Goal: Task Accomplishment & Management: Manage account settings

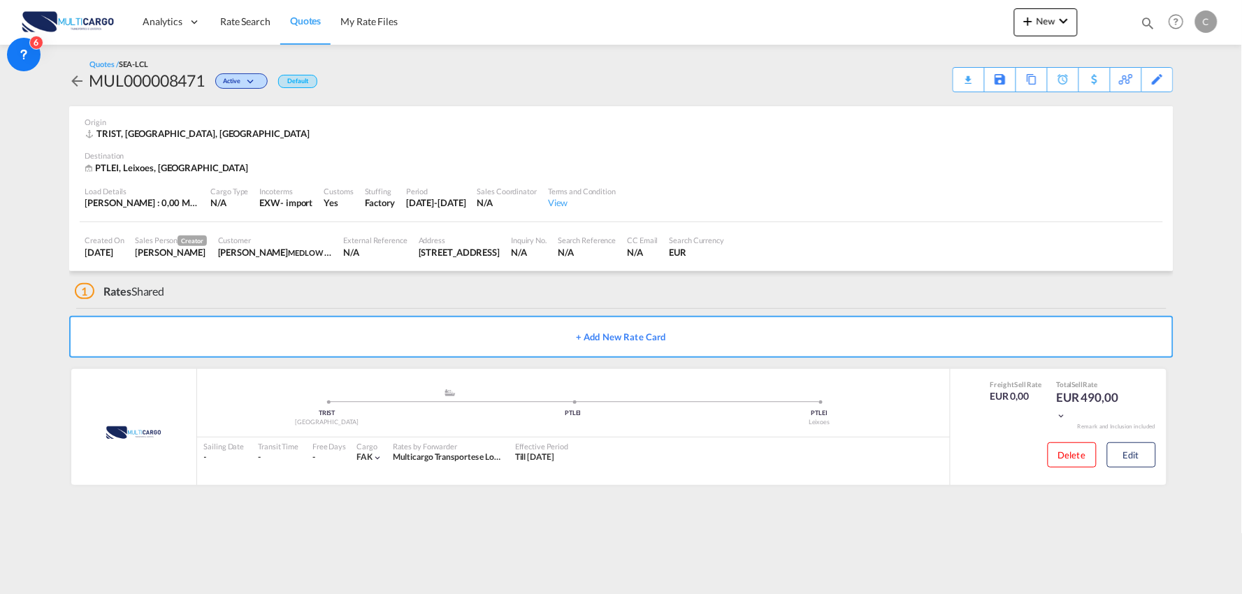
click at [397, 285] on div "1 Rates Shared" at bounding box center [624, 288] width 1099 height 34
drag, startPoint x: 1017, startPoint y: 516, endPoint x: 1182, endPoint y: 462, distance: 173.6
click at [1017, 515] on md-content "Analytics Reports Dashboard Rate Search Quotes My Rate Files New Quotes" at bounding box center [621, 297] width 1242 height 594
click at [1142, 456] on button "Edit" at bounding box center [1132, 455] width 49 height 25
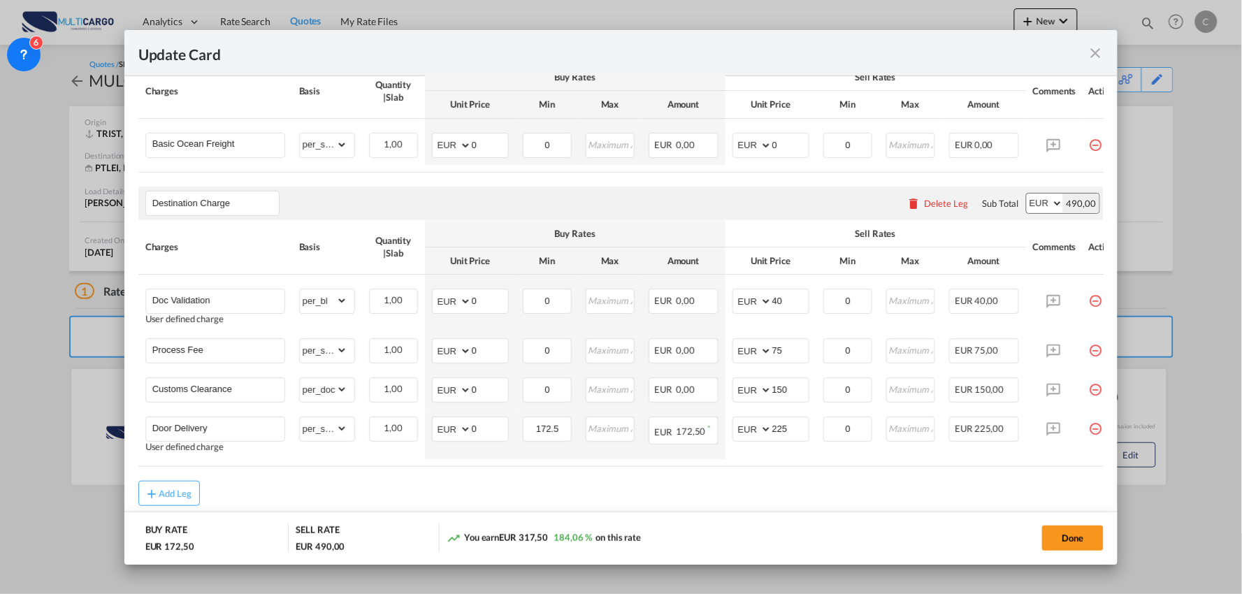
scroll to position [338, 0]
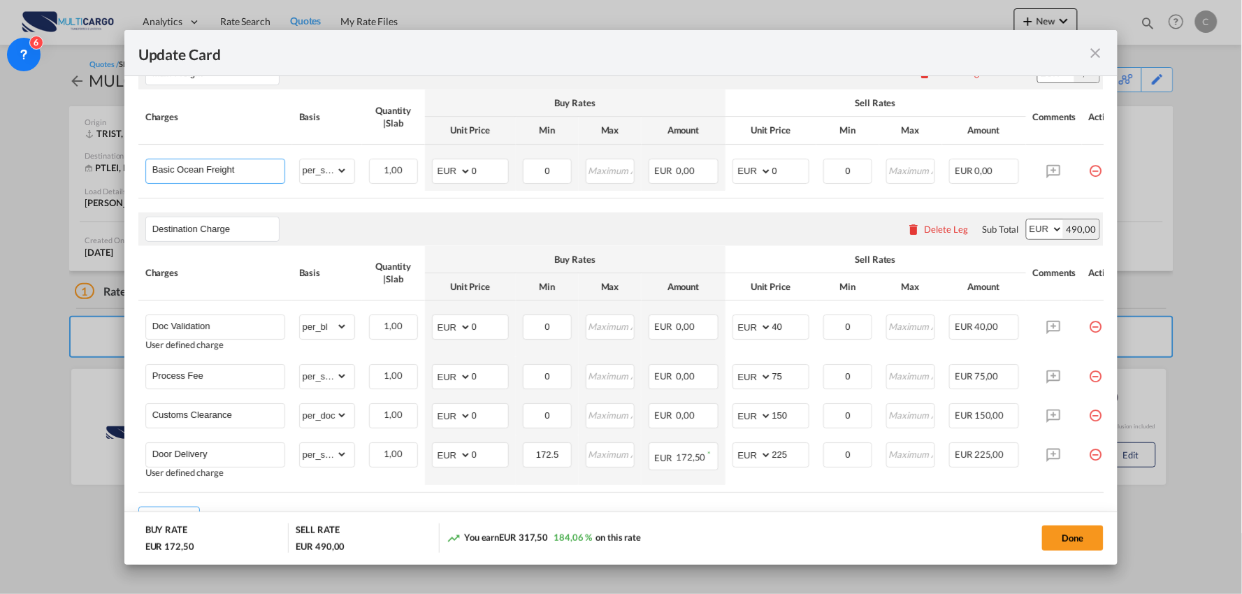
drag, startPoint x: 169, startPoint y: 161, endPoint x: 38, endPoint y: 157, distance: 130.8
click at [42, 159] on div "Update Card Port of Loading TRIST T/S Liner/Carrier MultiCargo 2HM LOGISTICS D.…" at bounding box center [621, 297] width 1242 height 594
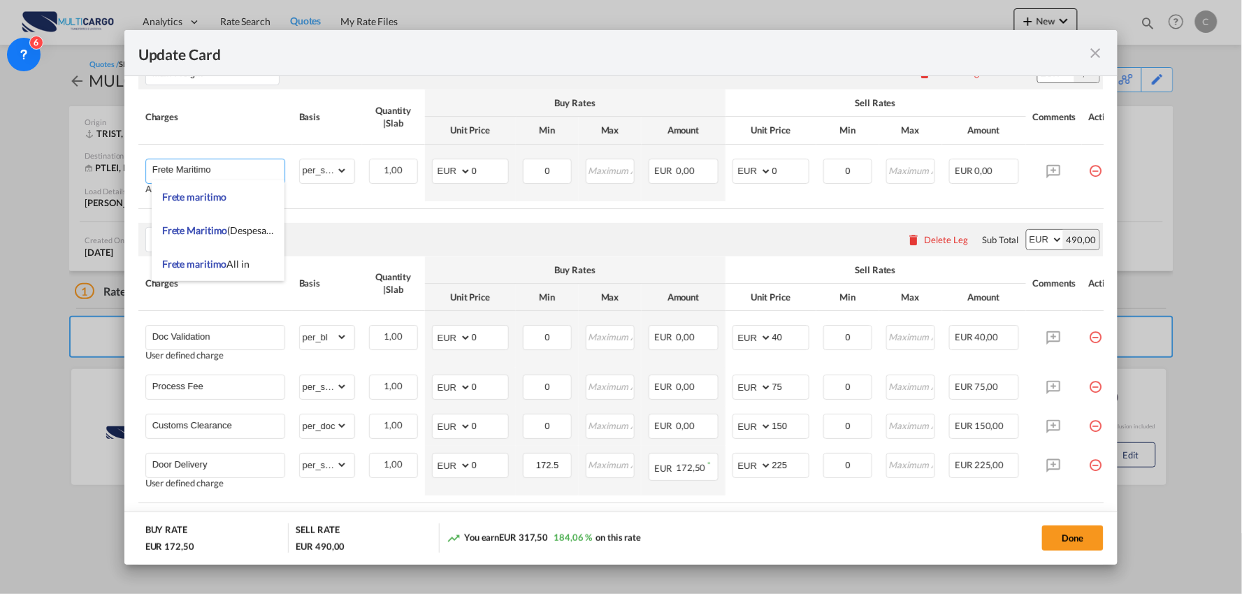
type input "Frete Maritimo"
click at [560, 243] on div "Destination Charge Please enter leg name Leg Name Already Exists Delete Leg Sub…" at bounding box center [621, 240] width 966 height 34
click at [0, 341] on html "Analytics Reports Dashboard Rate Search Quotes My Rate Files" at bounding box center [621, 297] width 1242 height 594
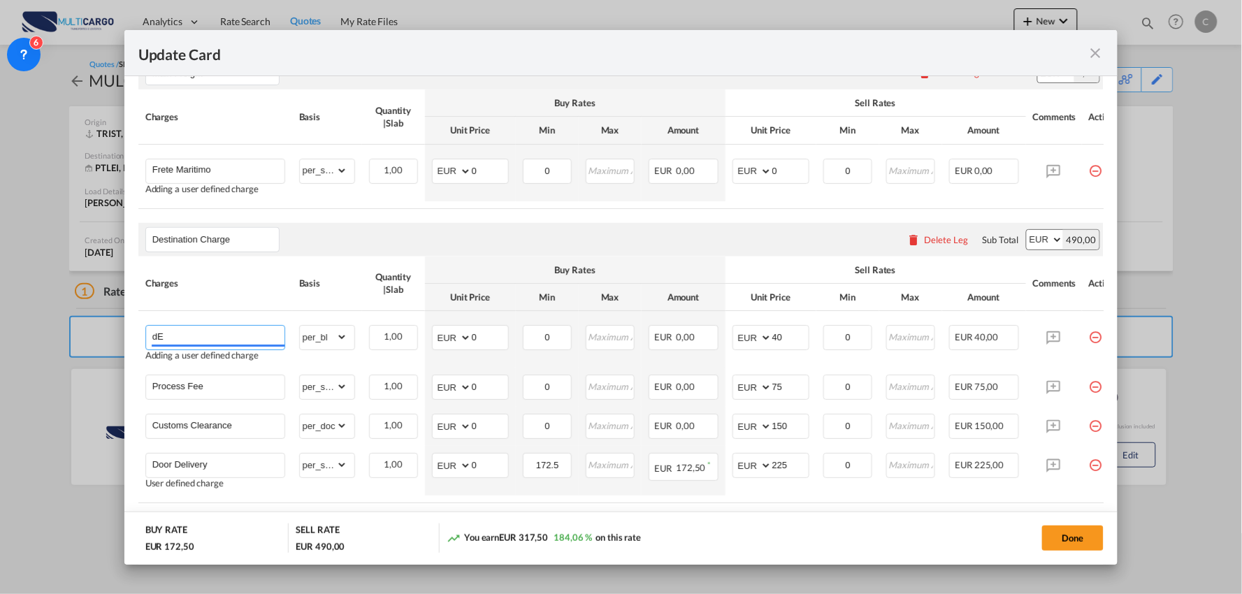
type input "d"
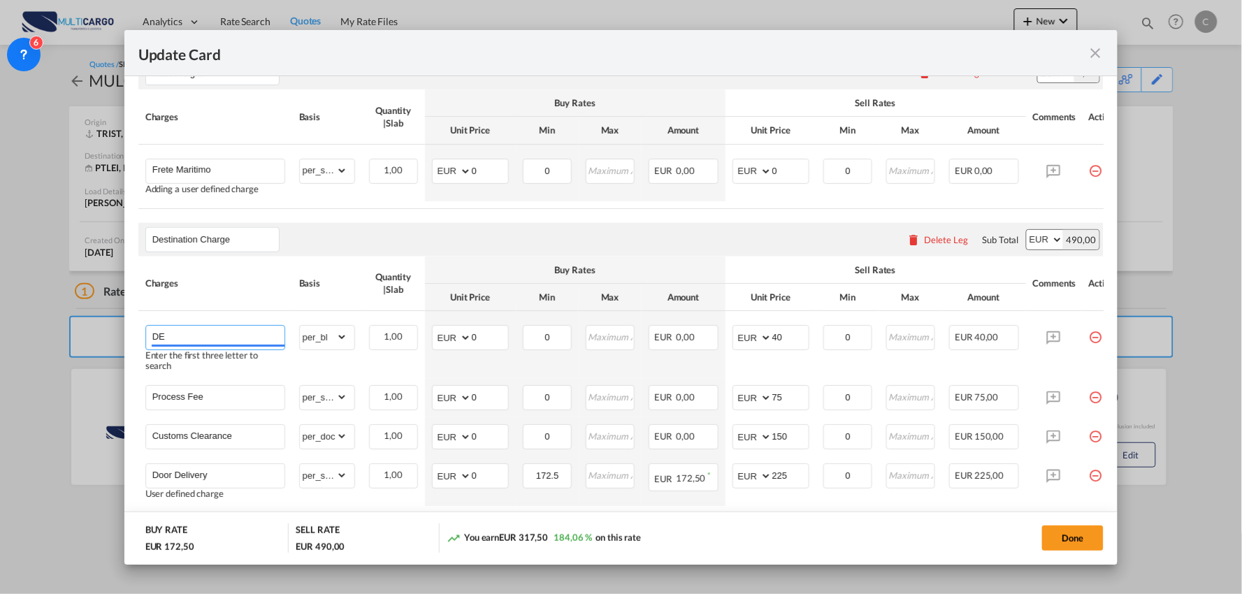
type input "D"
type input "d"
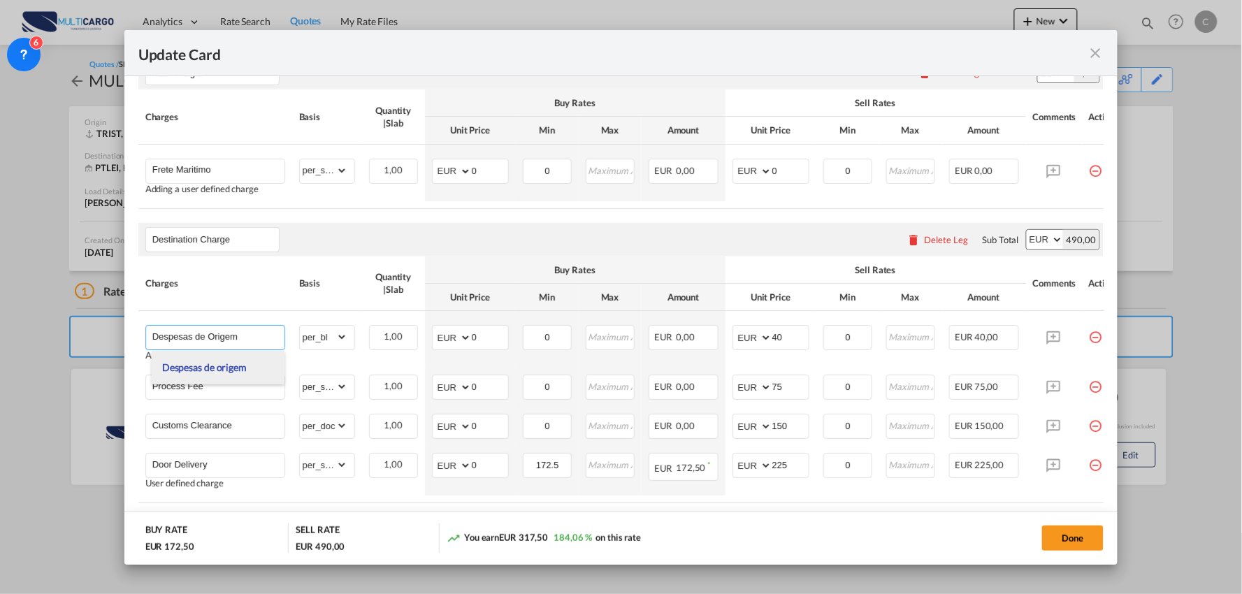
click at [224, 369] on span "Despesas de origem" at bounding box center [204, 367] width 85 height 12
type input "Despesas de origem"
type input "0"
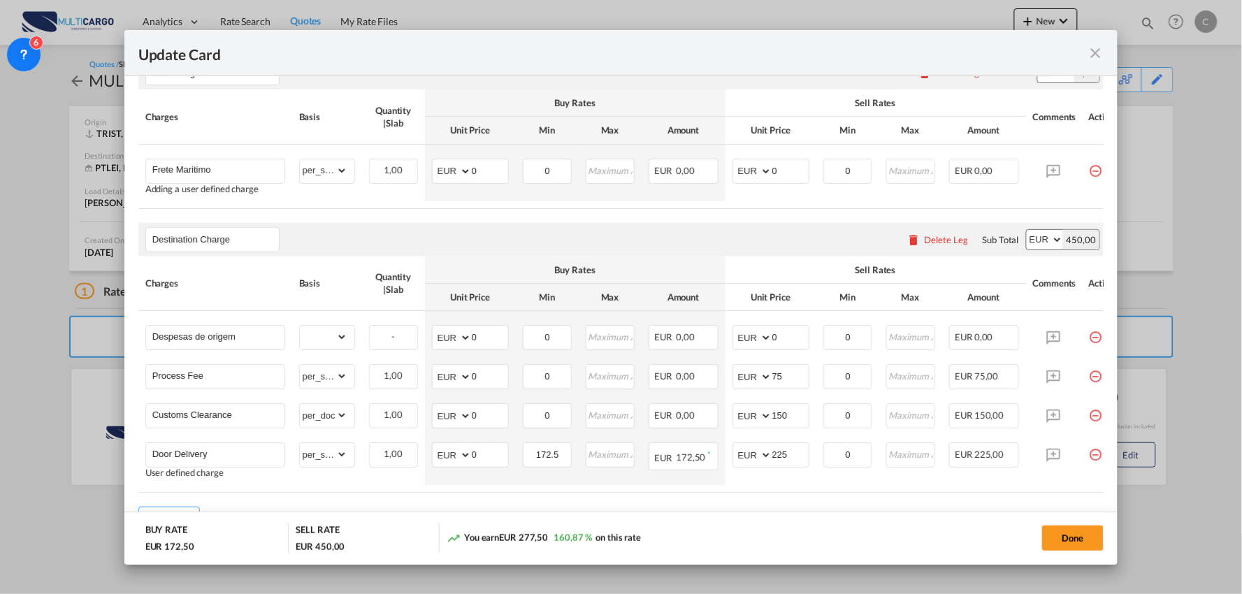
click at [422, 271] on th "Quantity | Slab" at bounding box center [393, 284] width 63 height 55
click at [348, 344] on md-input-container "gross_weight volumetric_weight per_shipment per_bl per_km per_hawb per_kg flat …" at bounding box center [327, 337] width 55 height 22
click at [332, 338] on select "gross_weight volumetric_weight per_shipment per_bl per_km per_hawb per_kg flat …" at bounding box center [324, 337] width 48 height 22
select select "per_shipment"
click at [300, 330] on select "gross_weight volumetric_weight per_shipment per_bl per_km per_hawb per_kg flat …" at bounding box center [324, 337] width 48 height 22
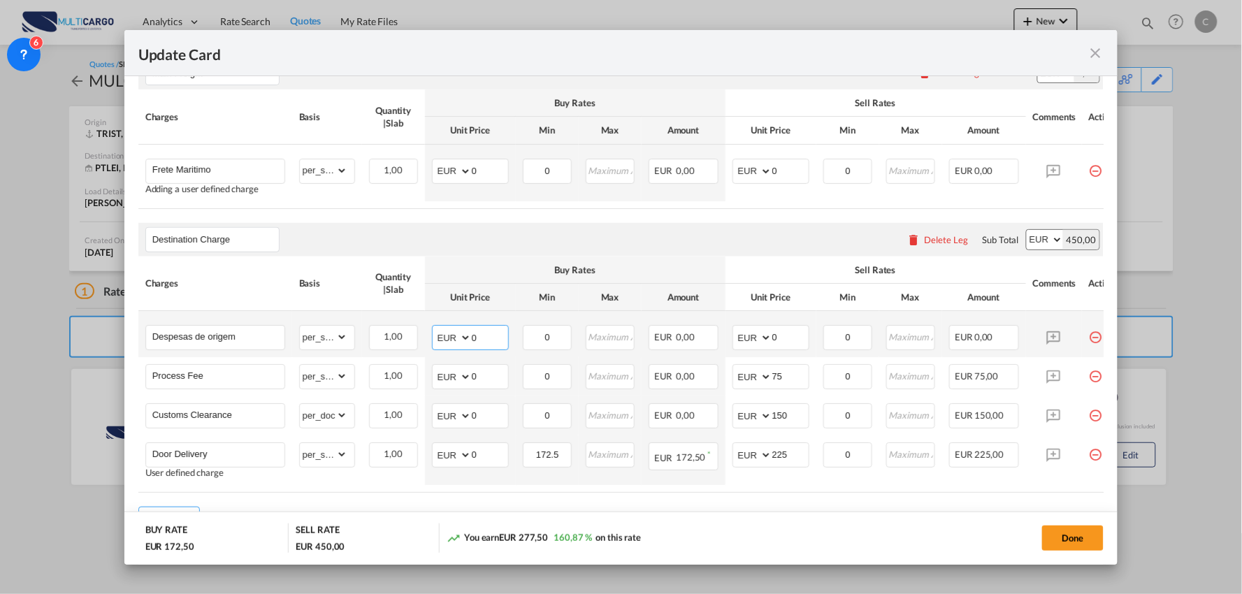
drag, startPoint x: 488, startPoint y: 341, endPoint x: 431, endPoint y: 346, distance: 56.8
click at [432, 346] on md-input-container "AED AFN ALL AMD ANG AOA ARS AUD AWG AZN BAM BBD BDT BGN BHD BIF BMD BND BOB BRL…" at bounding box center [470, 337] width 77 height 25
type input "427"
drag, startPoint x: 787, startPoint y: 348, endPoint x: 753, endPoint y: 350, distance: 34.4
click at [753, 350] on md-input-container "AED AFN ALL AMD ANG AOA ARS AUD AWG AZN BAM BBD BDT BGN BHD BIF BMD BND BOB BRL…" at bounding box center [771, 337] width 77 height 25
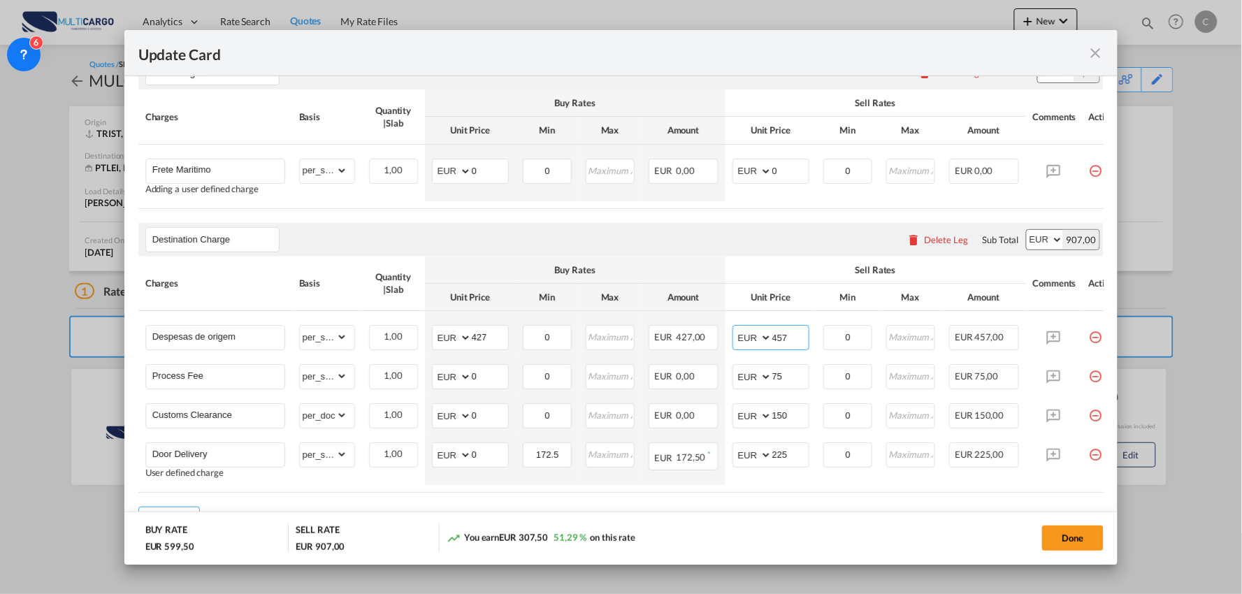
type input "457"
click at [600, 238] on div "Destination Charge Please enter leg name Leg Name Already Exists Delete Leg Sub…" at bounding box center [621, 240] width 966 height 34
drag, startPoint x: 241, startPoint y: 417, endPoint x: 56, endPoint y: 415, distance: 185.3
click at [56, 415] on div "Update Card Port of Loading TRIST T/S Liner/Carrier MultiCargo 2HM LOGISTICS D.…" at bounding box center [621, 297] width 1242 height 594
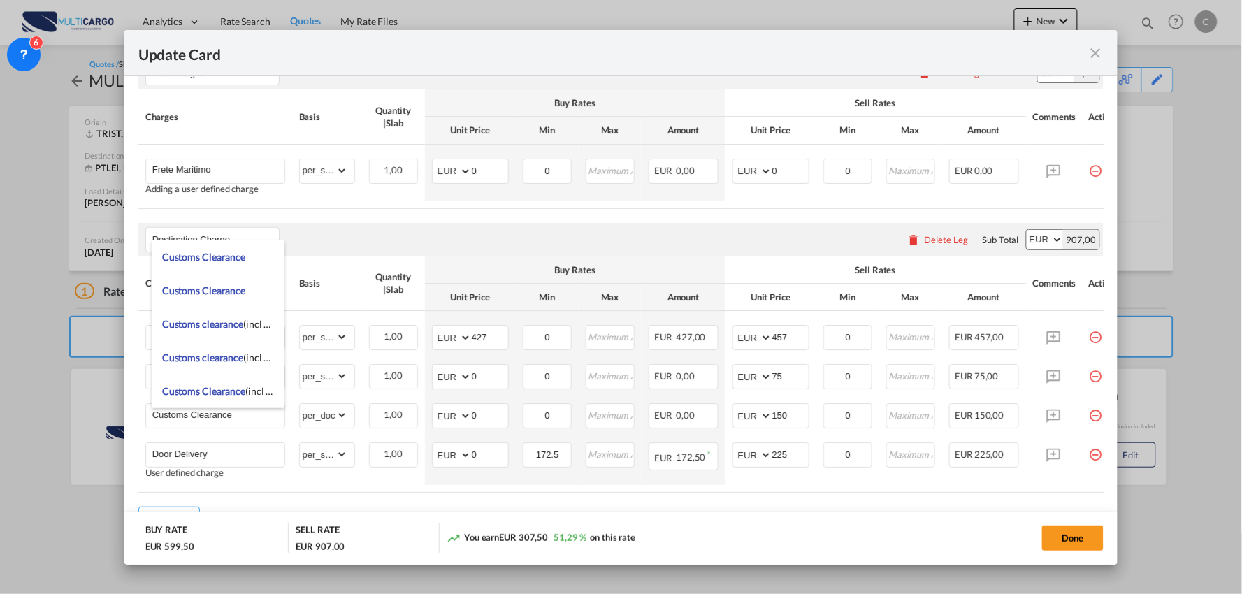
click at [692, 519] on md-dialog-actions "BUY RATE EUR 599,50 SELL RATE EUR 907,00 You earn EUR 307,50 51,29 % on this ra…" at bounding box center [621, 538] width 994 height 53
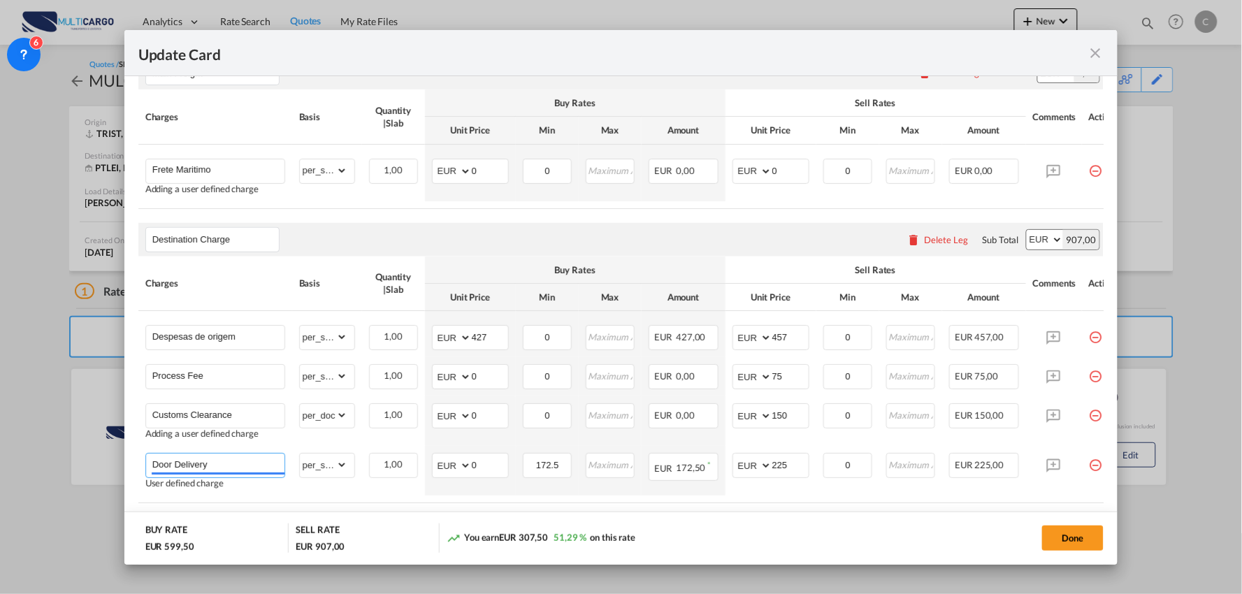
drag, startPoint x: 220, startPoint y: 468, endPoint x: 34, endPoint y: 468, distance: 186.7
click at [34, 468] on div "Update Card Port of Loading TRIST T/S Liner/Carrier MultiCargo 2HM LOGISTICS D.…" at bounding box center [621, 297] width 1242 height 594
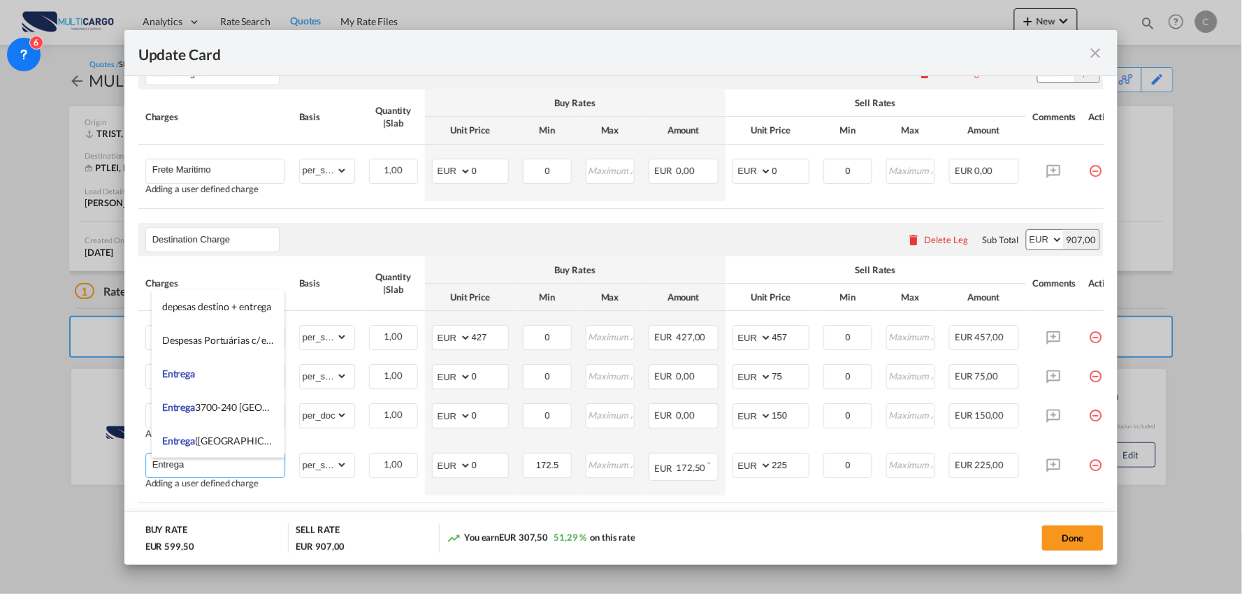
type input "Entrega"
click at [823, 522] on md-dialog-actions "BUY RATE EUR 599,50 SELL RATE EUR 907,00 You earn EUR 307,50 51,29 % on this ra…" at bounding box center [621, 538] width 994 height 53
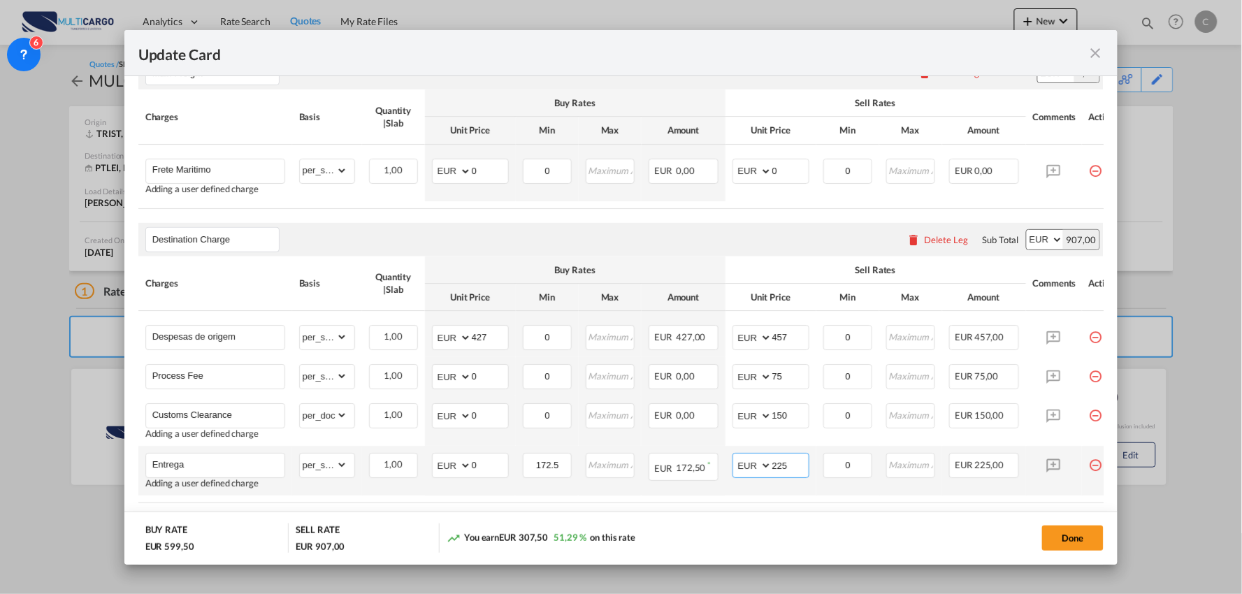
drag, startPoint x: 792, startPoint y: 467, endPoint x: 752, endPoint y: 469, distance: 40.6
click at [752, 469] on md-input-container "AED AFN ALL AMD ANG AOA ARS AUD AWG AZN BAM BBD BDT BGN BHD BIF BMD BND BOB BRL…" at bounding box center [771, 465] width 77 height 25
type input "95"
click at [744, 533] on div "Done" at bounding box center [920, 538] width 370 height 29
click at [679, 252] on div "Destination Charge Please enter leg name Leg Name Already Exists Delete Leg Sub…" at bounding box center [621, 240] width 966 height 34
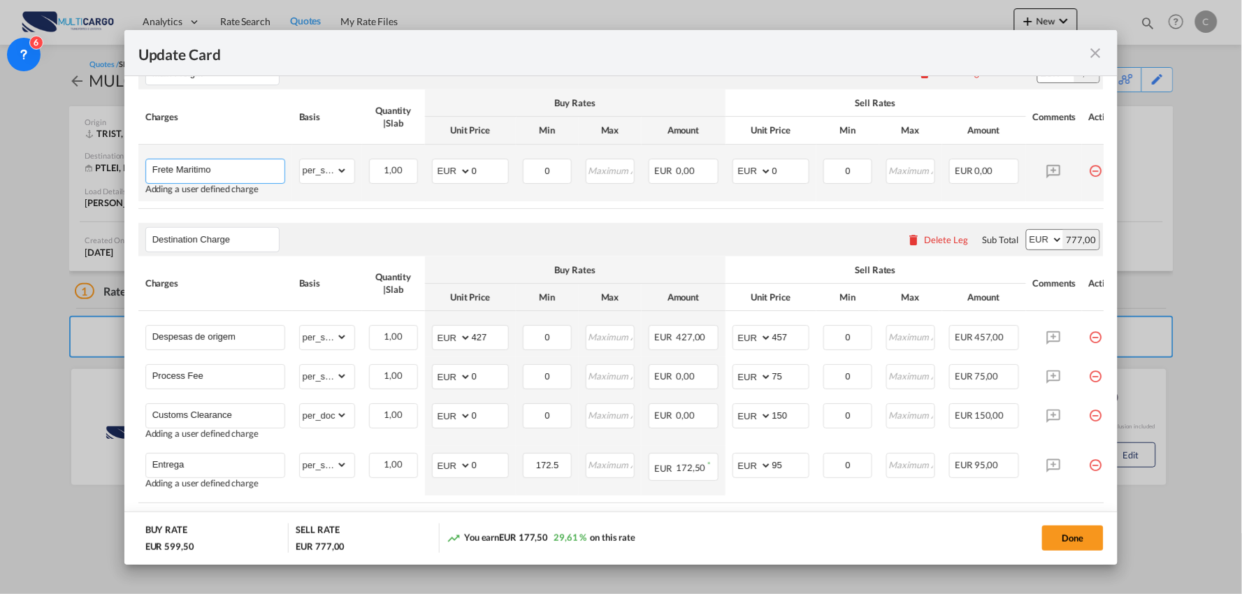
click at [238, 166] on input "Frete Maritimo" at bounding box center [218, 169] width 132 height 21
type input "Frete Maritimo ( Despesas de chegada Co-loader Incluidas)"
click at [478, 236] on div "Destination Charge Please enter leg name Leg Name Already Exists Delete Leg Sub…" at bounding box center [621, 240] width 966 height 34
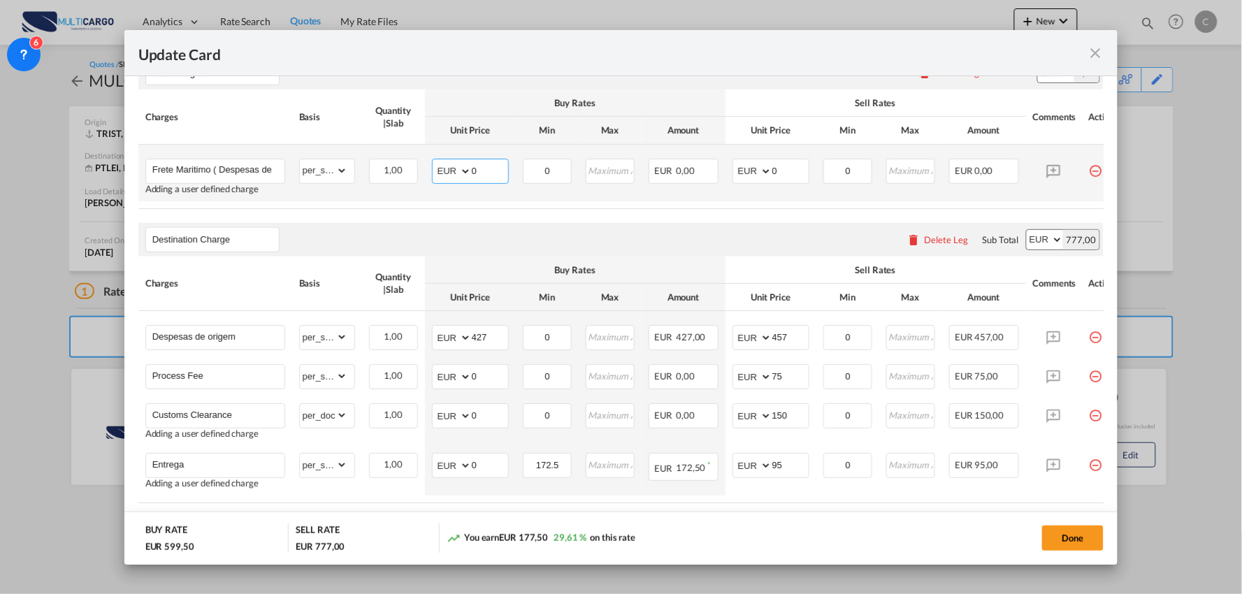
drag, startPoint x: 477, startPoint y: 166, endPoint x: 449, endPoint y: 171, distance: 28.3
click at [450, 169] on md-input-container "AED AFN ALL AMD ANG AOA ARS AUD AWG AZN BAM BBD BDT BGN BHD BIF BMD BND BOB BRL…" at bounding box center [470, 171] width 77 height 25
type input "501"
drag, startPoint x: 784, startPoint y: 165, endPoint x: 750, endPoint y: 172, distance: 35.0
click at [750, 172] on md-input-container "AED AFN ALL AMD ANG AOA ARS AUD AWG AZN BAM BBD BDT BGN BHD BIF BMD BND BOB BRL…" at bounding box center [771, 171] width 77 height 25
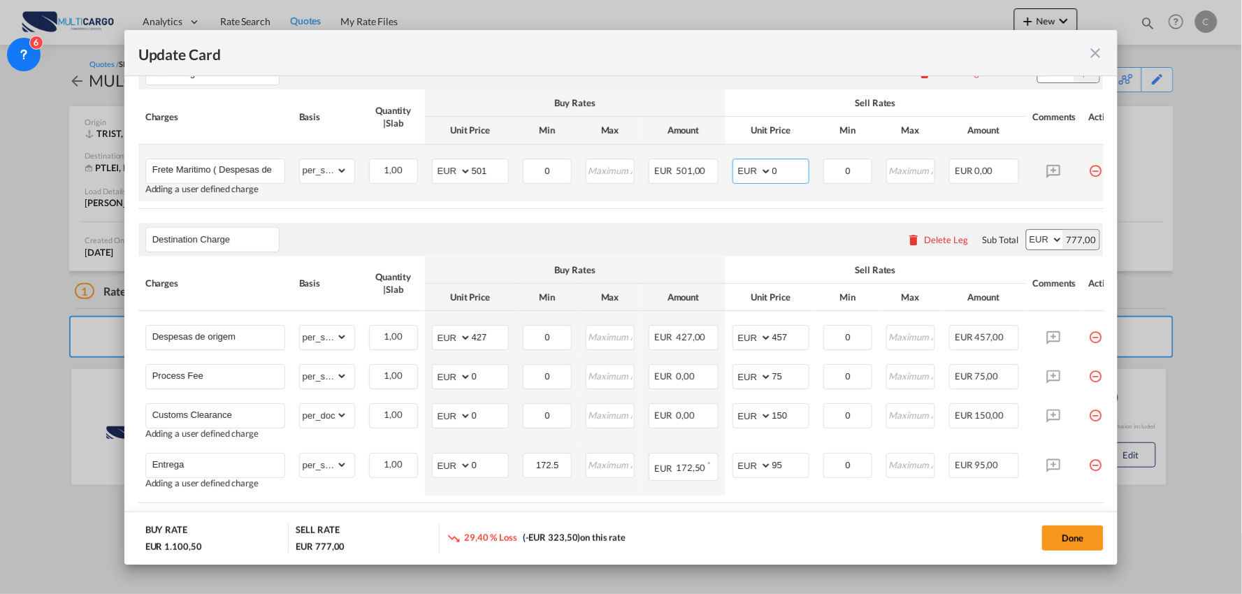
click at [779, 173] on input "0" at bounding box center [791, 169] width 36 height 21
click at [786, 169] on input "0" at bounding box center [791, 169] width 36 height 21
drag, startPoint x: 787, startPoint y: 172, endPoint x: 728, endPoint y: 166, distance: 59.7
click at [743, 172] on md-input-container "AED AFN ALL AMD ANG AOA ARS AUD AWG AZN BAM BBD BDT BGN BHD BIF BMD BND BOB BRL…" at bounding box center [771, 171] width 77 height 25
type input "756"
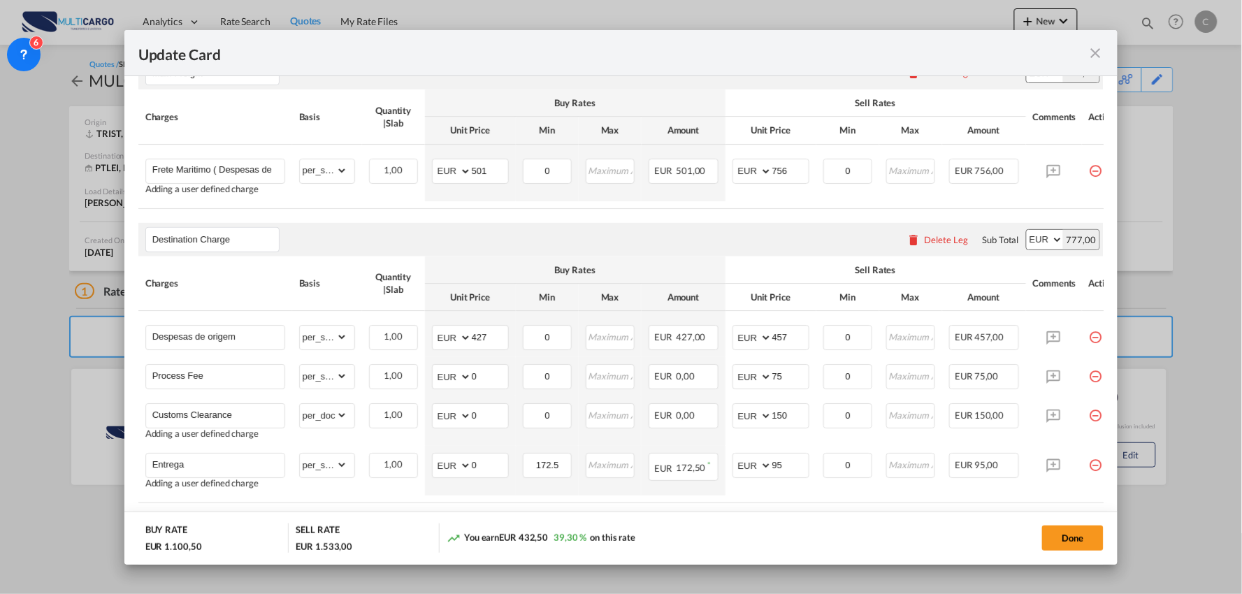
click at [510, 255] on div "Destination Charge Please enter leg name Leg Name Already Exists Delete Leg Sub…" at bounding box center [621, 240] width 966 height 34
drag, startPoint x: 475, startPoint y: 468, endPoint x: 463, endPoint y: 470, distance: 12.7
click at [464, 469] on md-input-container "AED AFN ALL AMD ANG AOA ARS AUD AWG AZN BAM BBD BDT BGN BHD BIF BMD BND BOB BRL…" at bounding box center [470, 465] width 77 height 25
drag, startPoint x: 439, startPoint y: 421, endPoint x: 431, endPoint y: 421, distance: 8.4
click at [431, 421] on td "AED AFN ALL AMD ANG AOA ARS AUD AWG AZN BAM BBD BDT BGN BHD BIF BMD BND BOB BRL…" at bounding box center [470, 421] width 91 height 50
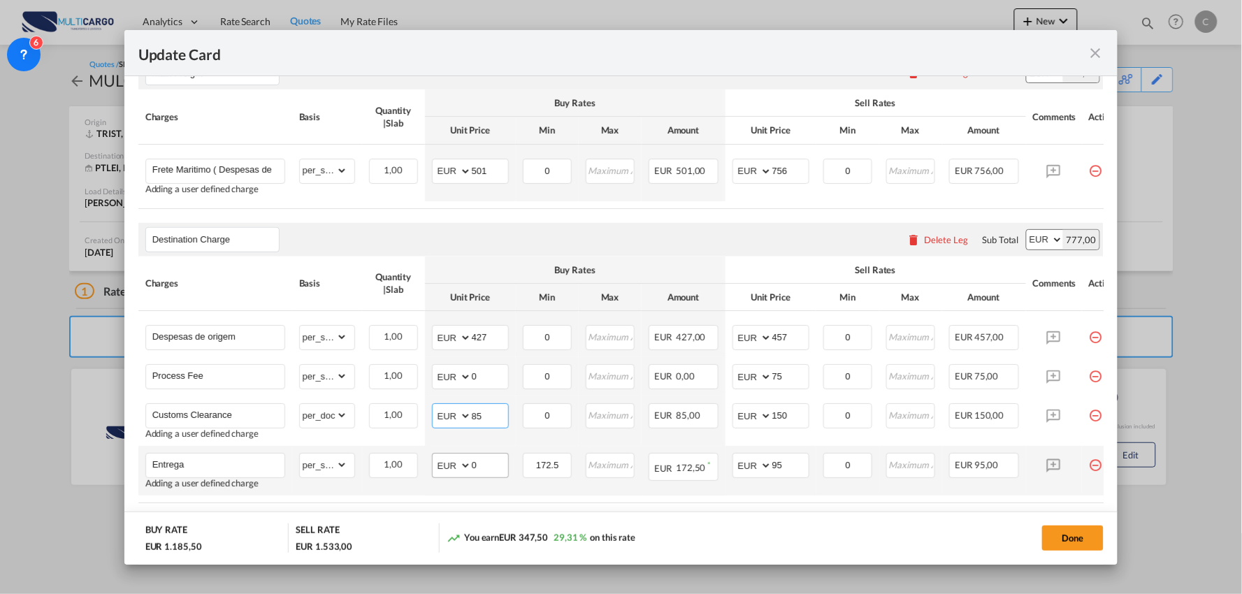
type input "85"
drag, startPoint x: 481, startPoint y: 471, endPoint x: 455, endPoint y: 471, distance: 25.9
click at [455, 471] on md-input-container "AED AFN ALL AMD ANG AOA ARS AUD AWG AZN BAM BBD BDT BGN BHD BIF BMD BND BOB BRL…" at bounding box center [470, 465] width 77 height 25
type input "75"
click at [712, 546] on div "You earn EUR 347,50 29,31 % on this rate" at bounding box center [590, 538] width 287 height 29
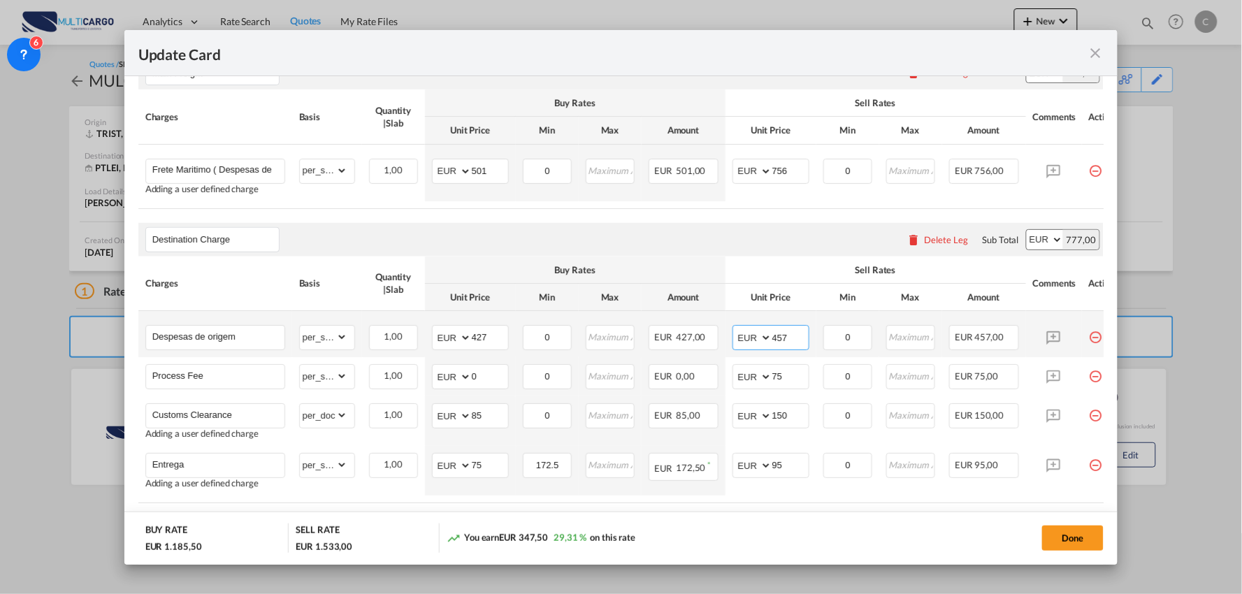
drag, startPoint x: 794, startPoint y: 338, endPoint x: 757, endPoint y: 344, distance: 37.5
click at [757, 344] on md-input-container "AED AFN ALL AMD ANG AOA ARS AUD AWG AZN BAM BBD BDT BGN BHD BIF BMD BND BOB BRL…" at bounding box center [771, 337] width 77 height 25
type input "437"
click at [688, 254] on div "Destination Charge Please enter leg name Leg Name Already Exists Delete Leg Sub…" at bounding box center [621, 240] width 966 height 34
click at [795, 344] on input "437" at bounding box center [791, 336] width 36 height 21
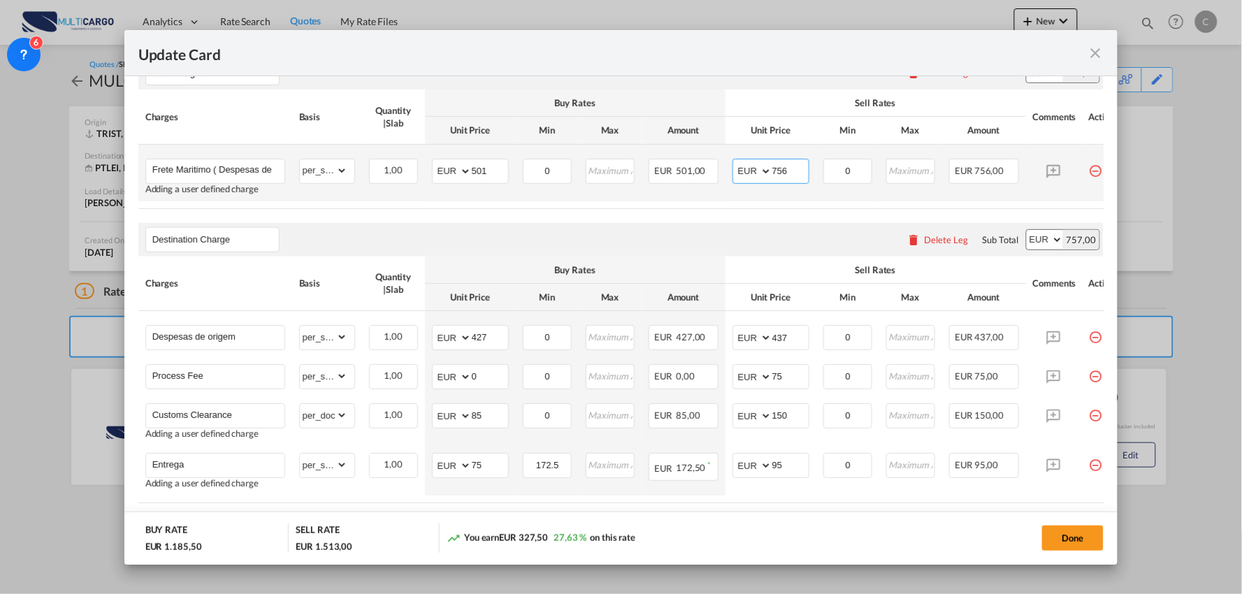
click at [803, 173] on input "756" at bounding box center [791, 169] width 36 height 21
type input "766"
click at [1068, 531] on button "Done" at bounding box center [1074, 538] width 62 height 25
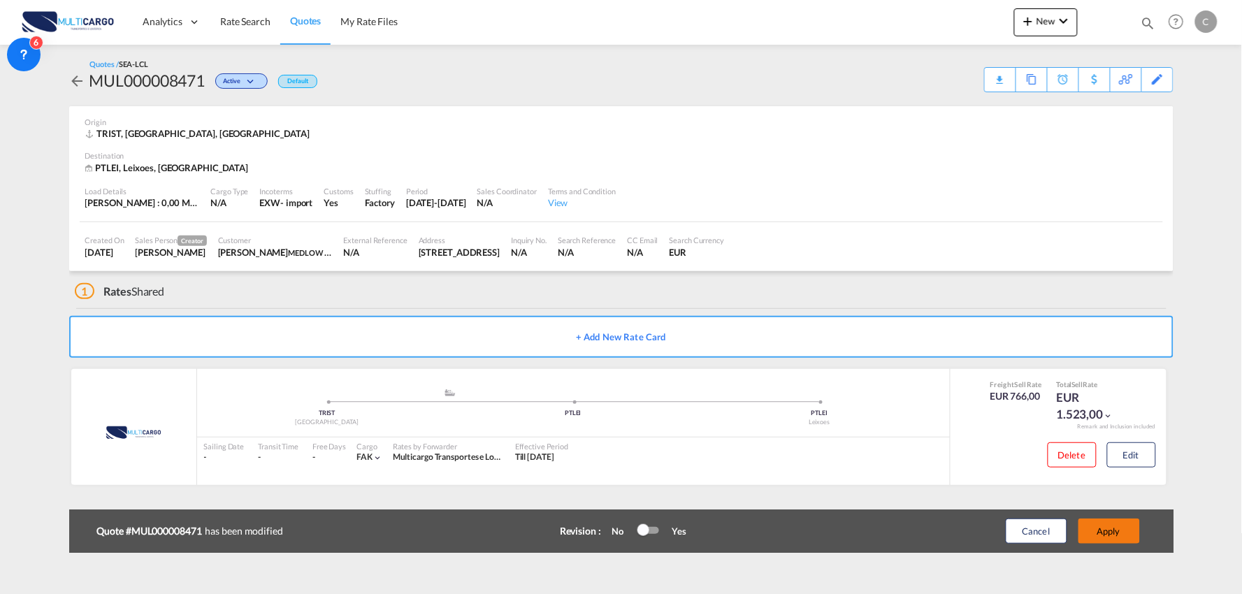
click at [1119, 528] on button "Apply" at bounding box center [1110, 531] width 62 height 25
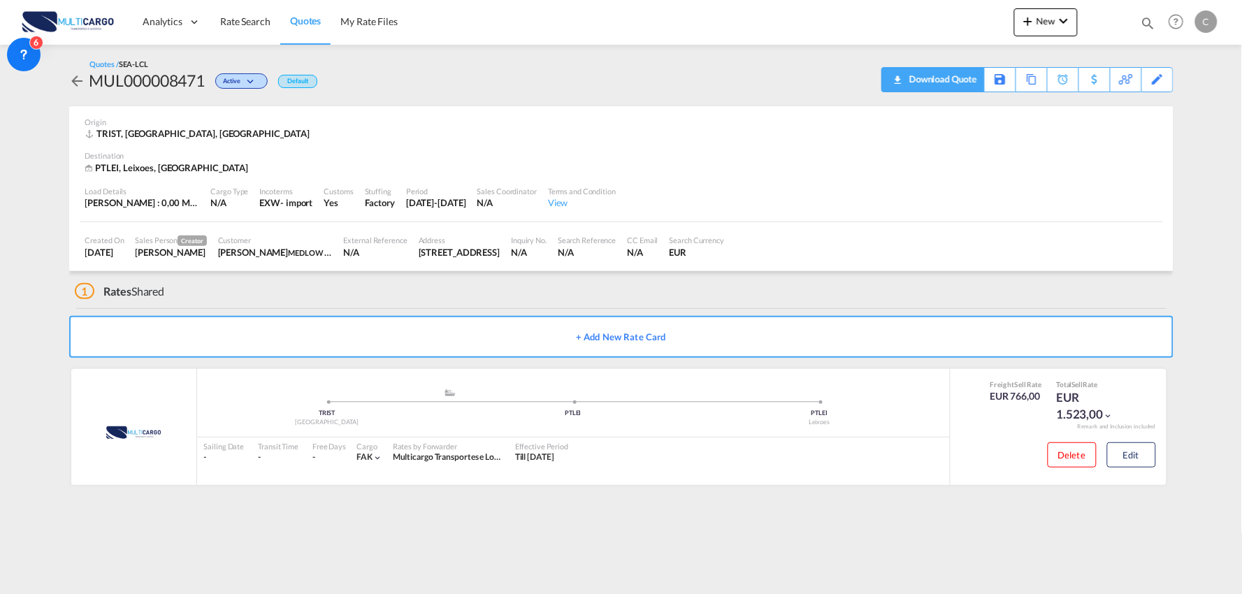
click at [952, 78] on div "Download Quote" at bounding box center [941, 79] width 71 height 22
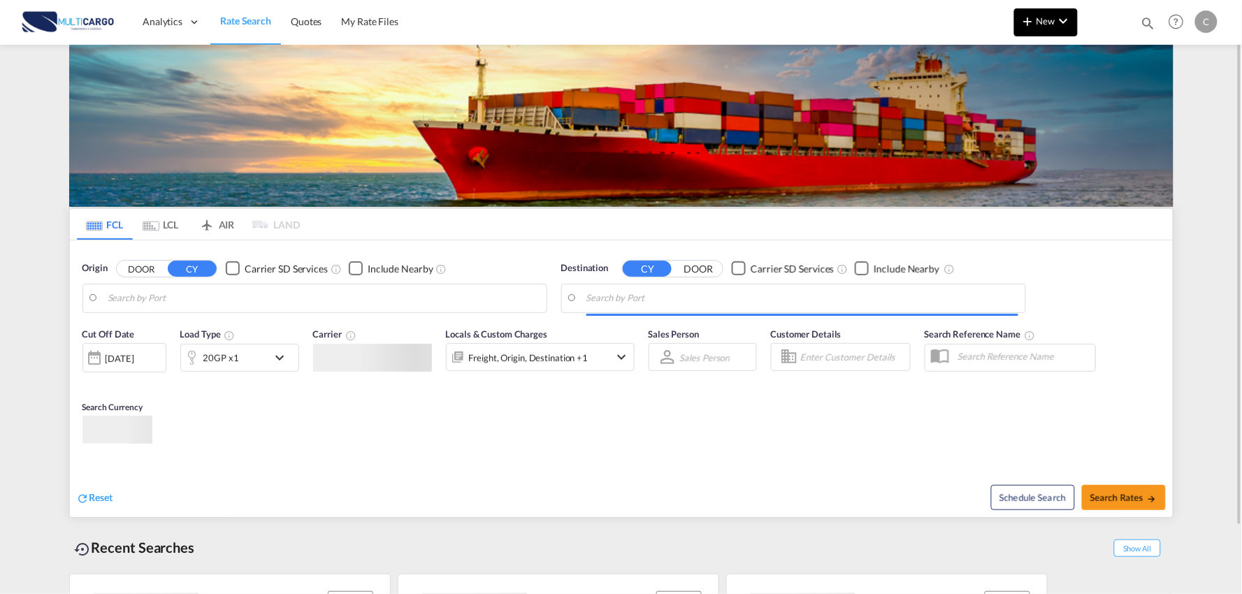
click at [1070, 30] on button "New" at bounding box center [1047, 22] width 64 height 28
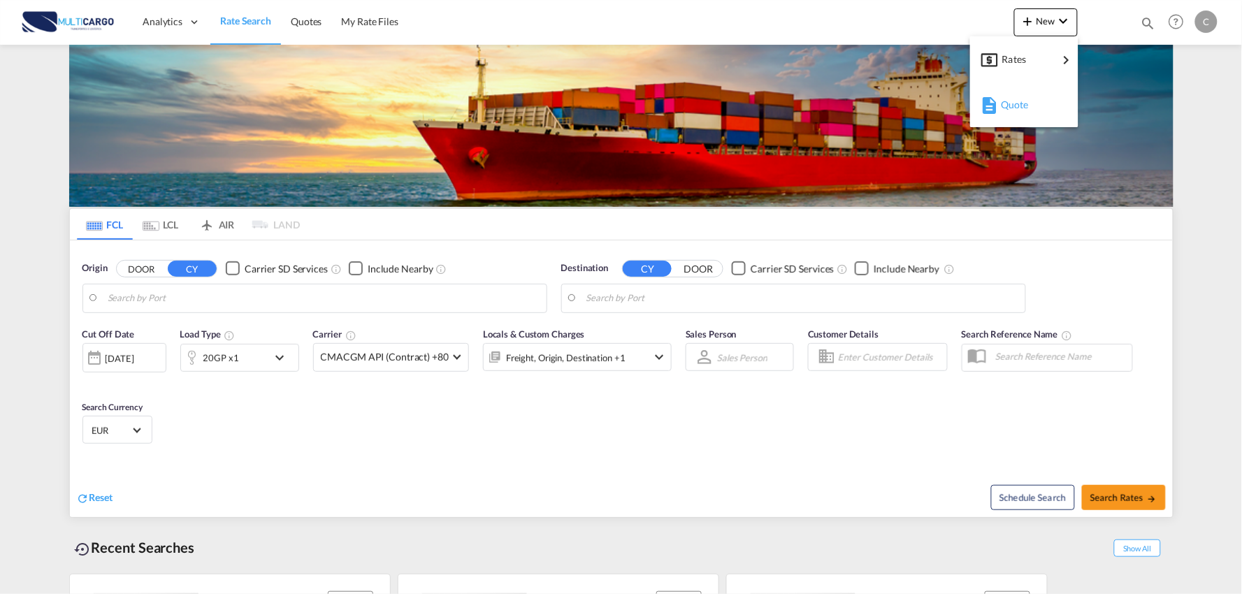
type input "Port of Qingdao, Qingdao, CNTAO"
type input "Leixoes, Leixoes, PTLEI"
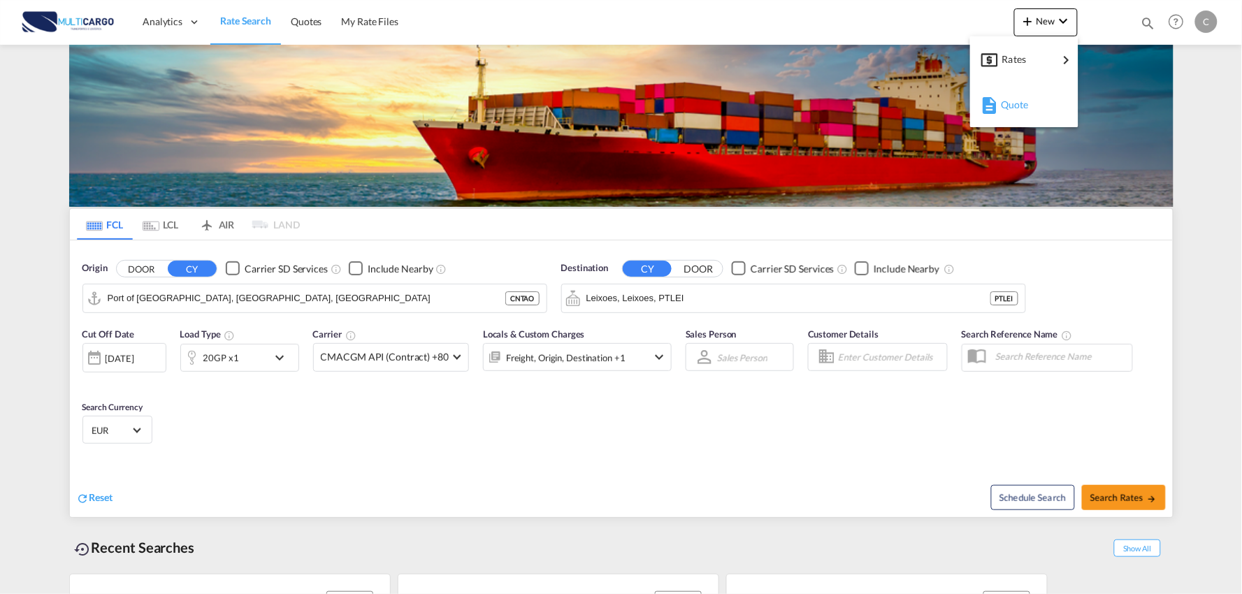
click at [1017, 109] on span "Quote" at bounding box center [1008, 105] width 15 height 28
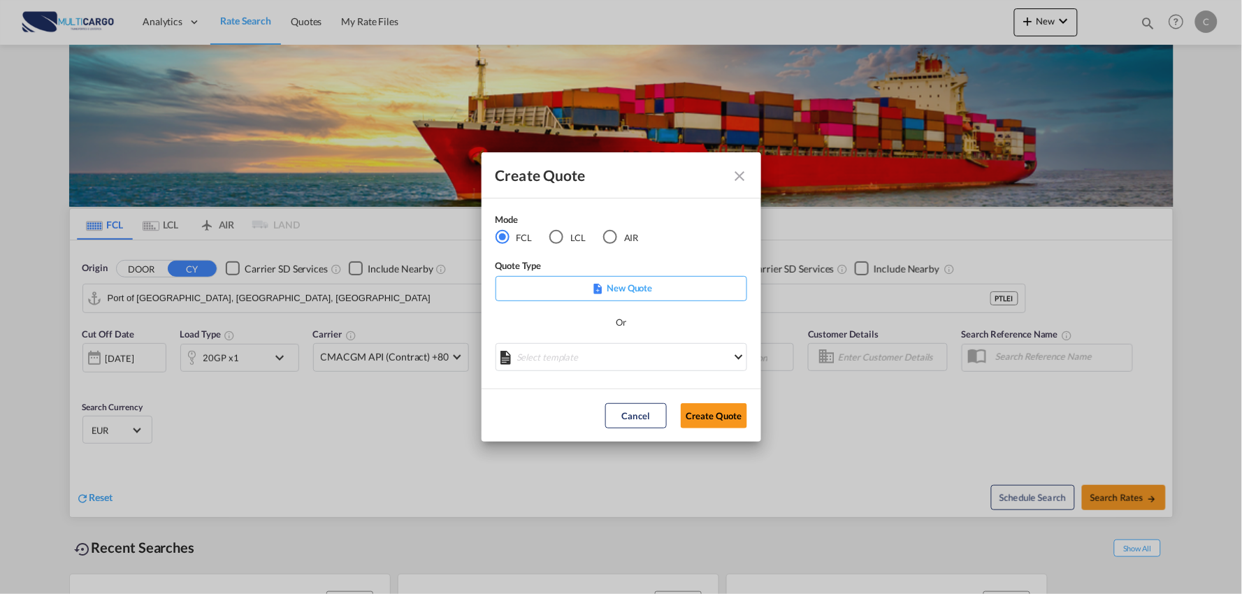
click at [551, 238] on div "LCL" at bounding box center [557, 237] width 14 height 14
click at [635, 350] on md-select "Select template EXP LCL Globelink 09/2025 Patricia Barroso | 12 Sep 2025 EXP UK…" at bounding box center [622, 357] width 252 height 28
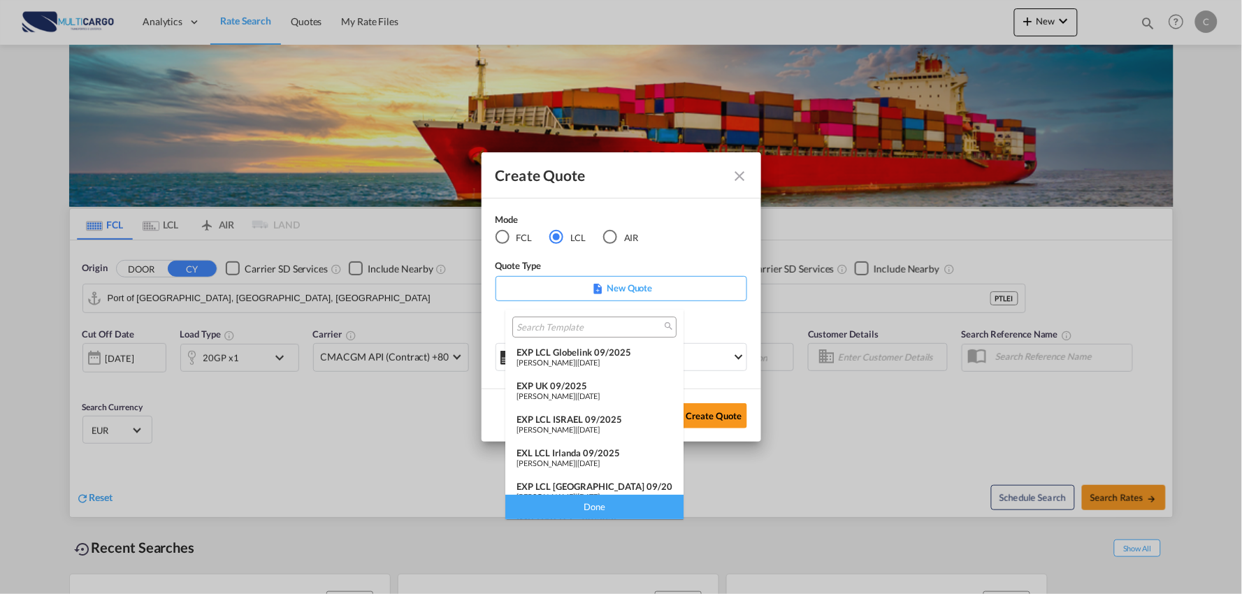
scroll to position [78, 0]
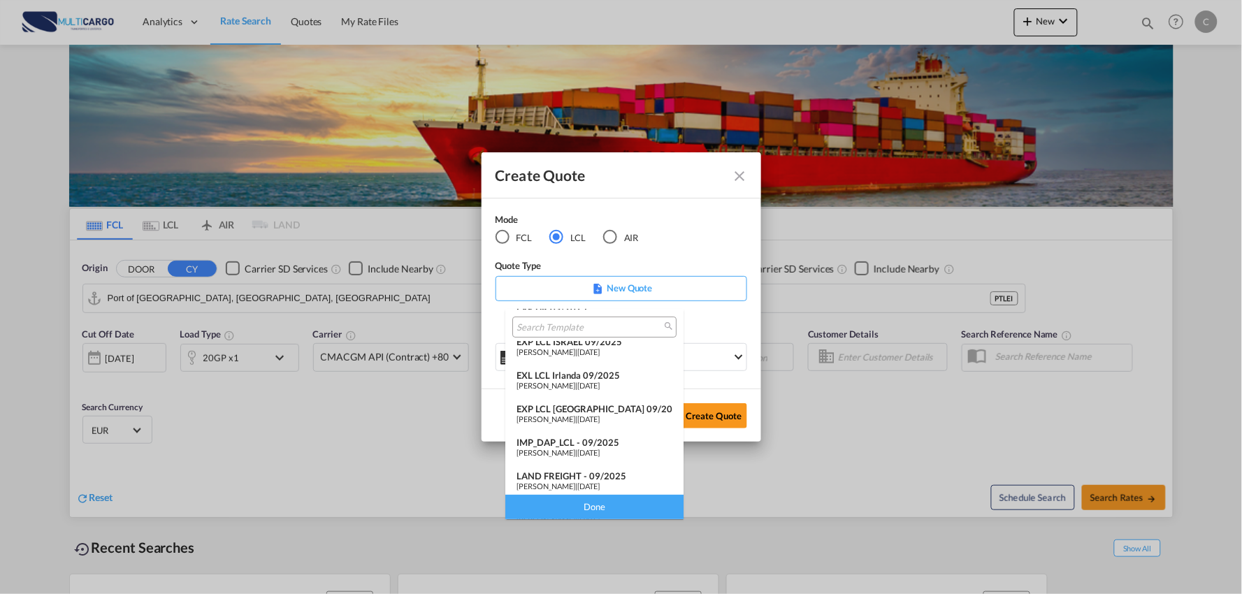
click at [575, 443] on div "IMP_DAP_LCL - 09/2025" at bounding box center [595, 442] width 156 height 11
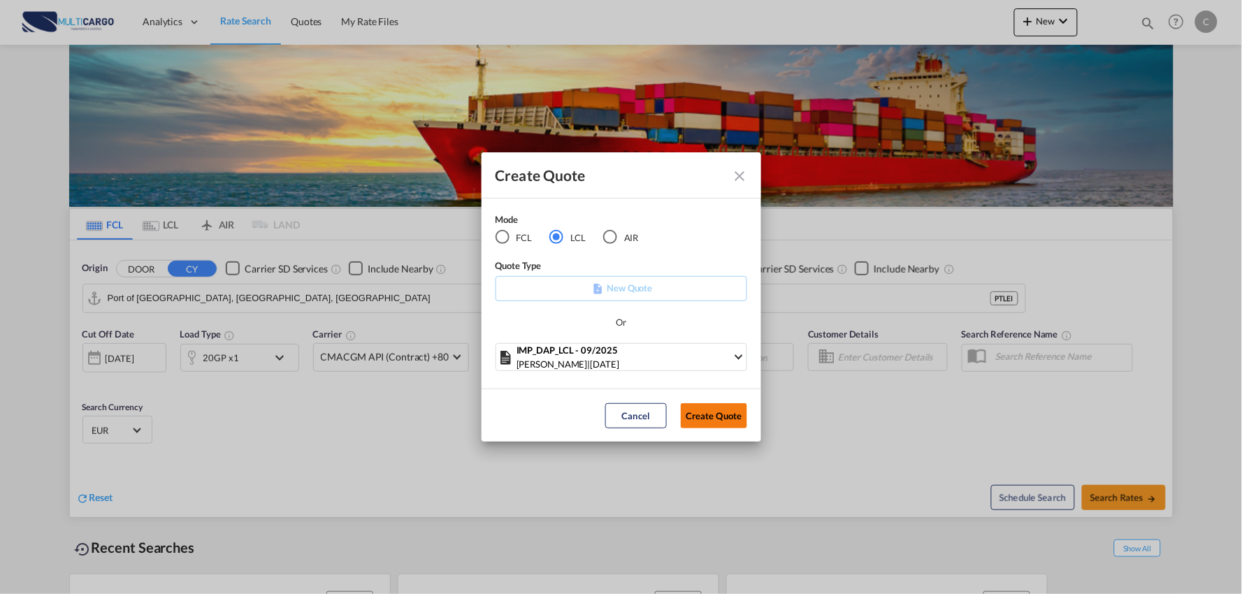
click at [708, 415] on button "Create Quote" at bounding box center [714, 415] width 66 height 25
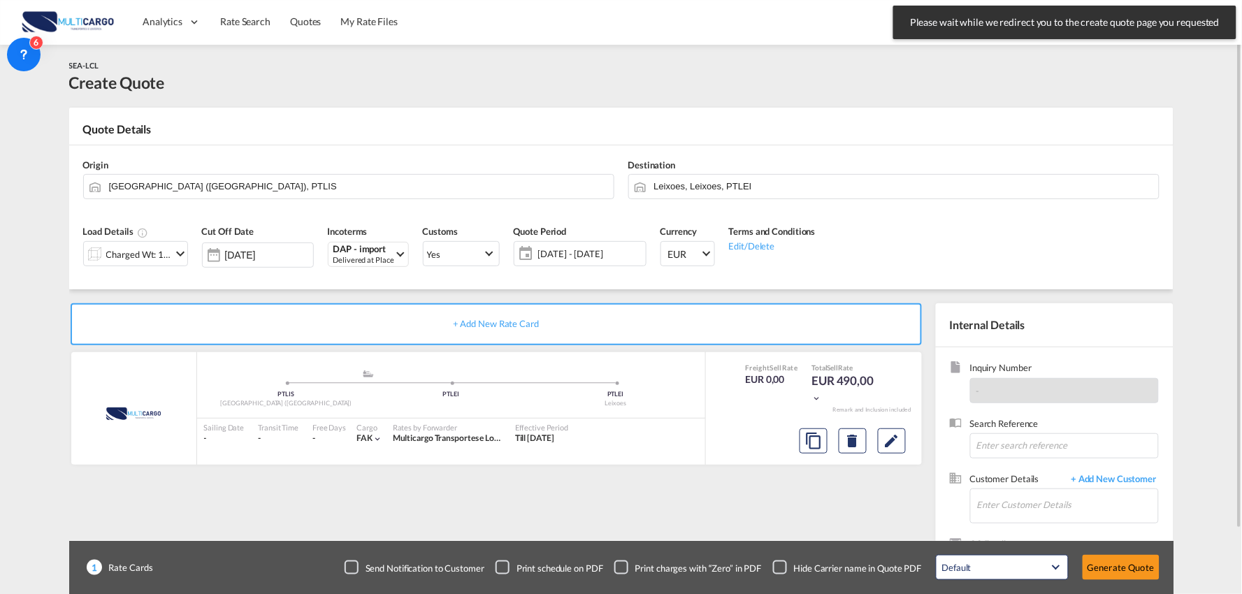
click at [1038, 66] on div "SEA-LCL Create Quote" at bounding box center [621, 76] width 1105 height 35
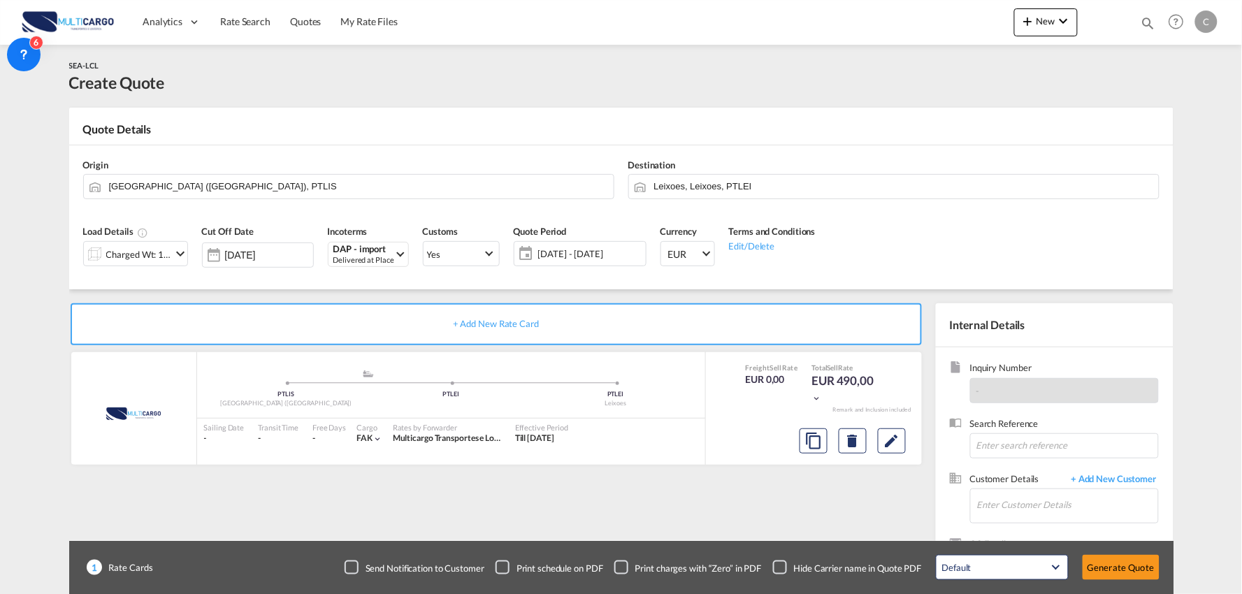
click at [1040, 24] on md-toast "Please wait while we redirect you to the create quote page you requested Press …" at bounding box center [1065, 22] width 354 height 45
click at [1045, 28] on button "New" at bounding box center [1047, 22] width 64 height 28
click at [990, 120] on div "button" at bounding box center [988, 104] width 13 height 35
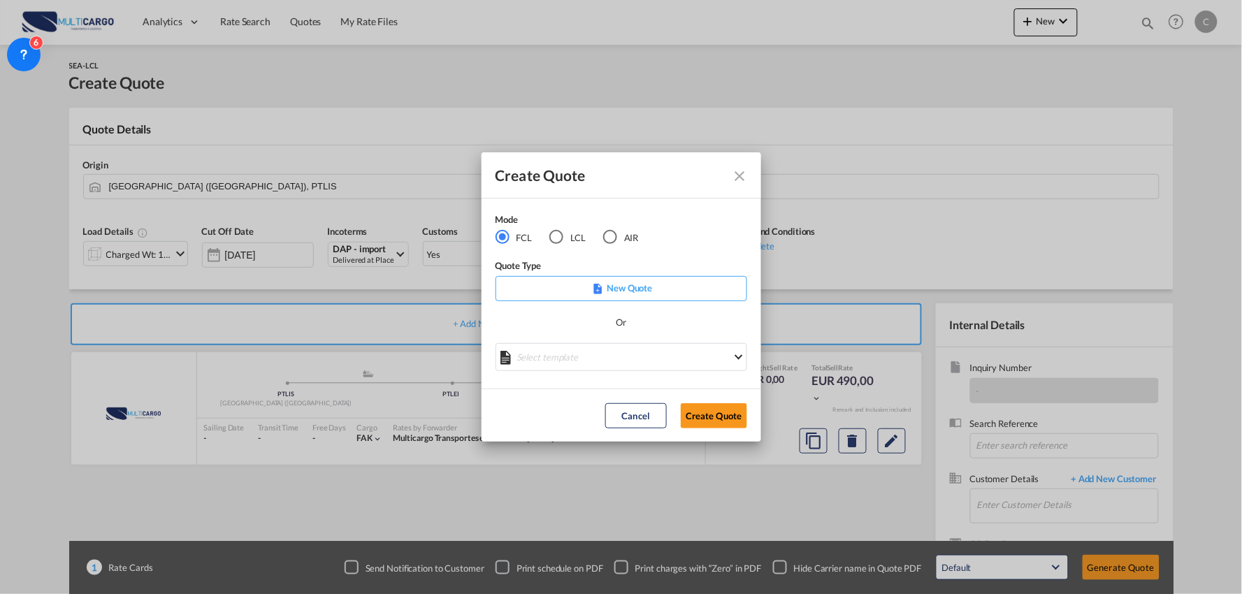
click at [555, 240] on div "LCL" at bounding box center [557, 237] width 14 height 14
click at [592, 359] on md-select "Select template EXP LCL Globelink 09/2025 Patricia Barroso | 12 Sep 2025 EXP UK…" at bounding box center [622, 357] width 252 height 28
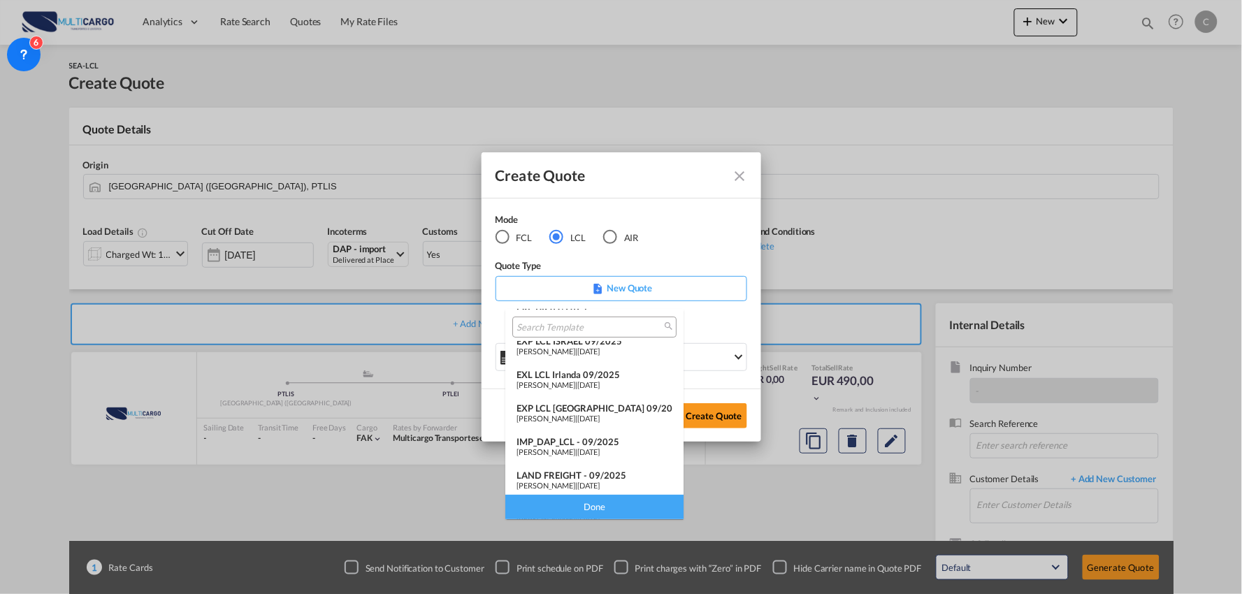
scroll to position [114, 0]
click at [586, 445] on span "12 Sep 2025" at bounding box center [589, 449] width 22 height 9
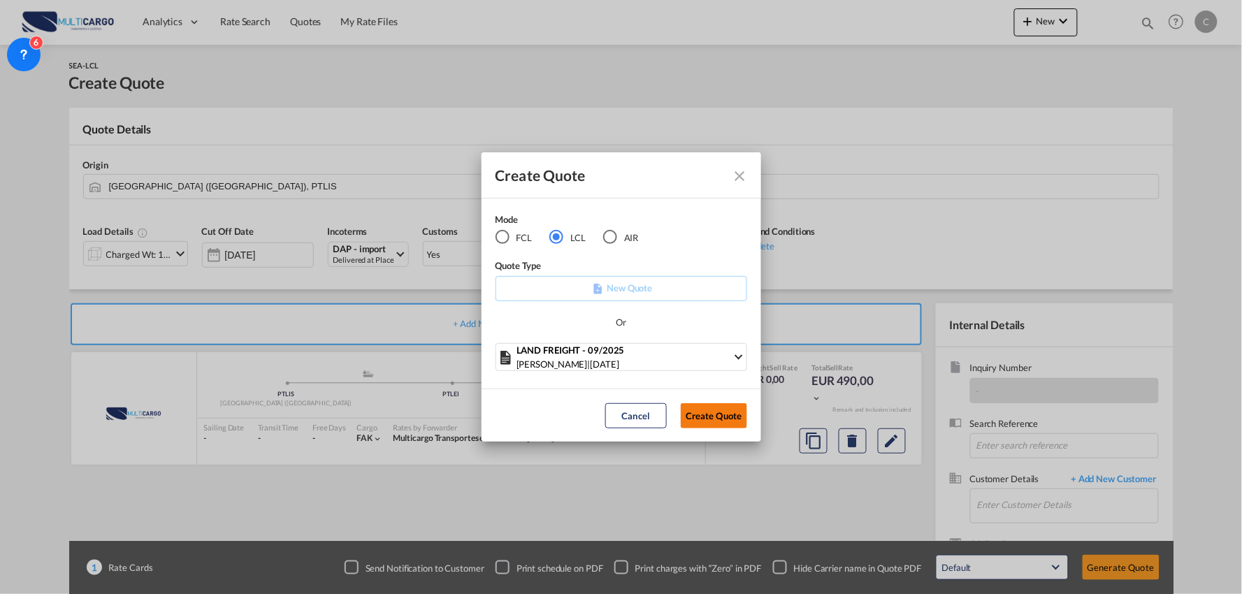
click at [719, 410] on button "Create Quote" at bounding box center [714, 415] width 66 height 25
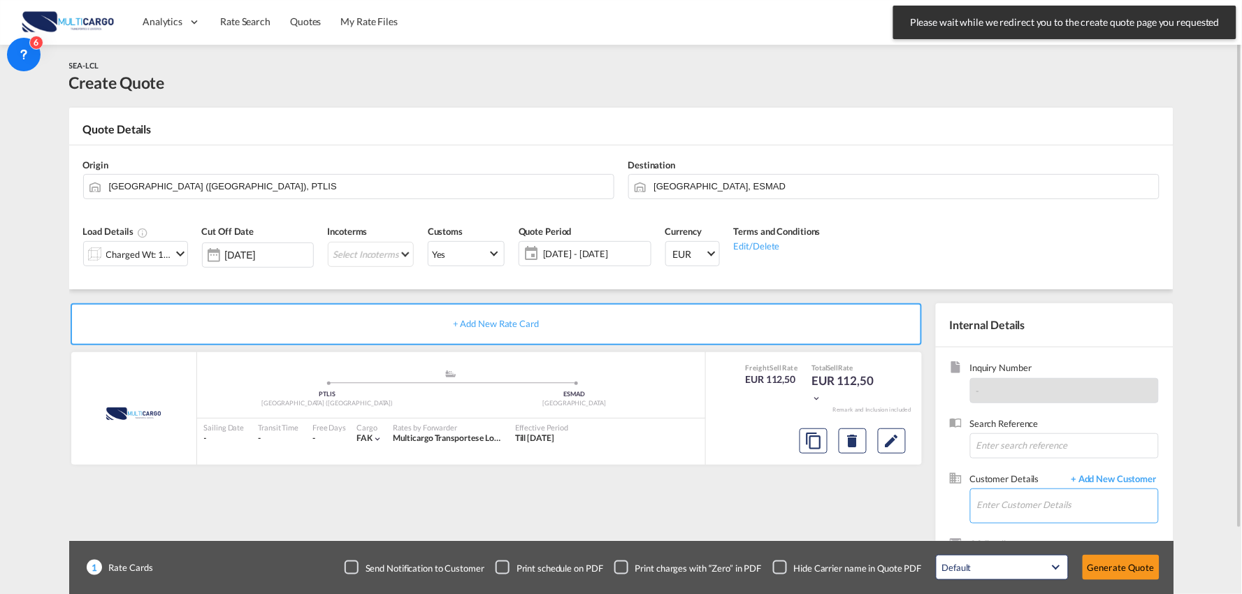
click at [1022, 502] on input "Enter Customer Details" at bounding box center [1067, 504] width 181 height 31
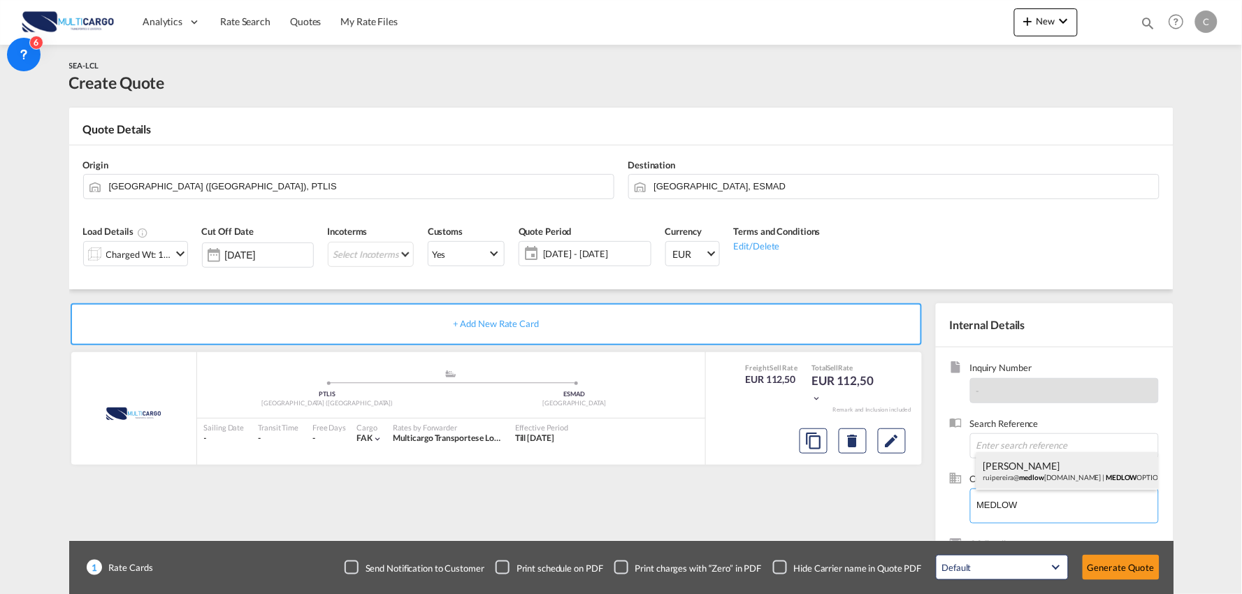
click at [1028, 471] on div "Rui Pereira ruipereira@ medlow option.pt | MEDLOW OPTION" at bounding box center [1068, 471] width 182 height 38
type input "MEDLOW OPTION, Rui Pereira, ruipereira@medlowoption.pt"
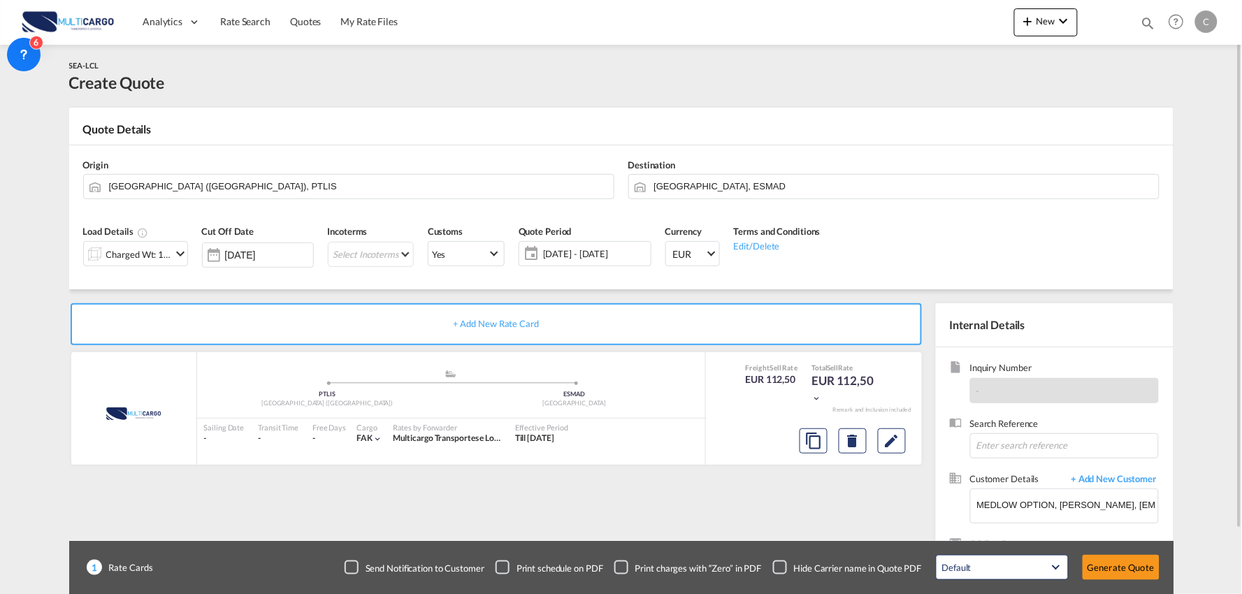
drag, startPoint x: 782, startPoint y: 564, endPoint x: 748, endPoint y: 523, distance: 53.2
click at [783, 564] on div "Checkbox No Ink" at bounding box center [780, 568] width 14 height 14
click at [745, 522] on div "+ Add New Rate Card MultiCargo added by you .a{fill:#aaa8ad;} .a{fill:#aaa8ad;}…" at bounding box center [499, 449] width 860 height 292
click at [348, 252] on md-select "Select Incoterms DPU - import Delivery at Place Unloaded CIF - import Cost,Insu…" at bounding box center [371, 254] width 86 height 25
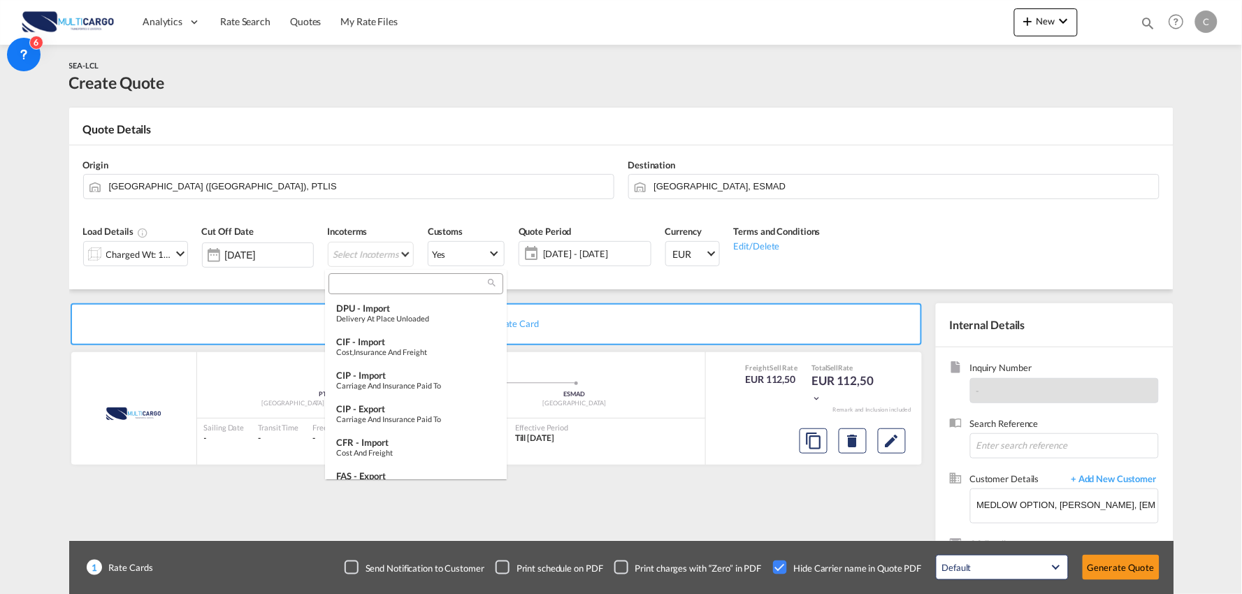
click at [366, 287] on input "search" at bounding box center [410, 284] width 155 height 13
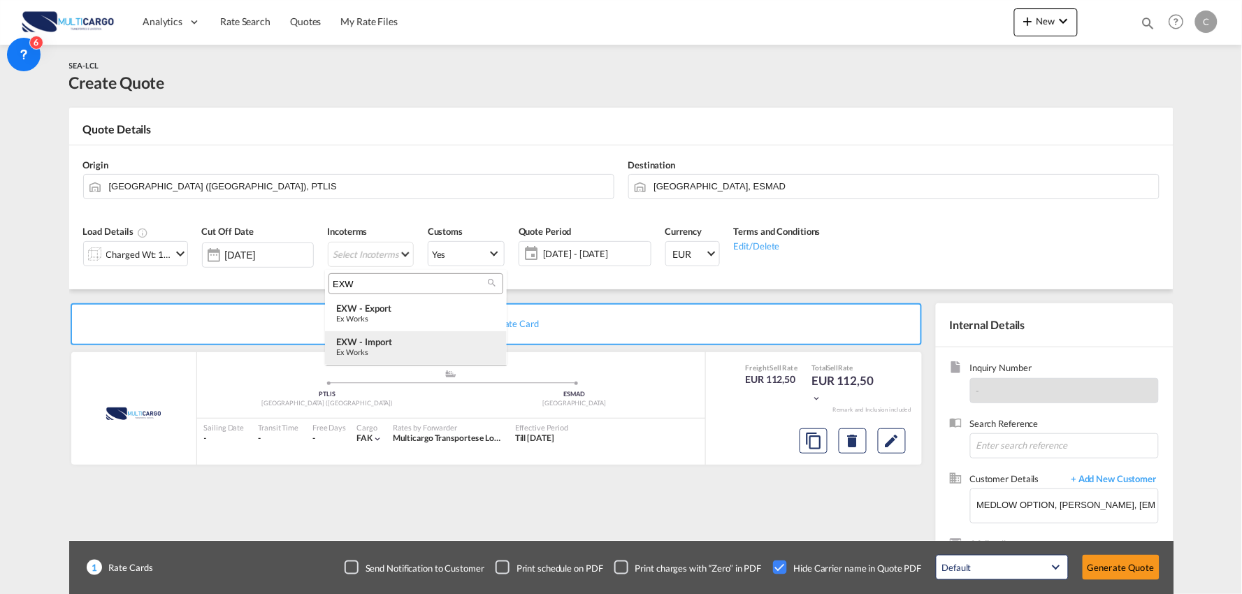
type input "EXW"
click at [392, 341] on div "EXW - import" at bounding box center [415, 341] width 159 height 11
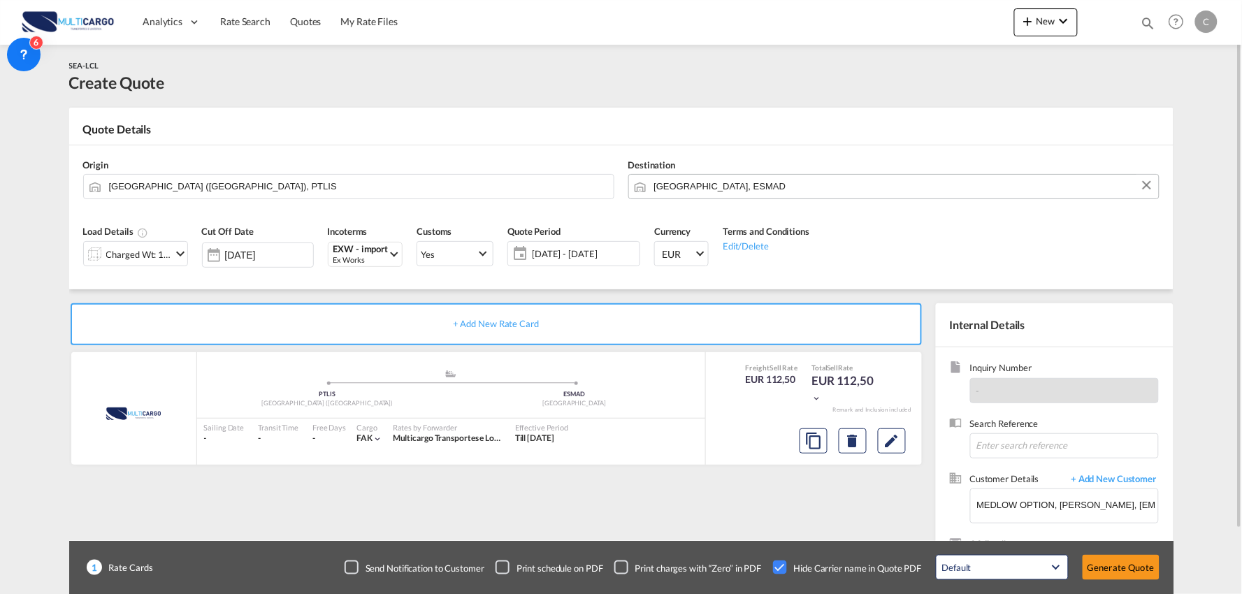
click at [699, 185] on input "Madrid, ESMAD" at bounding box center [903, 186] width 498 height 24
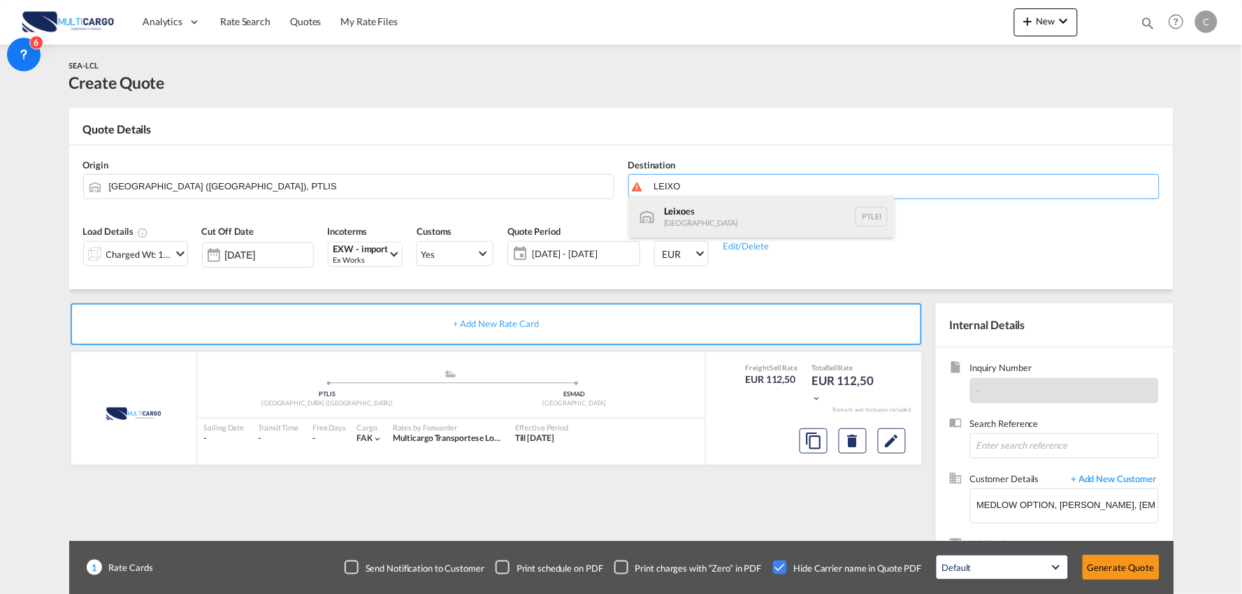
click at [681, 215] on div "Leixo es Portugal PTLEI" at bounding box center [762, 217] width 266 height 42
type input "Leixoes, PTLEI"
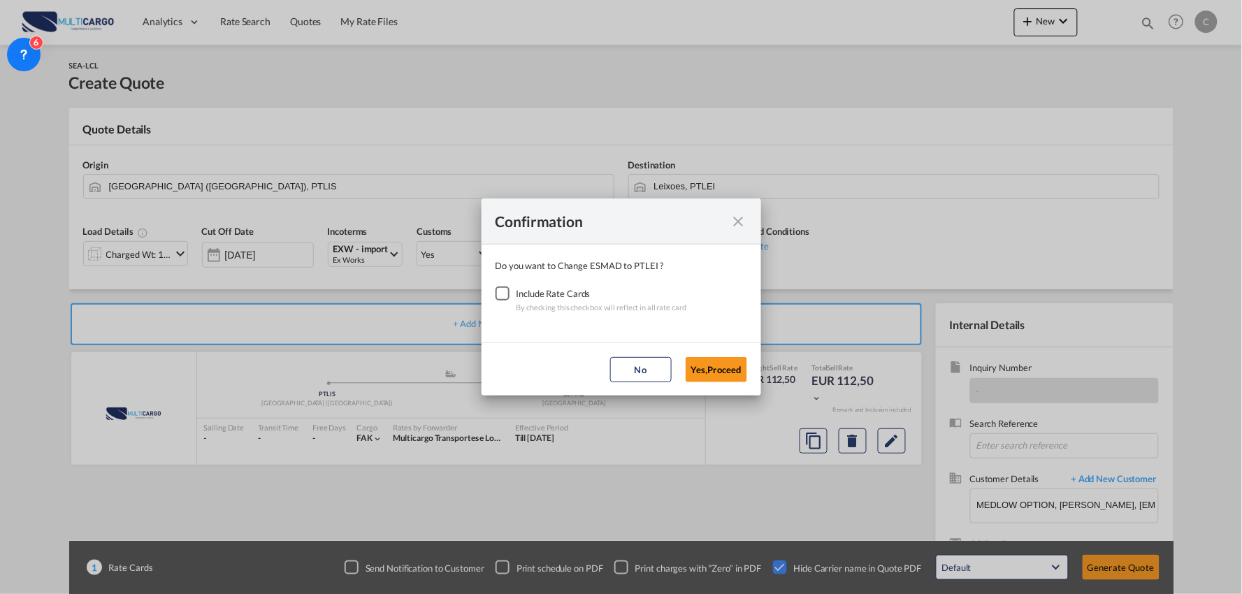
drag, startPoint x: 497, startPoint y: 292, endPoint x: 557, endPoint y: 308, distance: 61.8
click at [499, 292] on div "Checkbox No Ink" at bounding box center [503, 294] width 14 height 14
click at [708, 368] on button "Yes,Proceed" at bounding box center [717, 369] width 62 height 25
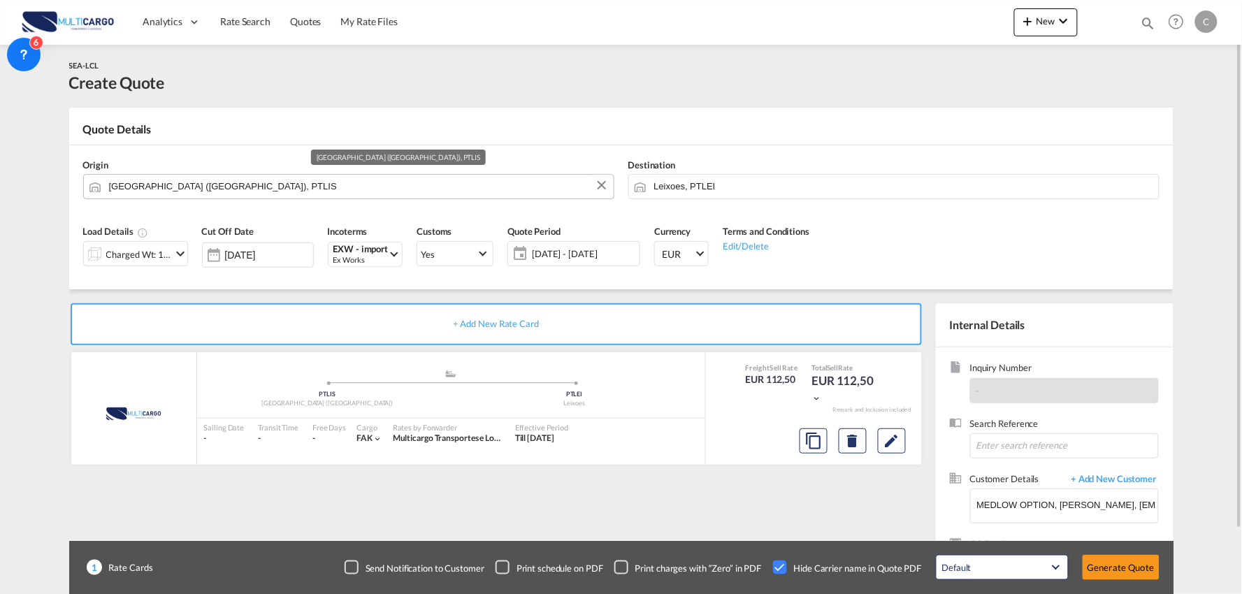
click at [236, 189] on input "Lisbon (Lisboa), PTLIS" at bounding box center [358, 186] width 498 height 24
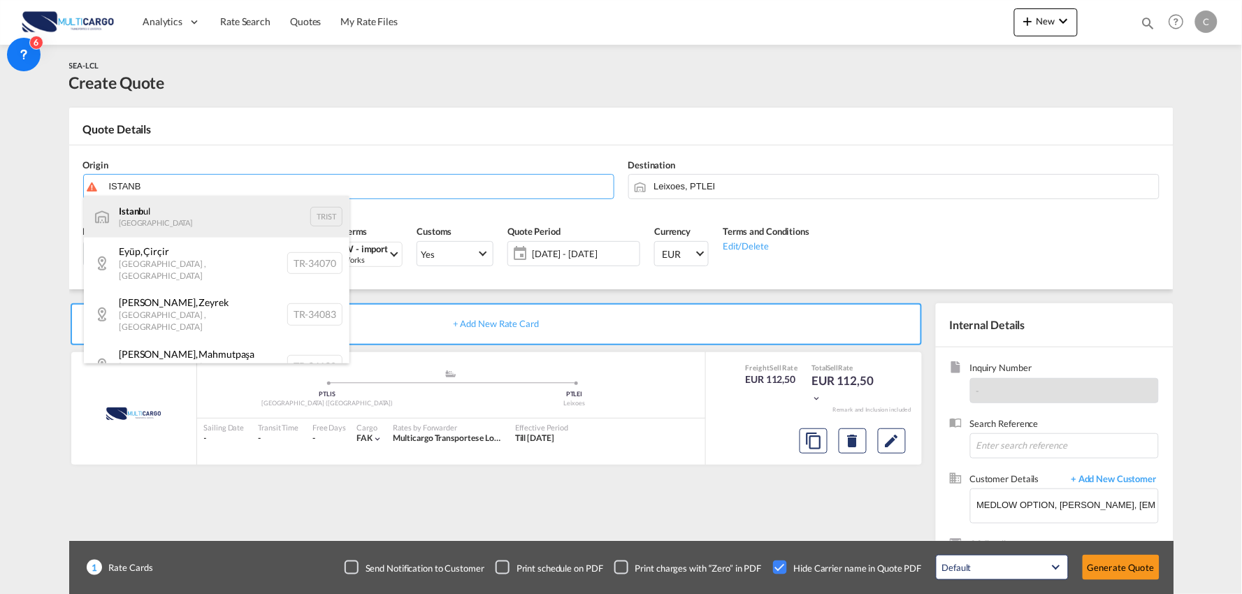
click at [187, 218] on div "Istanb ul Turkey TRIST" at bounding box center [217, 217] width 266 height 42
type input "Istanbul, TRIST"
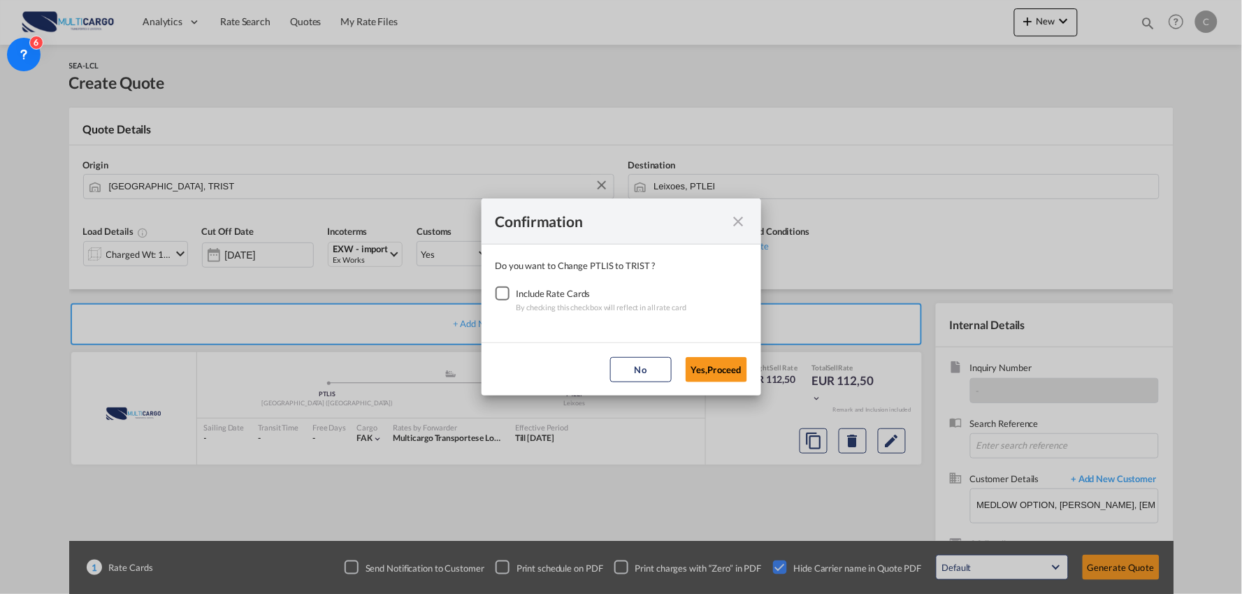
click at [508, 296] on div "Checkbox No Ink" at bounding box center [503, 294] width 14 height 14
click at [711, 371] on button "Yes,Proceed" at bounding box center [717, 369] width 62 height 25
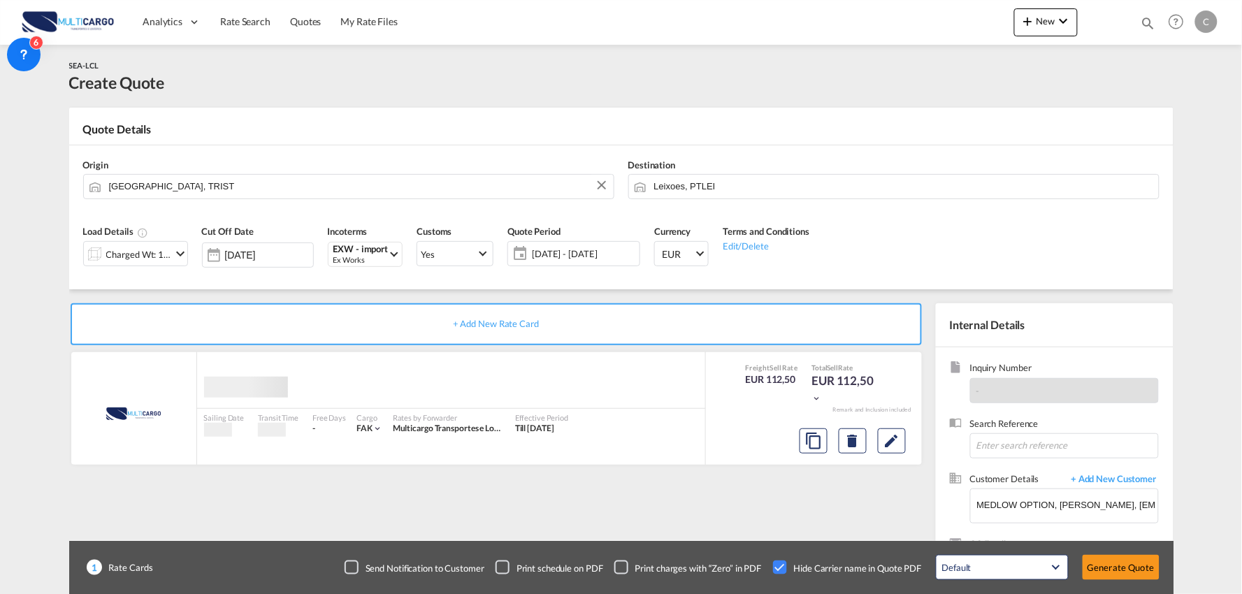
click at [698, 497] on div "Confirmation Do you want to Change PTLIS to TRIST ? Include Rate Cards By check…" at bounding box center [621, 297] width 1242 height 594
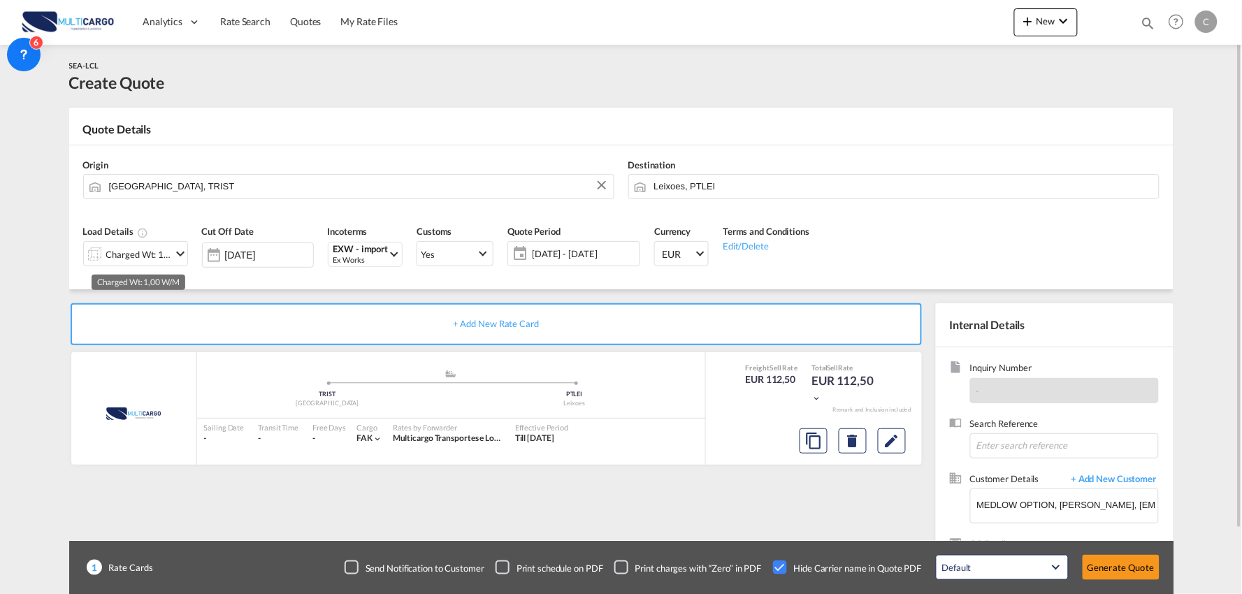
click at [166, 252] on div "Charged Wt: 1,00 W/M" at bounding box center [139, 255] width 66 height 20
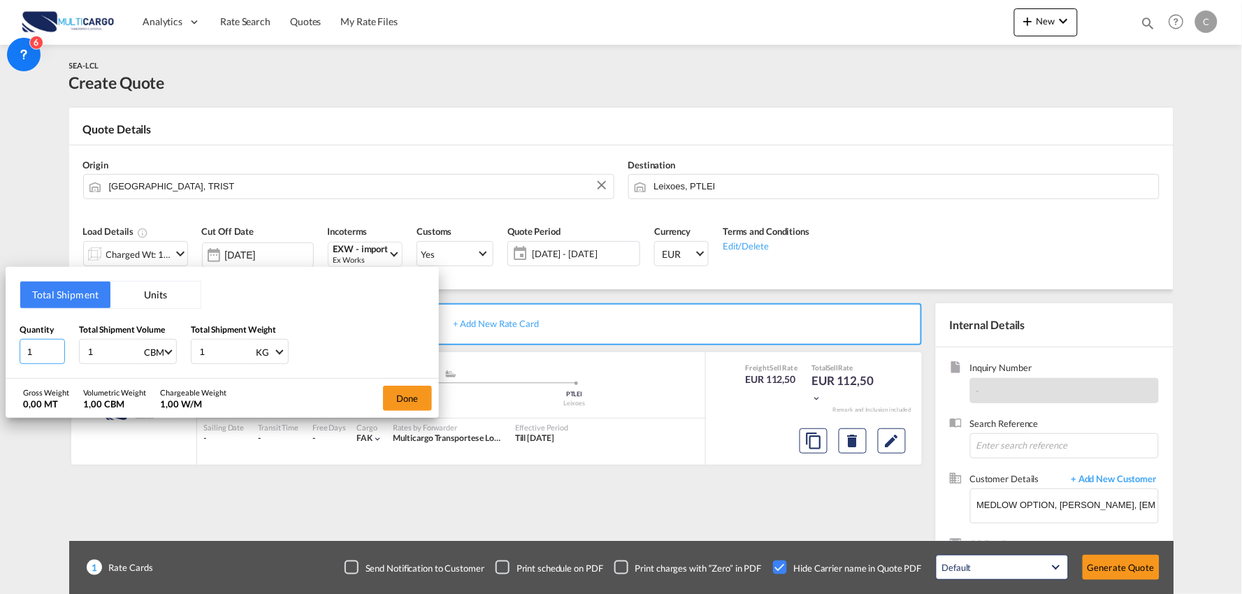
drag, startPoint x: 34, startPoint y: 352, endPoint x: 3, endPoint y: 352, distance: 30.1
click at [4, 352] on div "Total Shipment Units Quantity 1 Total Shipment Volume 1 CBM CBM CFT Total Shipm…" at bounding box center [621, 297] width 1242 height 594
type input "4"
drag, startPoint x: 210, startPoint y: 348, endPoint x: 193, endPoint y: 350, distance: 17.6
click at [193, 350] on div "1 KG KG LB" at bounding box center [240, 351] width 98 height 25
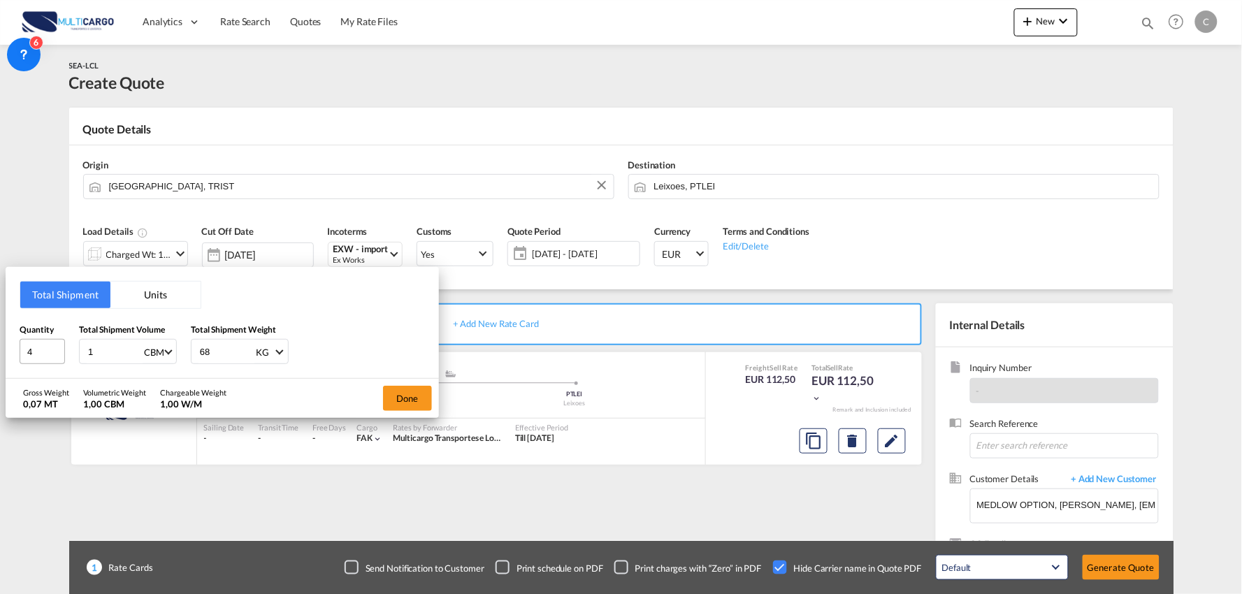
type input "6"
type input "1640"
drag, startPoint x: 91, startPoint y: 353, endPoint x: 45, endPoint y: 361, distance: 46.9
click at [50, 361] on div "Quantity 4 Total Shipment Volume 1 CBM CBM CFT Total Shipment Weight 1640 KG KG…" at bounding box center [223, 344] width 406 height 42
type input "6"
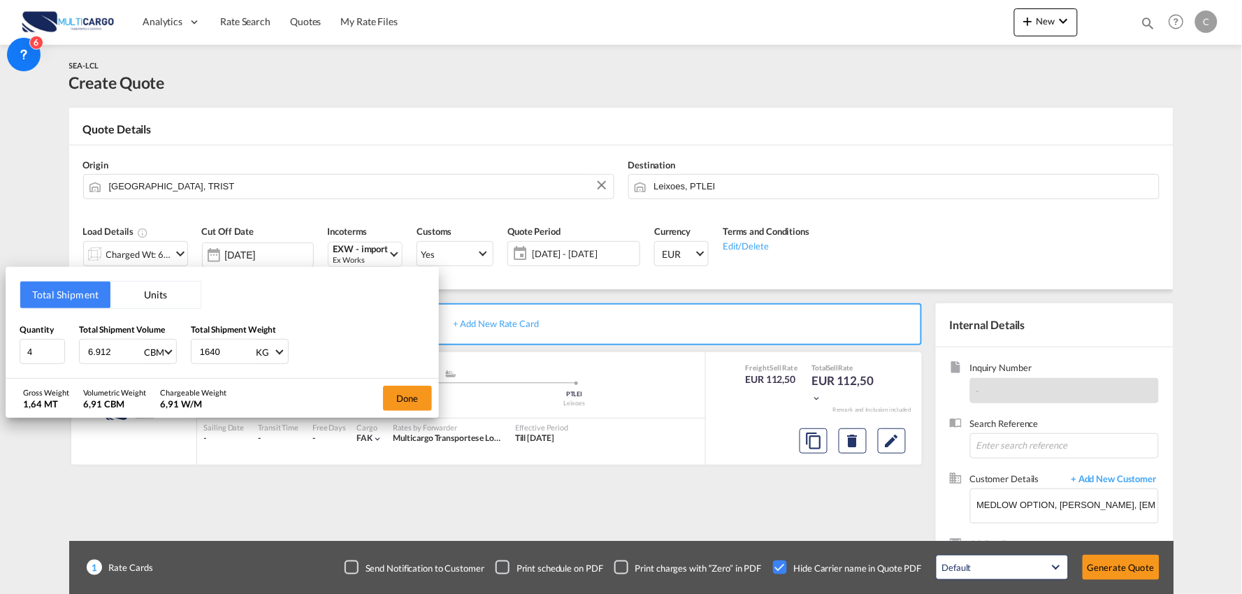
type input "6.912"
click at [434, 400] on div "Done" at bounding box center [407, 398] width 63 height 39
click at [413, 396] on button "Done" at bounding box center [407, 398] width 49 height 25
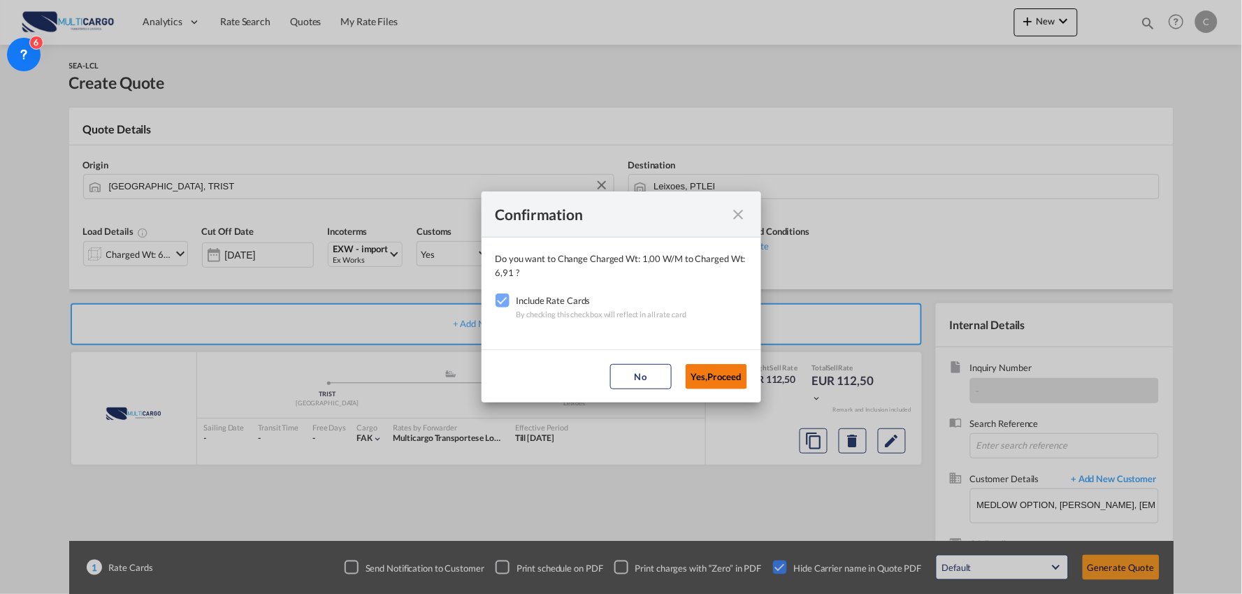
click at [712, 380] on button "Yes,Proceed" at bounding box center [717, 376] width 62 height 25
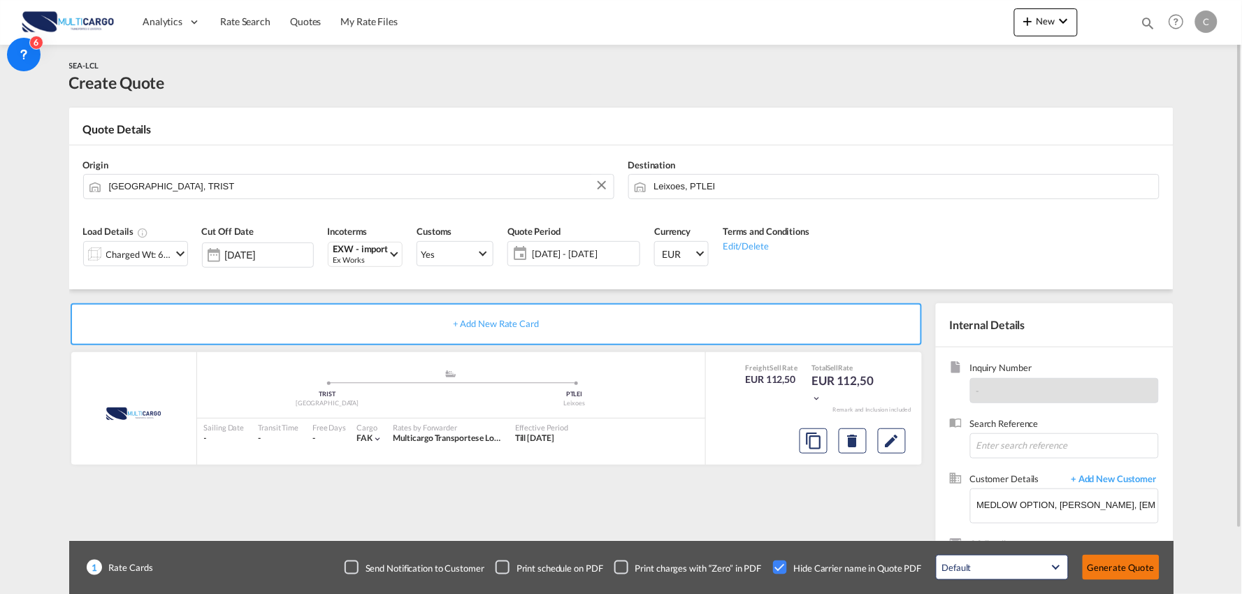
click at [1107, 557] on button "Generate Quote" at bounding box center [1121, 567] width 77 height 25
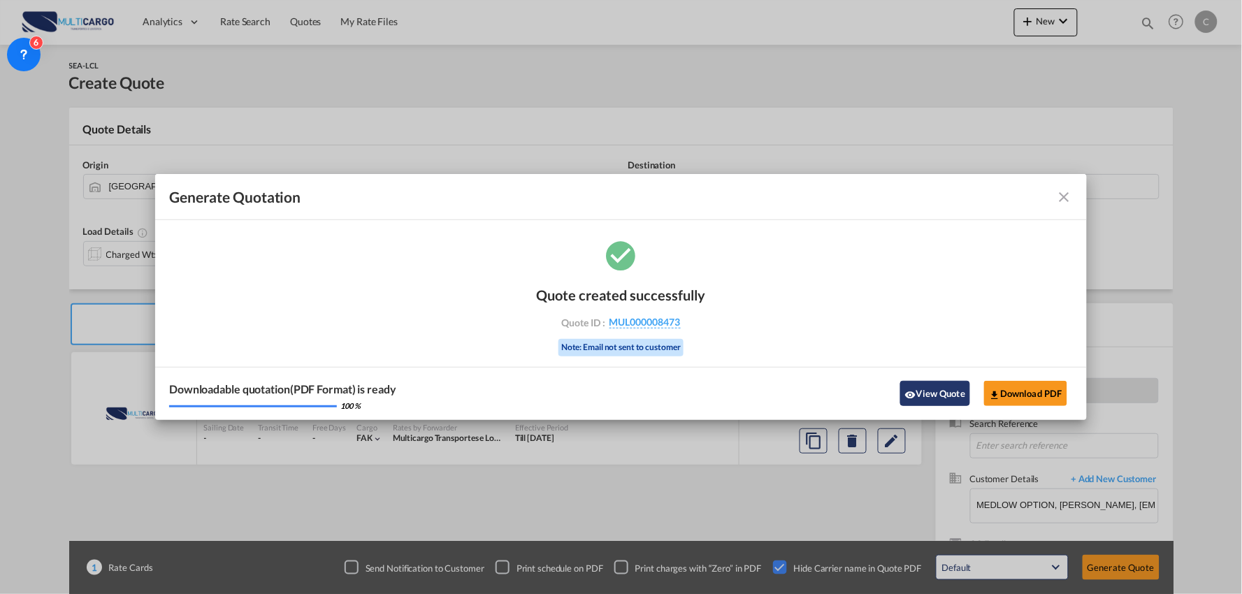
click at [940, 401] on button "View Quote" at bounding box center [936, 393] width 70 height 25
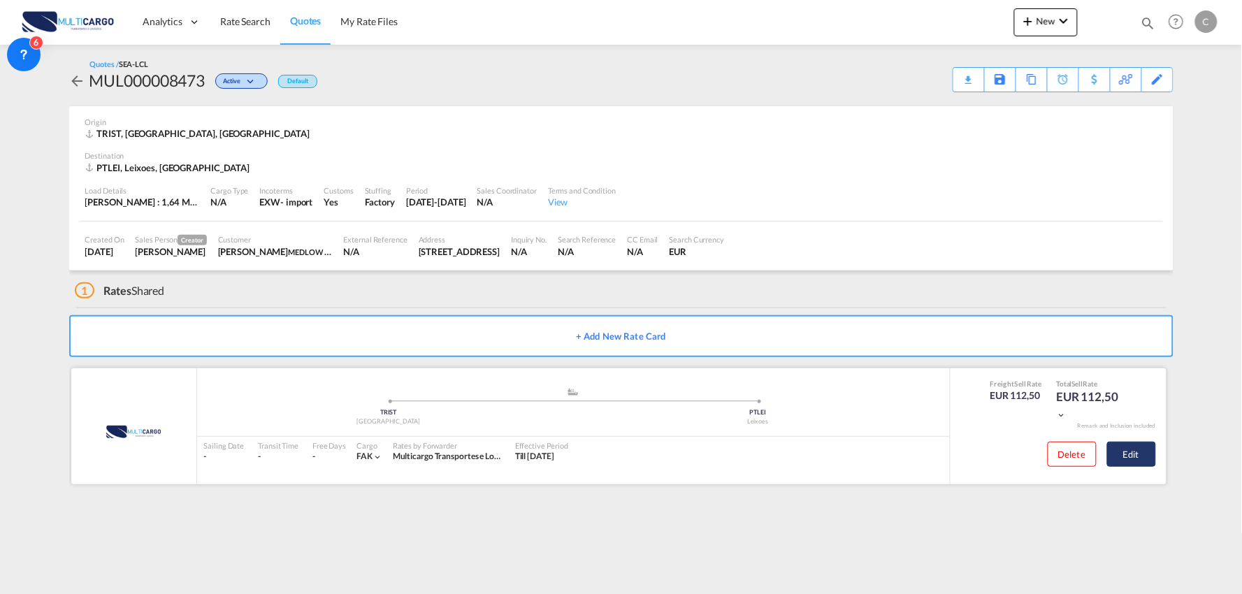
click at [1152, 460] on button "Edit" at bounding box center [1132, 454] width 49 height 25
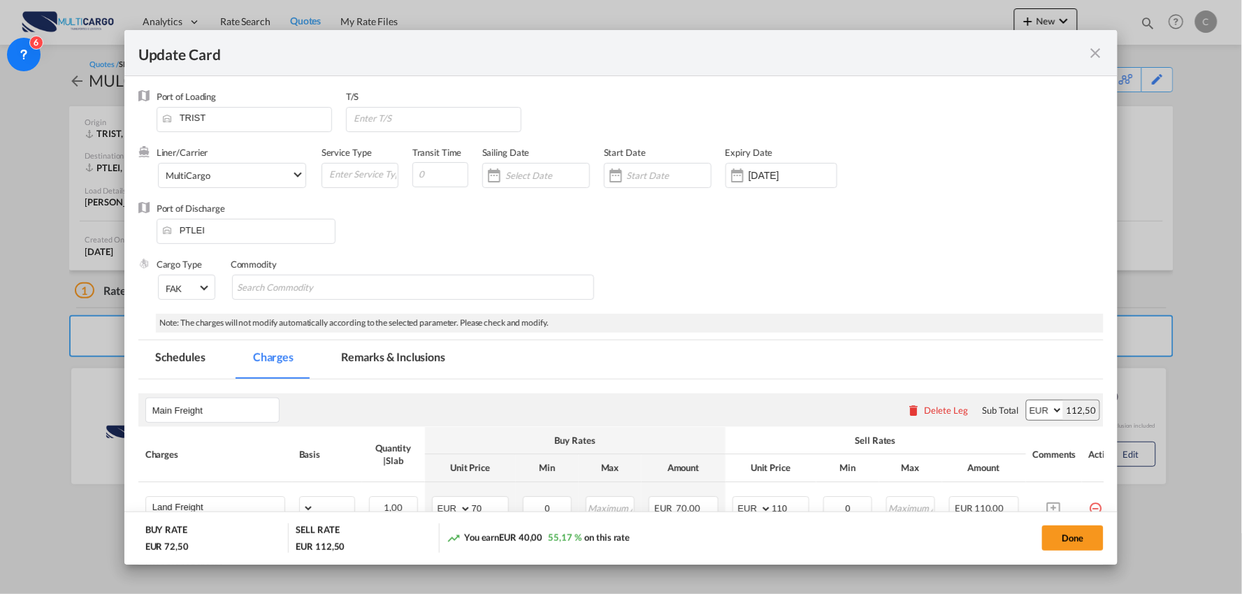
select select "per_shipment"
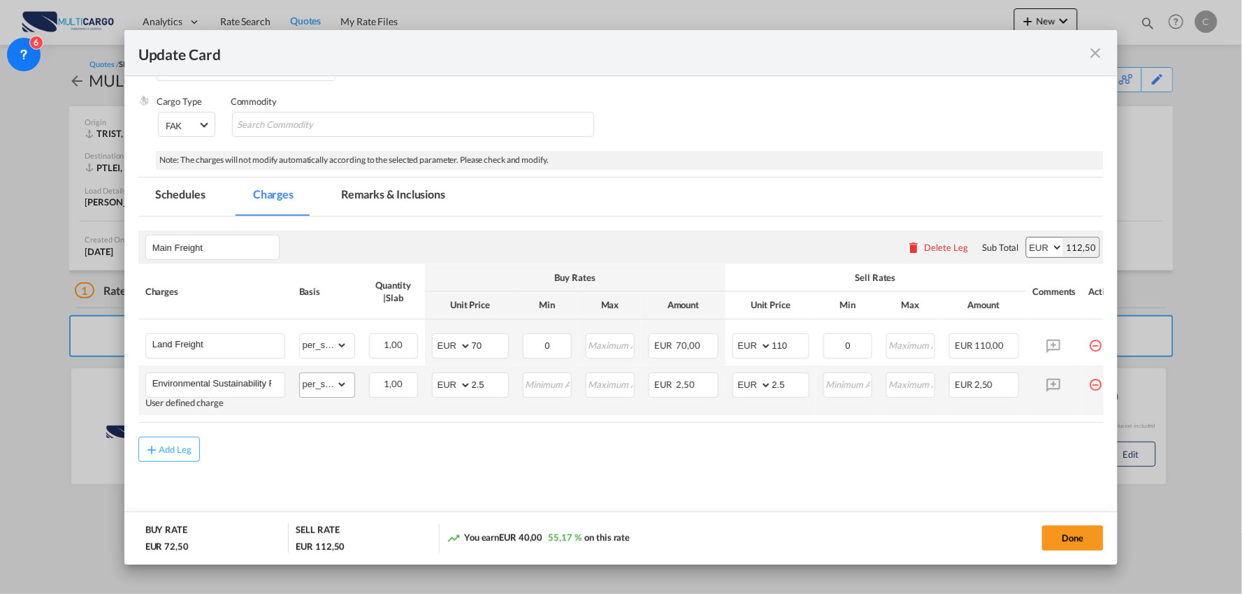
scroll to position [166, 0]
click at [203, 381] on input "Environmental Sustainability Fee" at bounding box center [218, 383] width 132 height 21
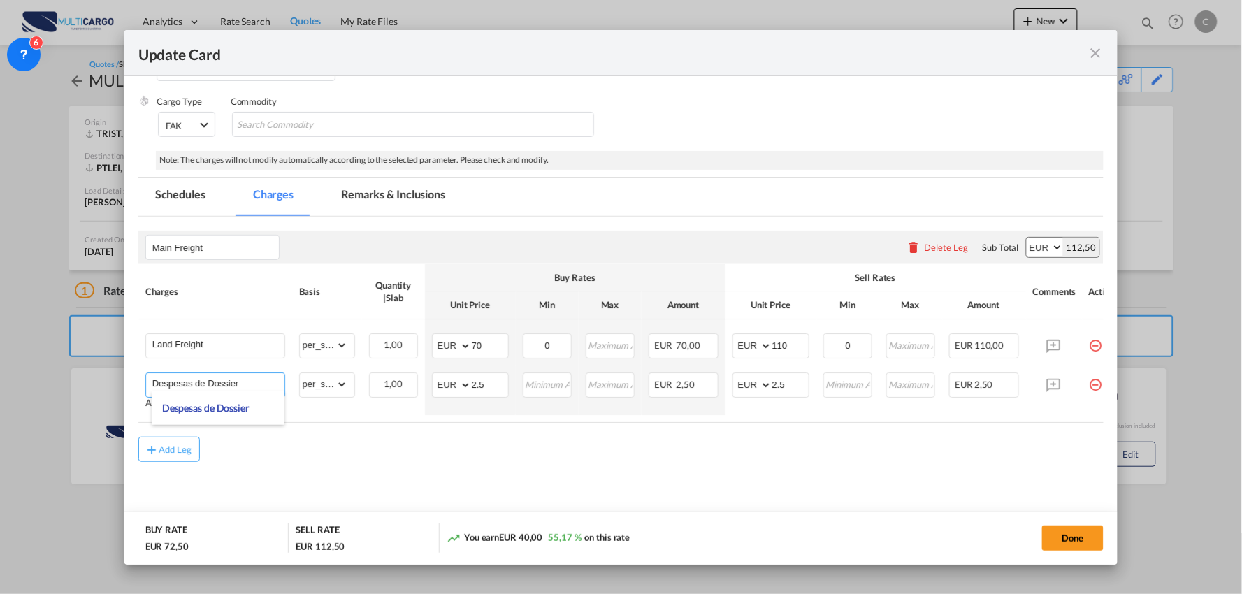
type input "Despesas de Dossier"
click at [359, 490] on md-content "Main Freight Please enter leg name Leg Name Already Exists Delete Leg Sub Total…" at bounding box center [621, 373] width 966 height 313
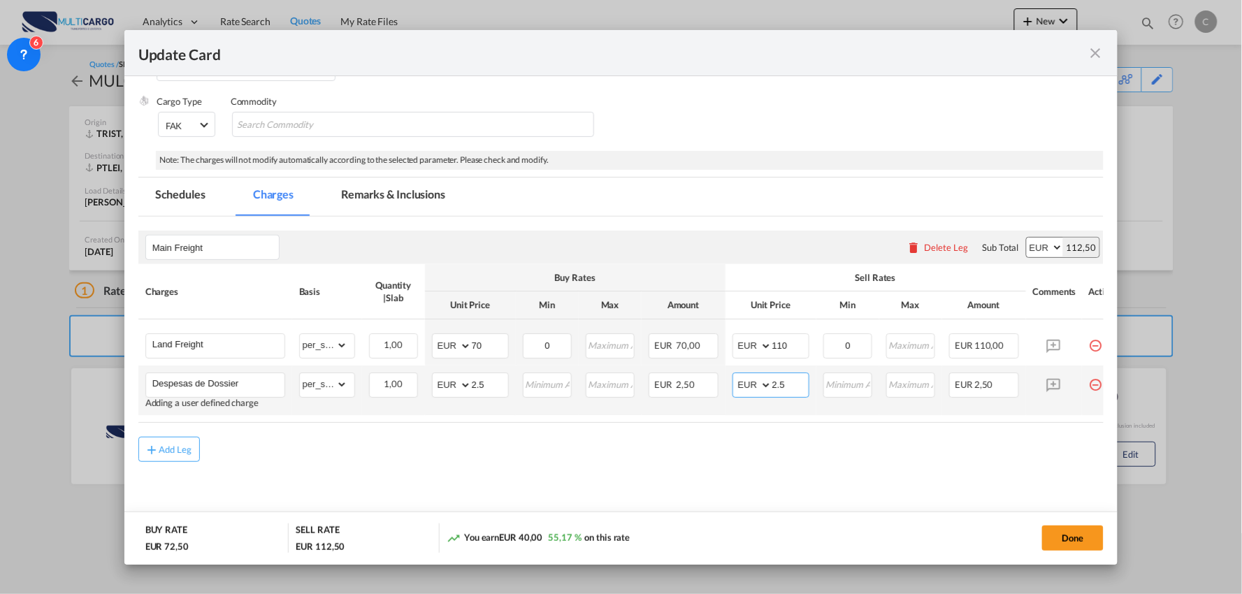
drag, startPoint x: 790, startPoint y: 381, endPoint x: 718, endPoint y: 388, distance: 72.4
click at [764, 382] on md-input-container "AED AFN ALL AMD ANG AOA ARS AUD AWG AZN BAM BBD BDT BGN BHD BIF BMD BND BOB BRL…" at bounding box center [771, 385] width 77 height 25
click at [797, 386] on input "2.5" at bounding box center [791, 383] width 36 height 21
drag, startPoint x: 797, startPoint y: 386, endPoint x: 683, endPoint y: 386, distance: 114.0
click at [683, 386] on tr "Despesas de Dossier Adding a user defined charge Please Enter Already Exists gr…" at bounding box center [633, 391] width 991 height 50
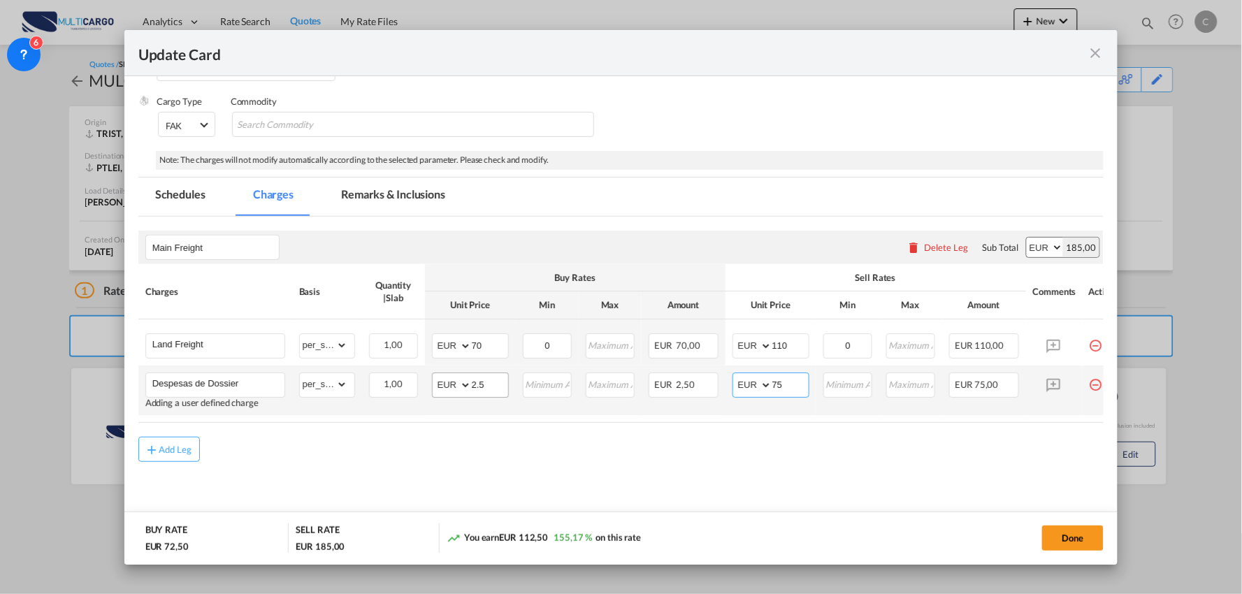
type input "75"
drag, startPoint x: 485, startPoint y: 373, endPoint x: 392, endPoint y: 396, distance: 96.3
click at [392, 396] on tr "Despesas de Dossier Adding a user defined charge Please Enter Already Exists gr…" at bounding box center [633, 391] width 991 height 50
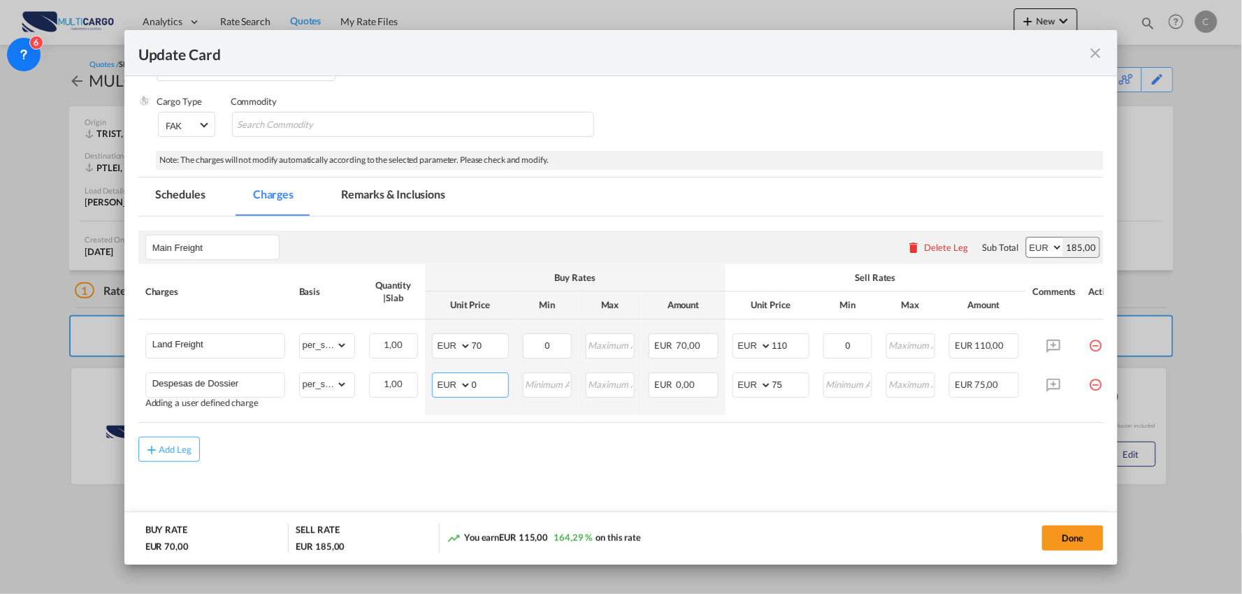
type input "0"
drag, startPoint x: 326, startPoint y: 424, endPoint x: 289, endPoint y: 383, distance: 55.5
click at [325, 424] on air-lcl-rate-modification "Main Freight Please enter leg name Leg Name Already Exists Delete Leg Sub Total…" at bounding box center [621, 339] width 966 height 245
drag, startPoint x: 178, startPoint y: 344, endPoint x: -85, endPoint y: 310, distance: 265.7
click at [0, 310] on html "Analytics Reports Dashboard Rate Search Quotes My Rate Files" at bounding box center [621, 297] width 1242 height 594
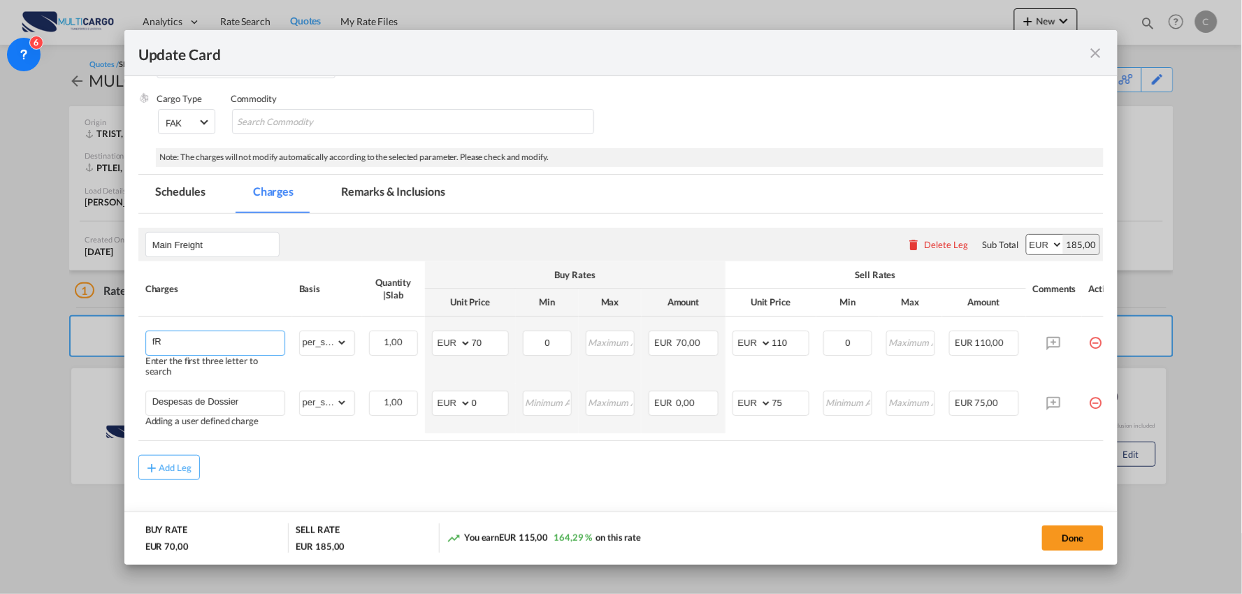
type input "f"
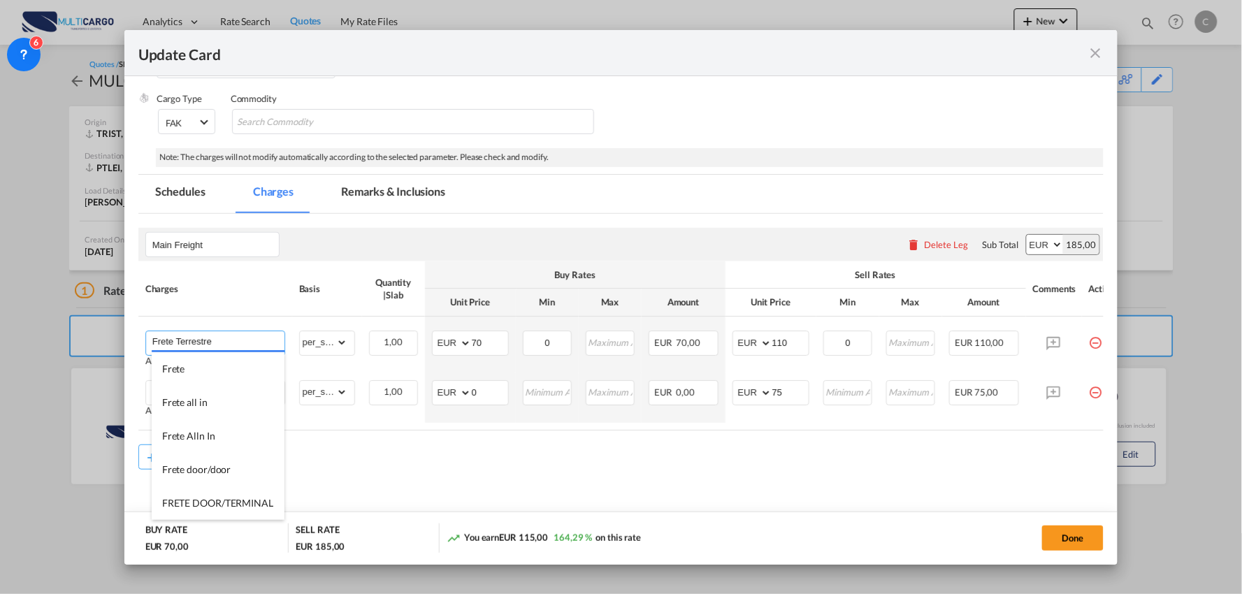
type input "Frete Terrestre"
click at [494, 480] on md-content "Main Freight Please enter leg name Leg Name Already Exists Delete Leg Sub Total…" at bounding box center [621, 375] width 966 height 323
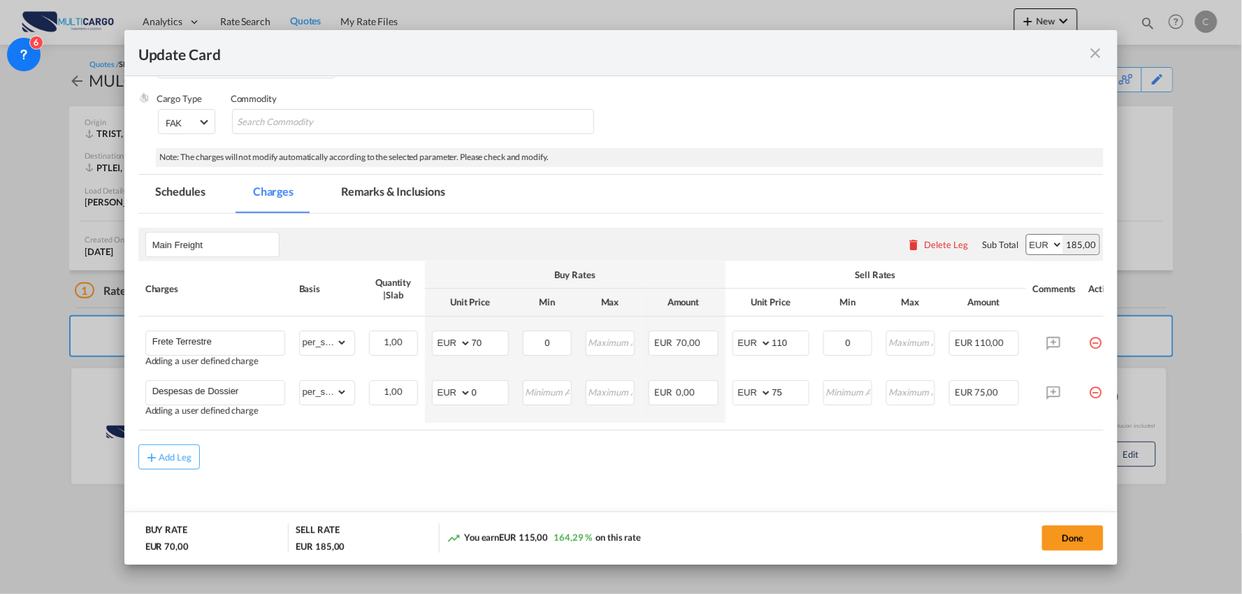
click at [823, 473] on md-content "Main Freight Please enter leg name Leg Name Already Exists Delete Leg Sub Total…" at bounding box center [621, 375] width 966 height 323
click at [488, 340] on input "70" at bounding box center [490, 341] width 36 height 21
drag, startPoint x: 461, startPoint y: 346, endPoint x: 447, endPoint y: 346, distance: 14.0
click at [447, 346] on md-input-container "AED AFN ALL AMD ANG AOA ARS AUD AWG AZN BAM BBD BDT BGN BHD BIF BMD BND BOB BRL…" at bounding box center [470, 343] width 77 height 25
click at [489, 343] on input "70" at bounding box center [490, 341] width 36 height 21
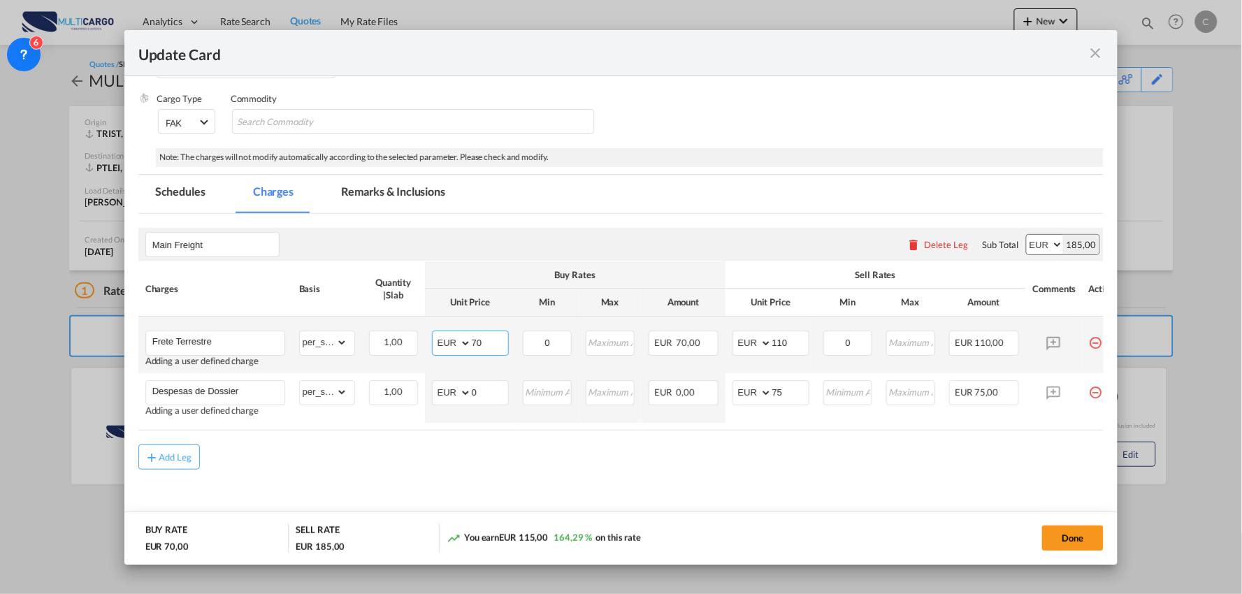
drag, startPoint x: 489, startPoint y: 343, endPoint x: 469, endPoint y: 343, distance: 20.3
click at [469, 343] on md-input-container "AED AFN ALL AMD ANG AOA ARS AUD AWG AZN BAM BBD BDT BGN BHD BIF BMD BND BOB BRL…" at bounding box center [470, 343] width 77 height 25
type input "976"
click at [514, 469] on div "Add Leg" at bounding box center [621, 457] width 966 height 25
drag, startPoint x: 797, startPoint y: 345, endPoint x: 766, endPoint y: 344, distance: 31.5
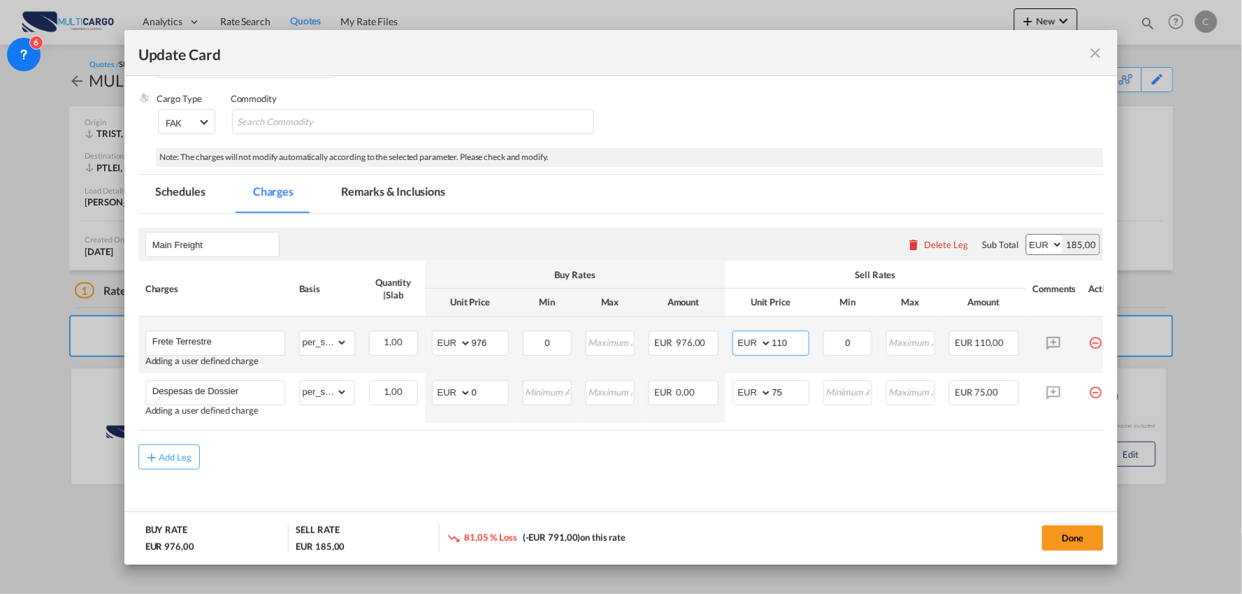
click at [766, 344] on md-input-container "AED AFN ALL AMD ANG AOA ARS AUD AWG AZN BAM BBD BDT BGN BHD BIF BMD BND BOB BRL…" at bounding box center [771, 343] width 77 height 25
click at [799, 341] on input "110" at bounding box center [791, 341] width 36 height 21
drag, startPoint x: 799, startPoint y: 341, endPoint x: 725, endPoint y: 346, distance: 74.3
click at [726, 346] on td "AED AFN ALL AMD ANG AOA ARS AUD AWG AZN BAM BBD BDT BGN BHD BIF BMD BND BOB BRL…" at bounding box center [771, 345] width 91 height 57
click at [801, 343] on input "107" at bounding box center [791, 341] width 36 height 21
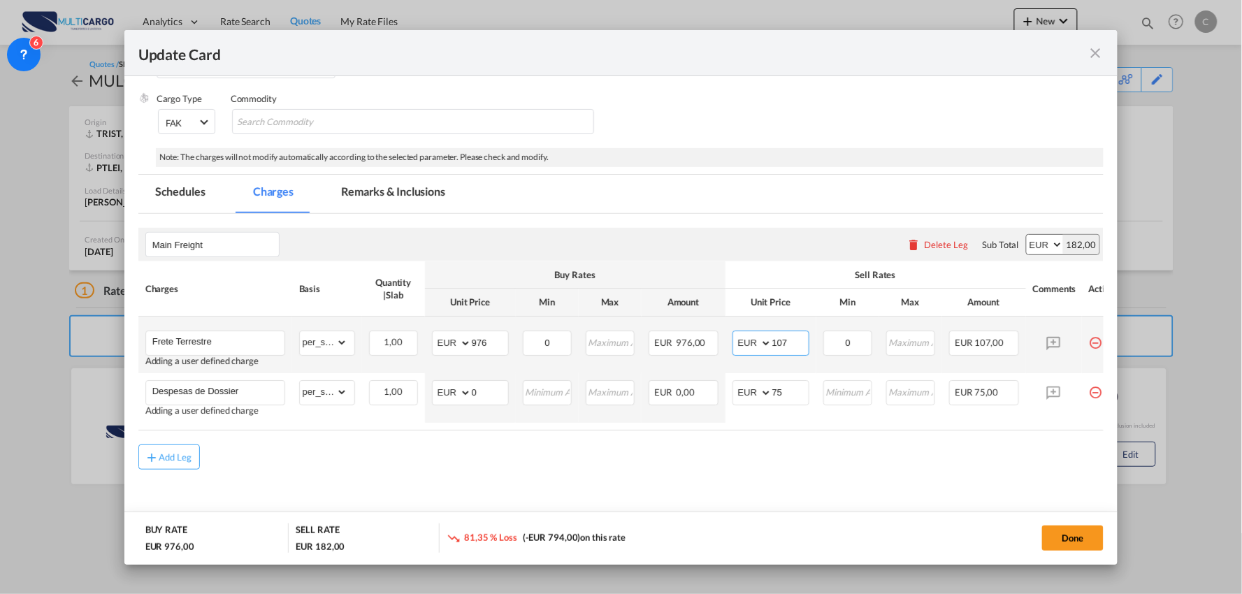
drag, startPoint x: 800, startPoint y: 343, endPoint x: 728, endPoint y: 348, distance: 72.2
click at [734, 350] on md-input-container "AED AFN ALL AMD ANG AOA ARS AUD AWG AZN BAM BBD BDT BGN BHD BIF BMD BND BOB BRL…" at bounding box center [771, 343] width 77 height 25
click at [745, 474] on md-content "Main Freight Please enter leg name Leg Name Already Exists Delete Leg Sub Total…" at bounding box center [621, 375] width 966 height 323
click at [494, 470] on div "Add Leg" at bounding box center [621, 457] width 966 height 25
click at [282, 459] on div "Add Leg" at bounding box center [621, 457] width 966 height 25
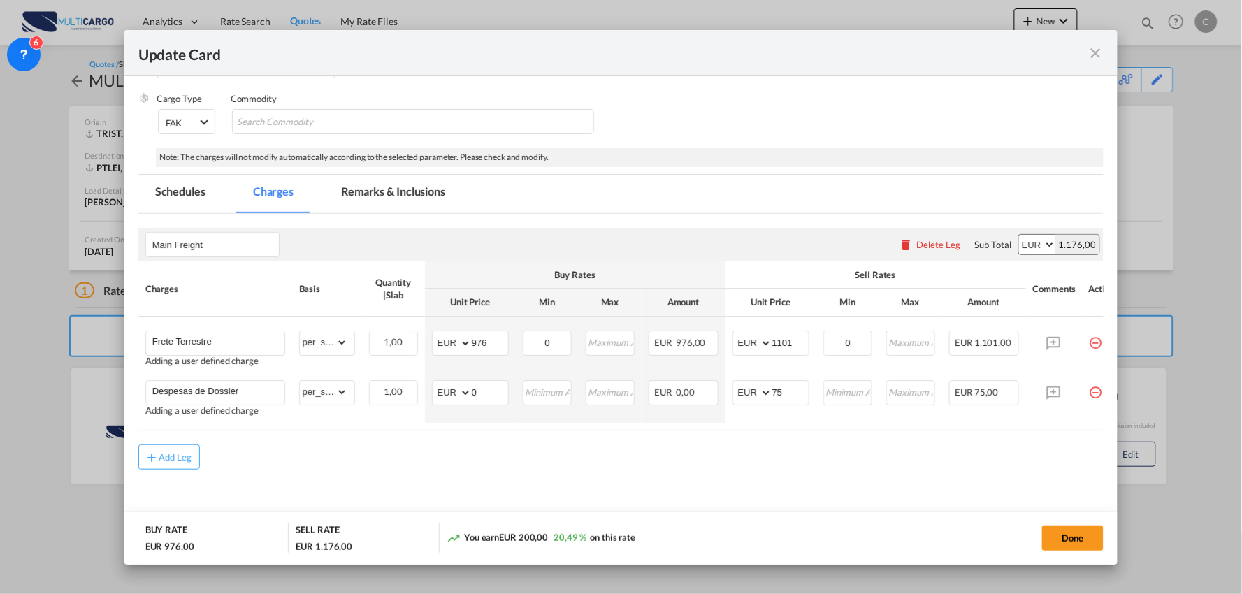
click at [946, 485] on md-content "Main Freight Please enter leg name Leg Name Already Exists Delete Leg Sub Total…" at bounding box center [621, 375] width 966 height 323
click at [626, 480] on md-content "Main Freight Please enter leg name Leg Name Already Exists Delete Leg Sub Total…" at bounding box center [621, 375] width 966 height 323
click at [619, 455] on div "Add Leg" at bounding box center [621, 457] width 966 height 25
click at [688, 470] on div "Add Leg" at bounding box center [621, 457] width 966 height 25
click at [773, 469] on div "Add Leg" at bounding box center [621, 457] width 966 height 25
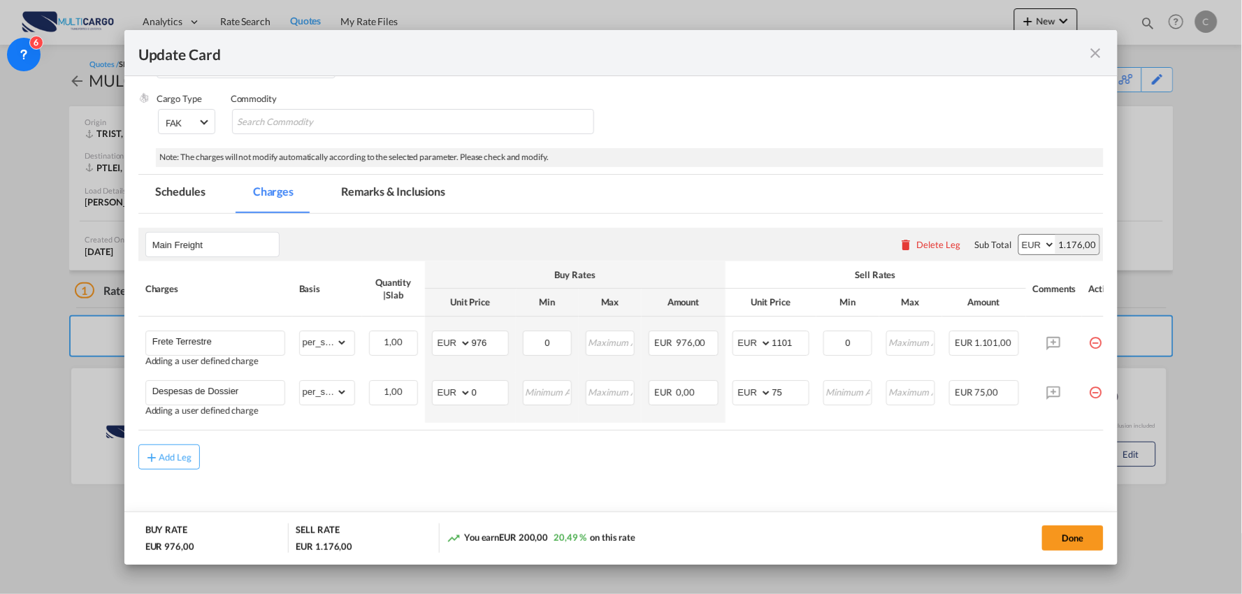
click at [773, 469] on div "Add Leg" at bounding box center [621, 457] width 966 height 25
click at [373, 435] on air-lcl-rate-modification "Main Freight Please enter leg name Leg Name Already Exists Delete Leg Sub Total…" at bounding box center [621, 342] width 966 height 256
click at [423, 477] on md-content "Main Freight Please enter leg name Leg Name Already Exists Delete Leg Sub Total…" at bounding box center [621, 375] width 966 height 323
click at [722, 477] on md-content "Main Freight Please enter leg name Leg Name Already Exists Delete Leg Sub Total…" at bounding box center [621, 375] width 966 height 323
click at [729, 483] on md-content "Main Freight Please enter leg name Leg Name Already Exists Delete Leg Sub Total…" at bounding box center [621, 375] width 966 height 323
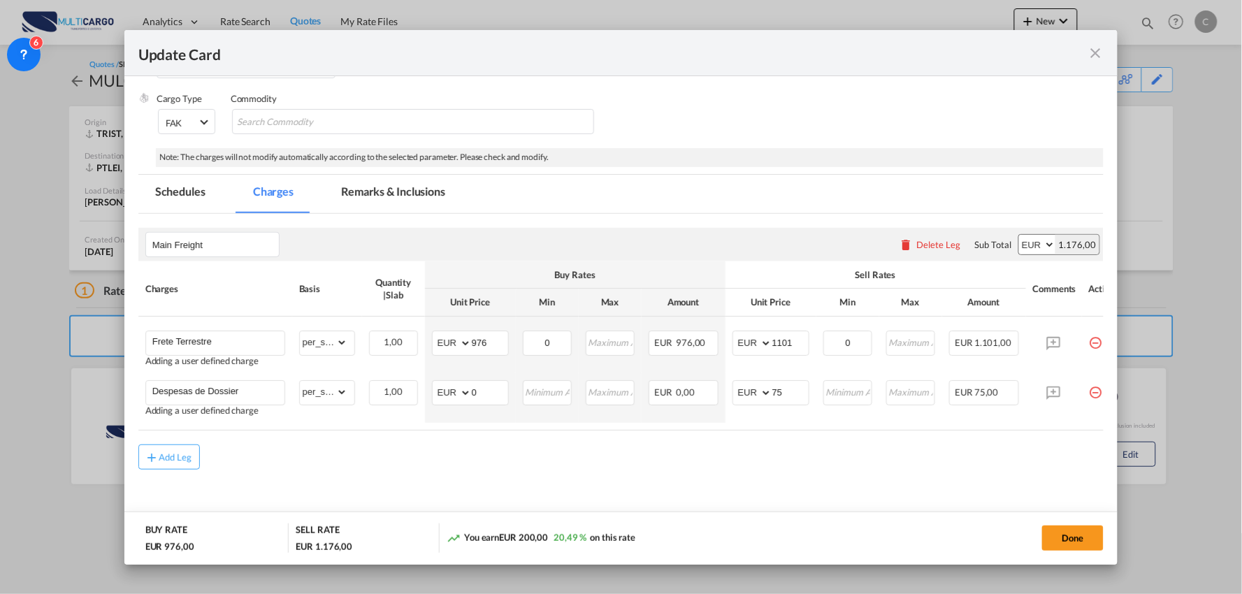
click at [808, 459] on div "Add Leg" at bounding box center [621, 457] width 966 height 25
click at [657, 445] on air-lcl-rate-modification "Main Freight Please enter leg name Leg Name Already Exists Delete Leg Sub Total…" at bounding box center [621, 342] width 966 height 256
drag, startPoint x: 794, startPoint y: 495, endPoint x: 798, endPoint y: 470, distance: 25.5
click at [795, 493] on md-content "Main Freight Please enter leg name Leg Name Already Exists Delete Leg Sub Total…" at bounding box center [621, 375] width 966 height 323
click at [801, 341] on input "1101" at bounding box center [791, 341] width 36 height 21
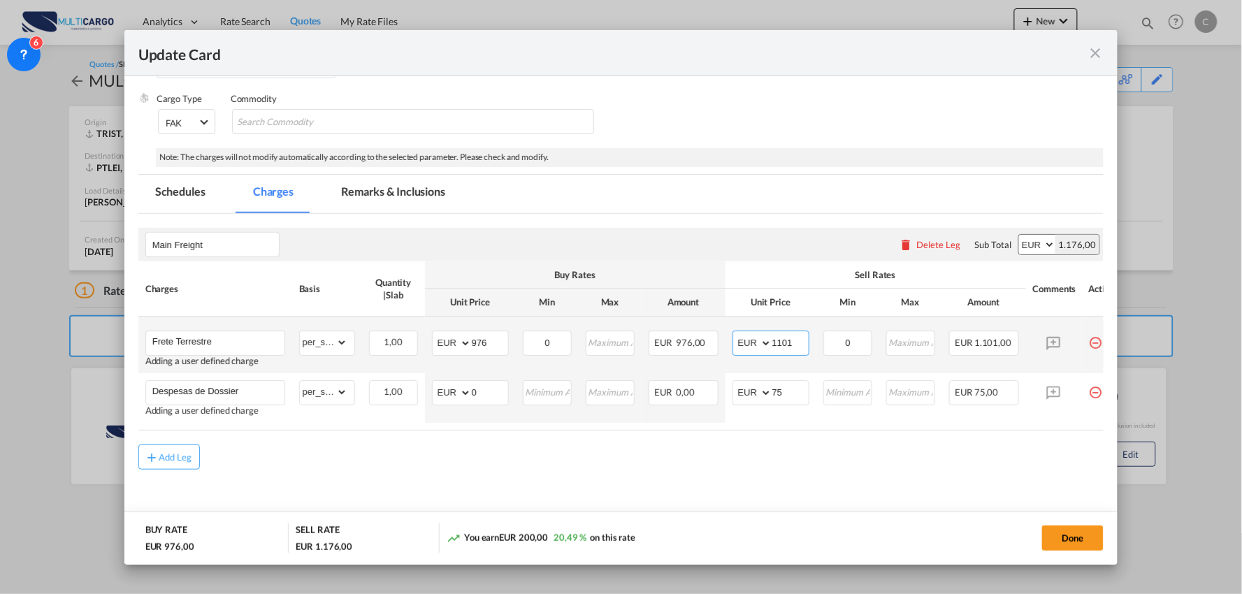
drag, startPoint x: 801, startPoint y: 341, endPoint x: 774, endPoint y: 343, distance: 26.6
click at [774, 343] on input "1101" at bounding box center [791, 341] width 36 height 21
click at [787, 344] on input "1101" at bounding box center [791, 341] width 36 height 21
drag, startPoint x: 799, startPoint y: 345, endPoint x: 708, endPoint y: 348, distance: 90.9
click at [710, 348] on tr "Frete Terrestre Adding a user defined charge Please Enter Already Exists gross_…" at bounding box center [633, 345] width 991 height 57
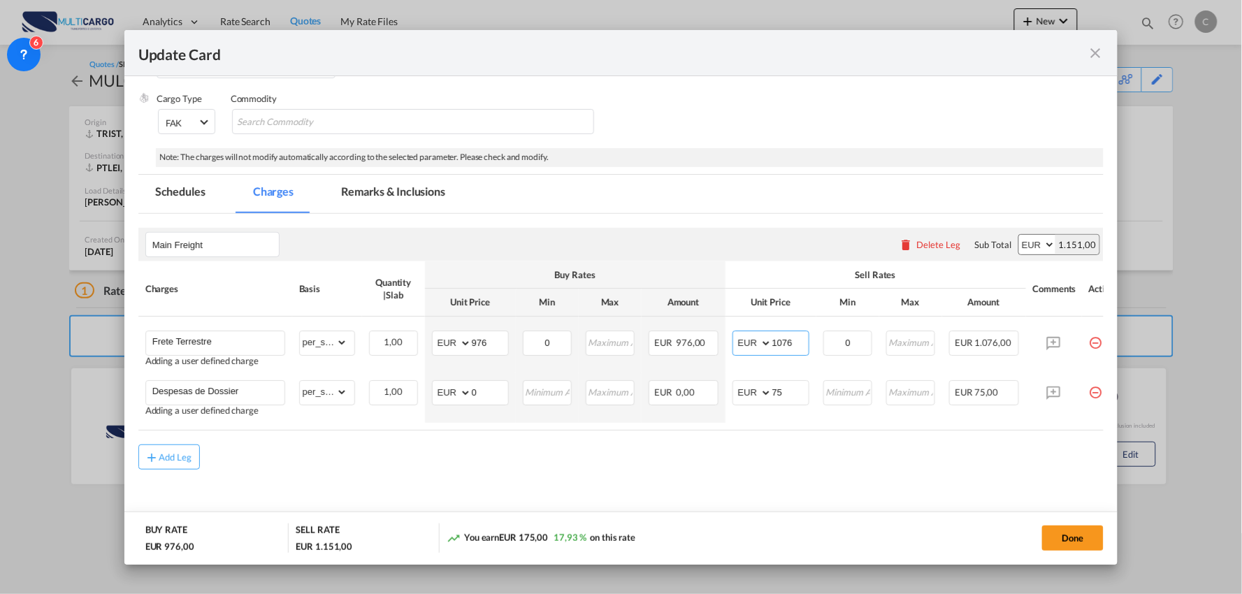
type input "1076"
drag, startPoint x: 722, startPoint y: 464, endPoint x: 1005, endPoint y: 492, distance: 285.2
click at [722, 464] on div "Add Leg" at bounding box center [621, 457] width 966 height 25
click at [1071, 530] on button "Done" at bounding box center [1074, 538] width 62 height 25
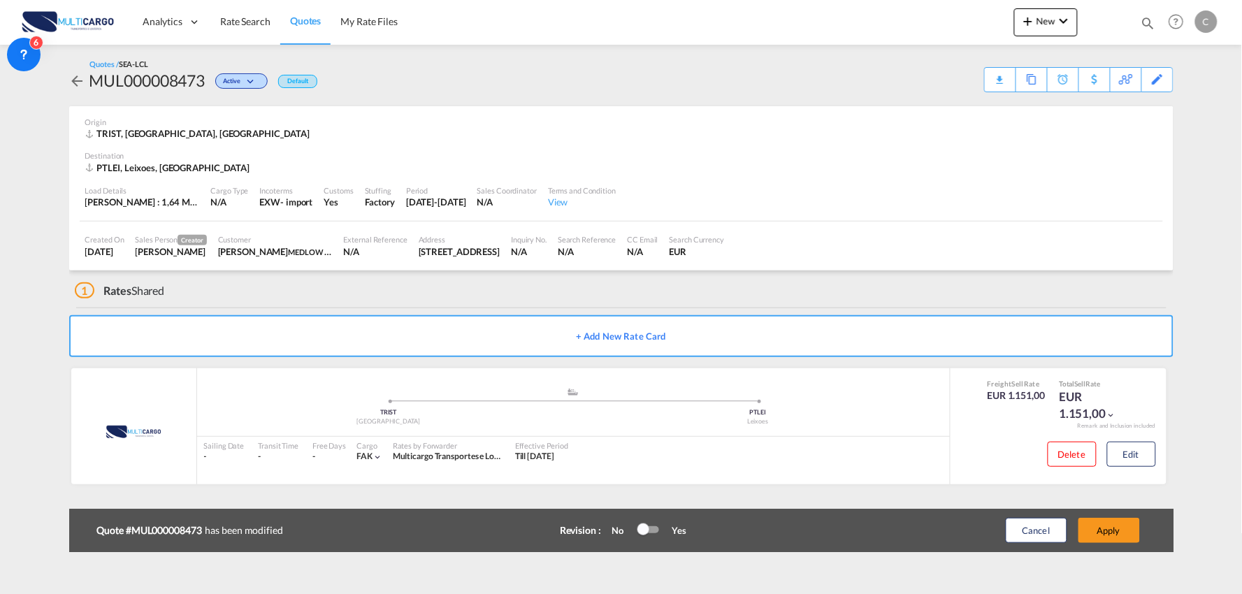
click at [1121, 528] on button "Apply" at bounding box center [1110, 530] width 62 height 25
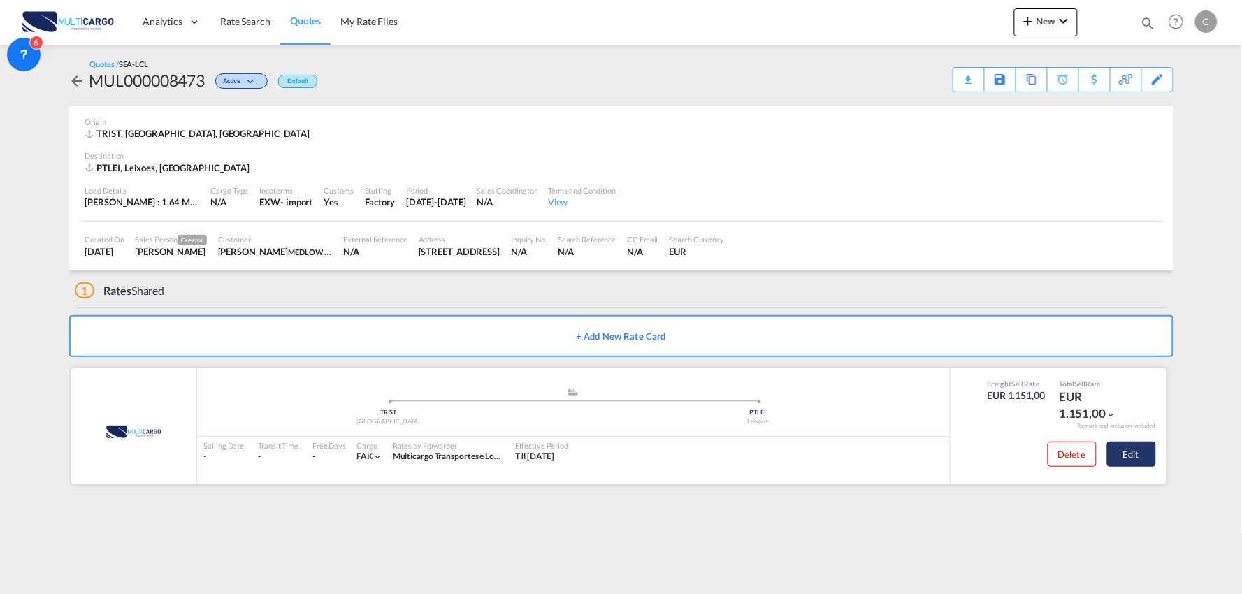
click at [1135, 453] on button "Edit" at bounding box center [1132, 454] width 49 height 25
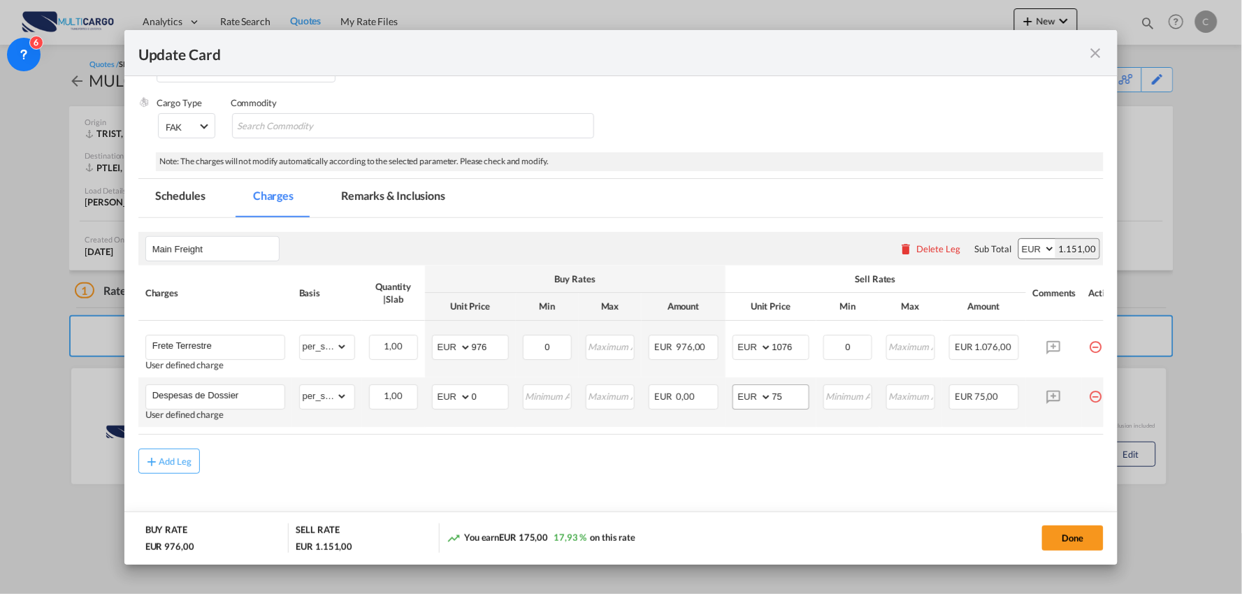
scroll to position [176, 0]
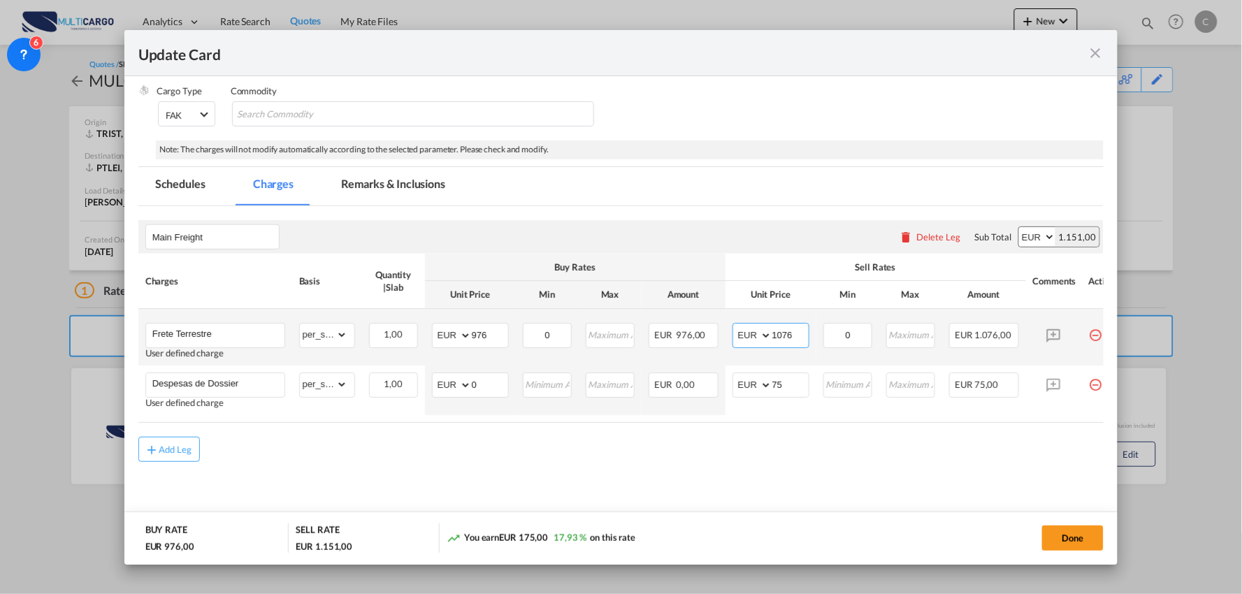
drag, startPoint x: 801, startPoint y: 329, endPoint x: 640, endPoint y: 341, distance: 160.6
click at [642, 343] on tr "Frete Terrestre User defined charge Please Enter Already Exists gross_weight vo…" at bounding box center [633, 337] width 991 height 57
click at [802, 326] on input "1076" at bounding box center [791, 334] width 36 height 21
drag, startPoint x: 811, startPoint y: 329, endPoint x: 665, endPoint y: 332, distance: 146.2
click at [675, 331] on tr "Frete Terrestre User defined charge Please Enter Already Exists gross_weight vo…" at bounding box center [633, 337] width 991 height 57
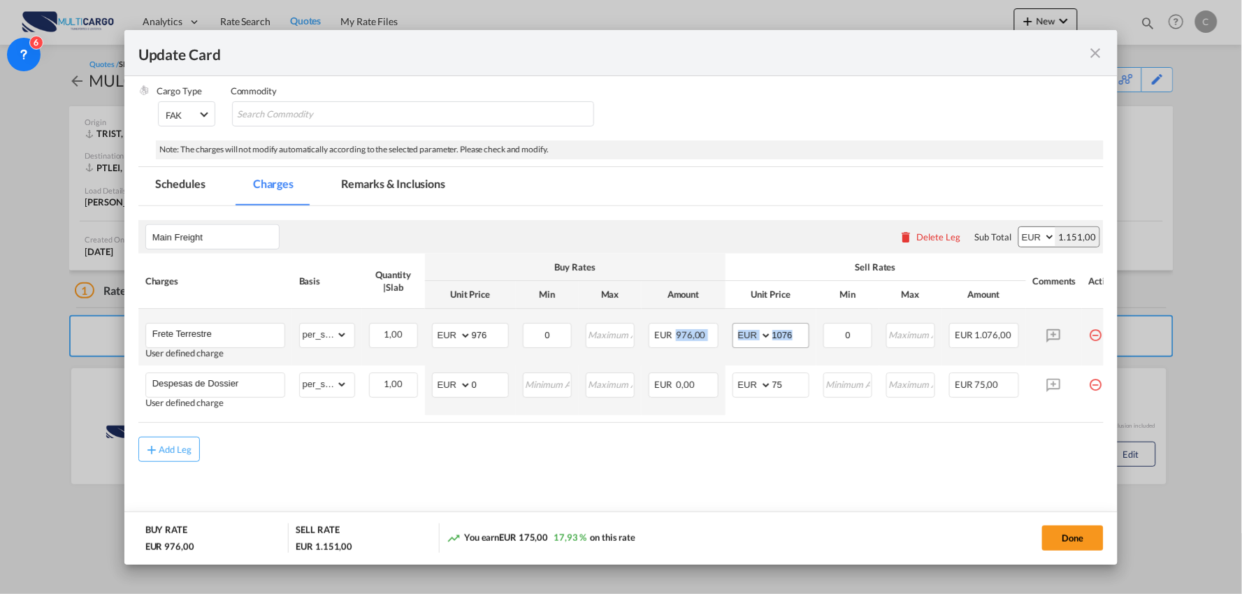
click at [803, 331] on input "1076" at bounding box center [791, 334] width 36 height 21
drag, startPoint x: 800, startPoint y: 333, endPoint x: 746, endPoint y: 334, distance: 53.8
click at [752, 334] on md-input-container "AED AFN ALL AMD ANG AOA ARS AUD AWG AZN BAM BBD BDT BGN BHD BIF BMD BND BOB BRL…" at bounding box center [771, 335] width 77 height 25
click at [785, 333] on input "1001" at bounding box center [791, 334] width 36 height 21
drag, startPoint x: 796, startPoint y: 334, endPoint x: 708, endPoint y: 331, distance: 88.2
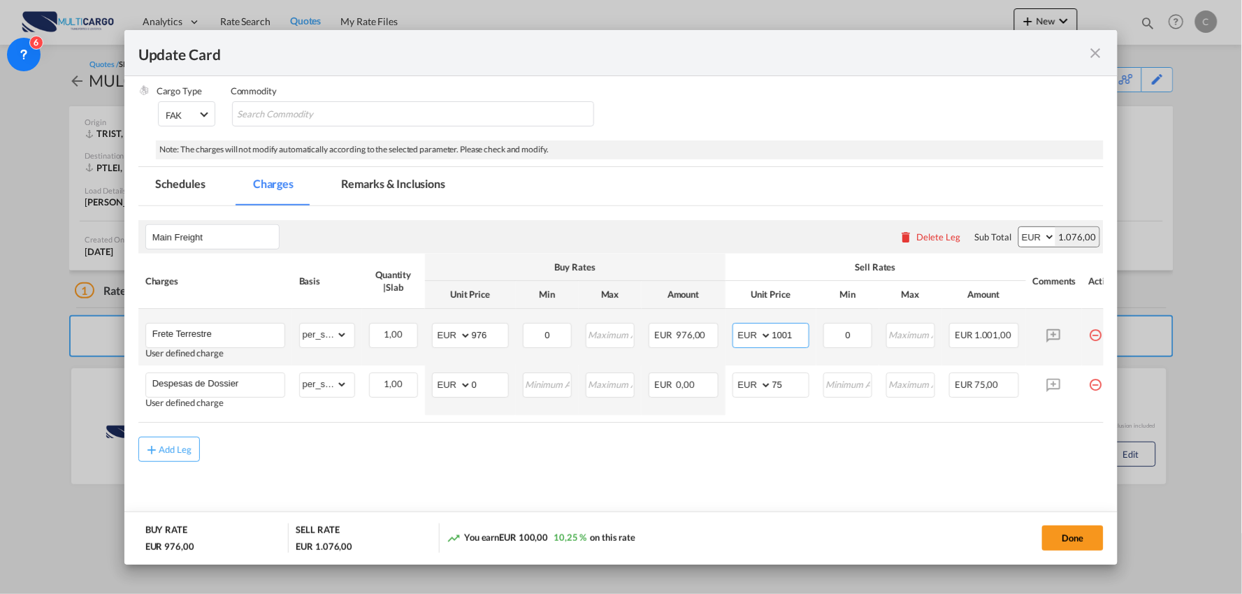
click at [728, 332] on td "AED AFN ALL AMD ANG AOA ARS AUD AWG AZN BAM BBD BDT BGN BHD BIF BMD BND BOB BRL…" at bounding box center [771, 337] width 91 height 57
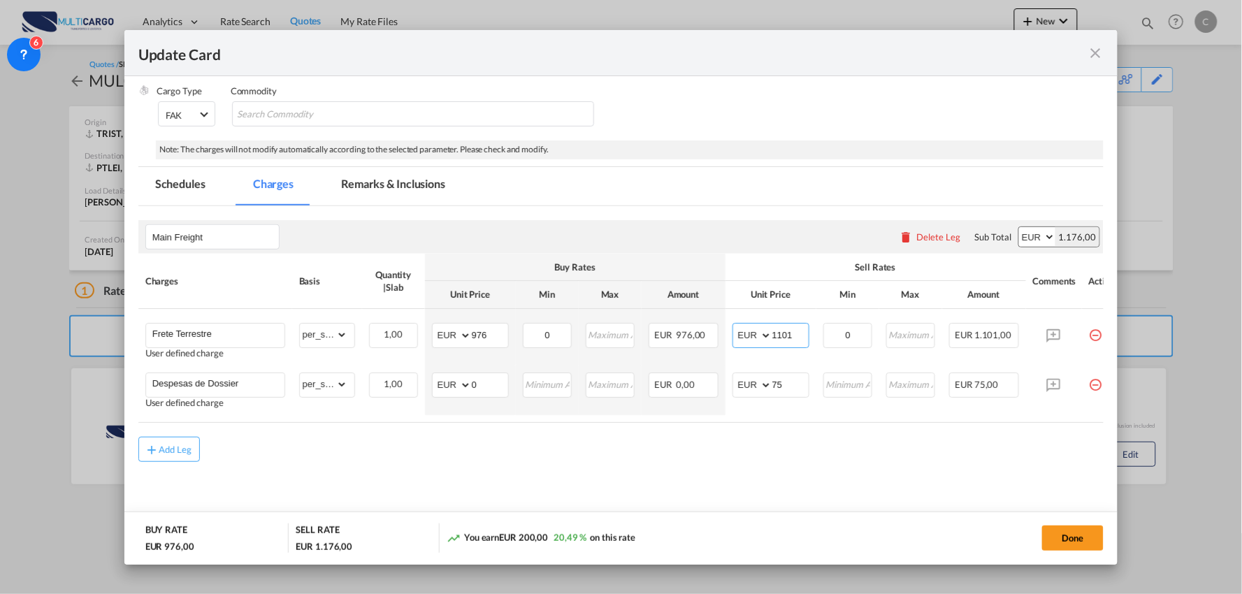
type input "1101"
click at [1070, 526] on button "Done" at bounding box center [1074, 538] width 62 height 25
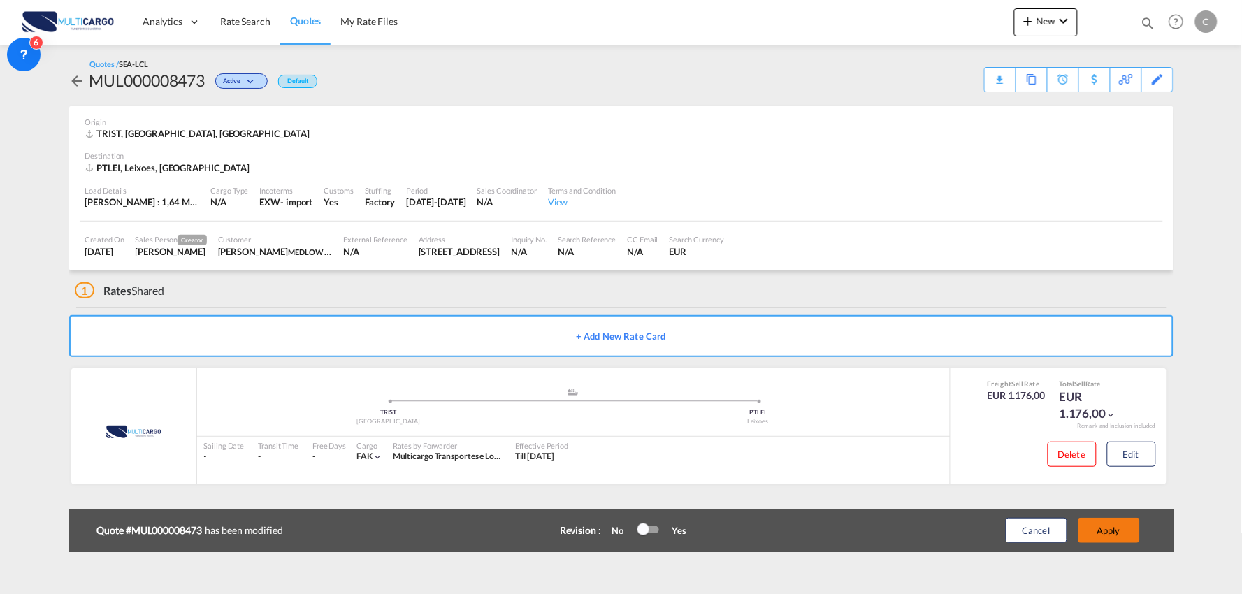
click at [1101, 530] on button "Apply" at bounding box center [1110, 530] width 62 height 25
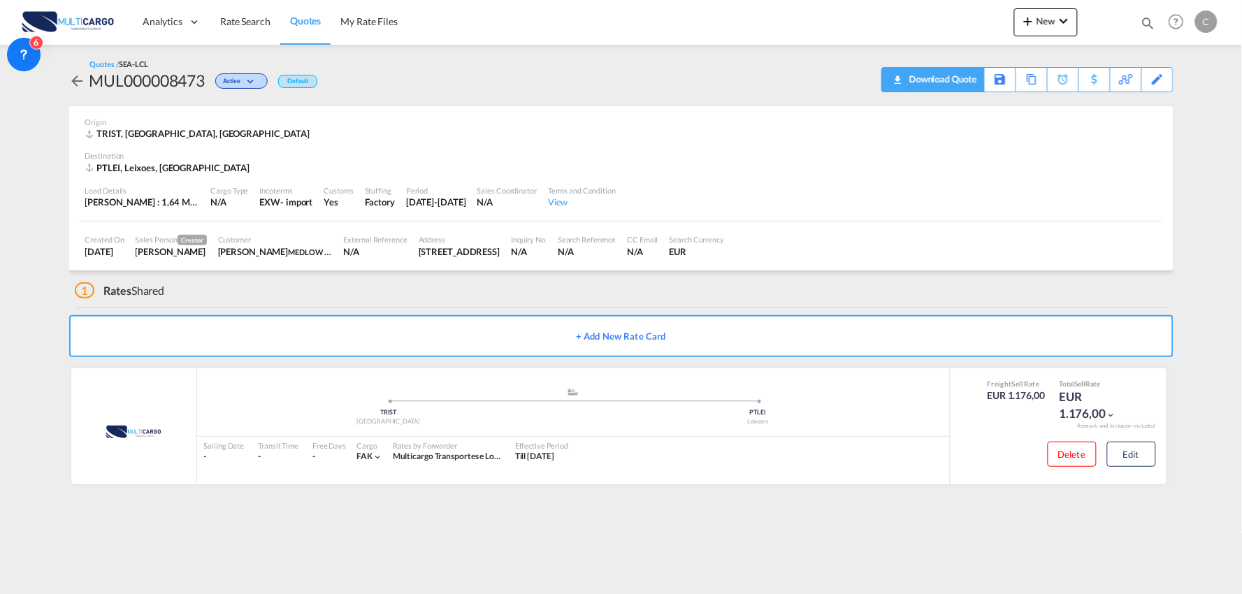
click at [960, 80] on div "Download Quote" at bounding box center [941, 79] width 71 height 22
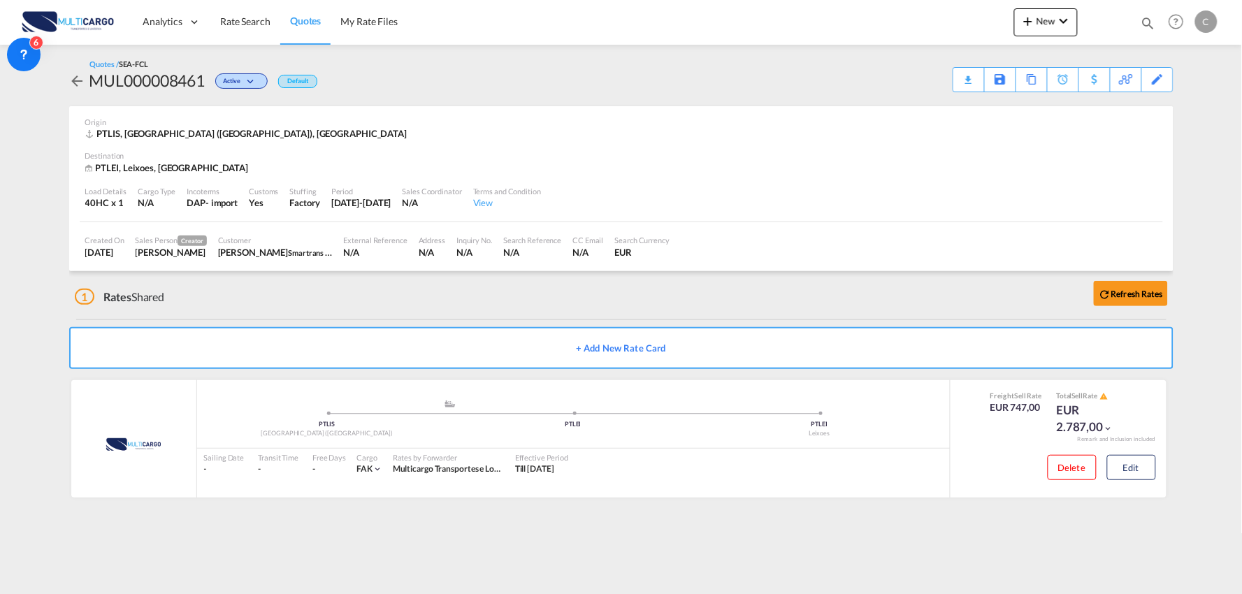
drag, startPoint x: 438, startPoint y: 296, endPoint x: 548, endPoint y: 301, distance: 110.6
click at [437, 296] on div "1 Rates Shared Refresh Rates" at bounding box center [624, 293] width 1099 height 45
click at [213, 285] on div "1 Rates Shared Refresh Rates" at bounding box center [624, 293] width 1099 height 45
click at [344, 303] on div "1 Rates Shared Refresh Rates" at bounding box center [624, 293] width 1099 height 45
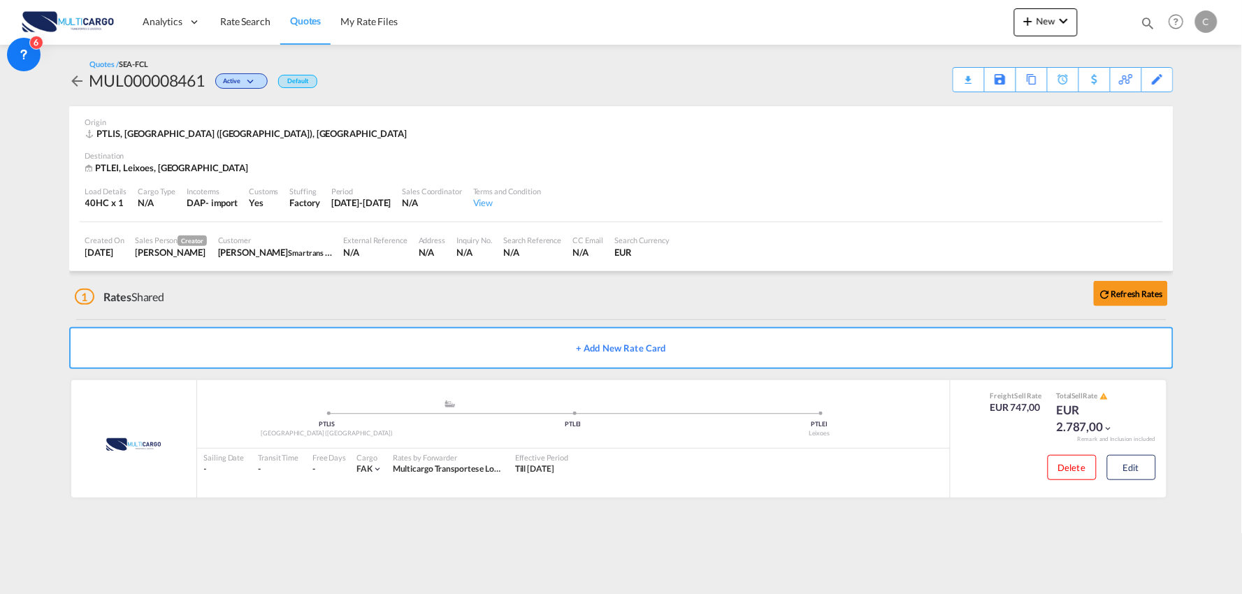
click at [396, 298] on div "1 Rates Shared Refresh Rates" at bounding box center [624, 293] width 1099 height 45
click at [317, 290] on div "1 Rates Shared Refresh Rates" at bounding box center [624, 293] width 1099 height 45
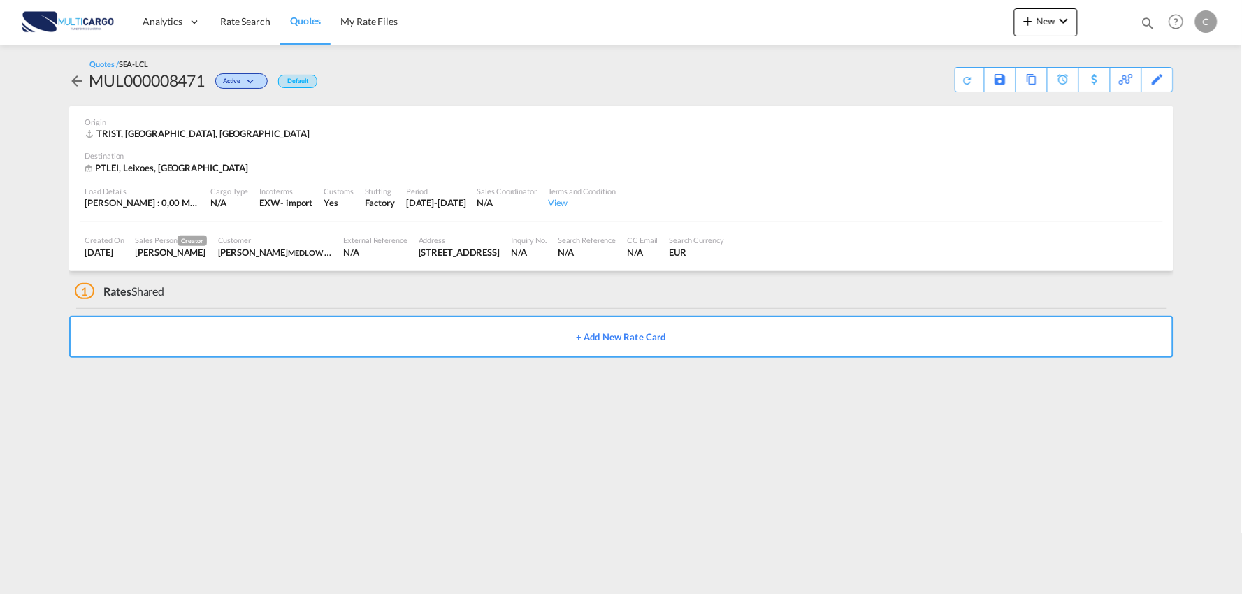
click at [710, 107] on div "Origin TRIST, Istanbul, Asia" at bounding box center [621, 128] width 1073 height 45
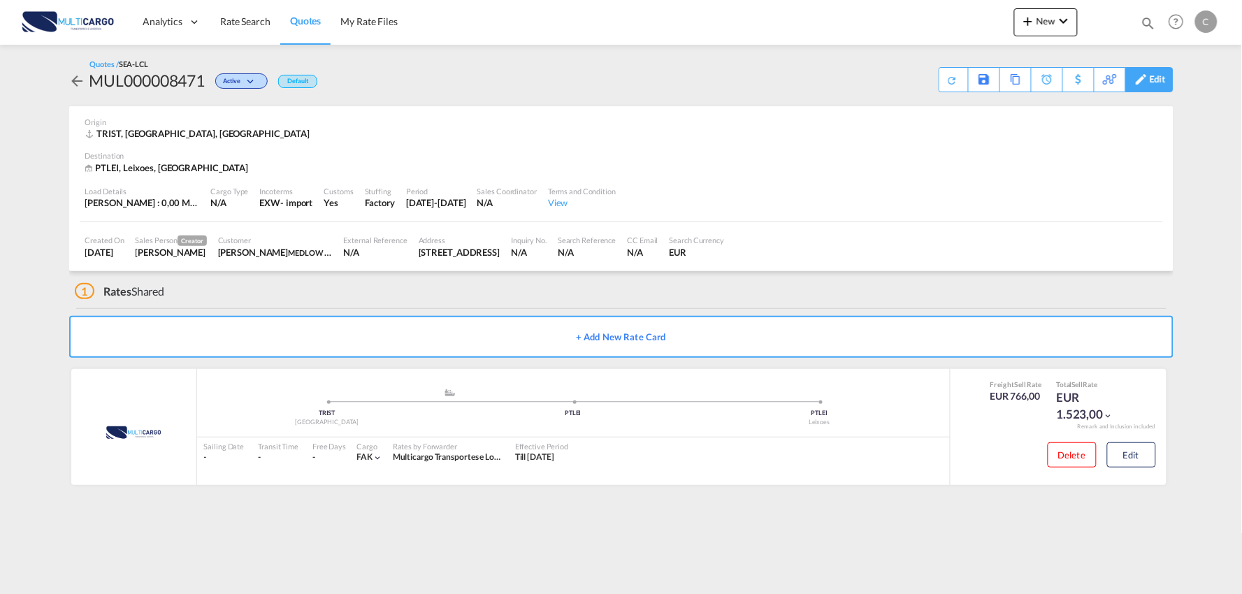
click at [1161, 79] on div "Edit" at bounding box center [1158, 80] width 16 height 24
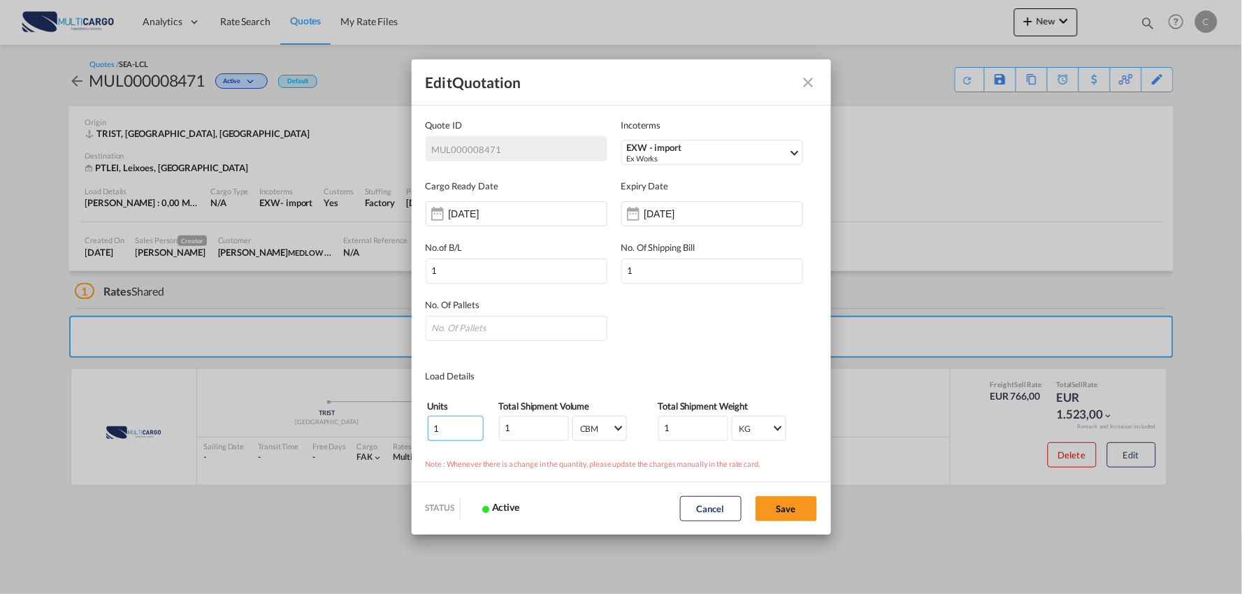
drag, startPoint x: 423, startPoint y: 429, endPoint x: 407, endPoint y: 429, distance: 16.1
click at [407, 429] on div "Edit Quotation Quote ID MUL000008471 Incoterms EXW - import Ex Works FCA - expo…" at bounding box center [621, 297] width 1242 height 594
type input "4"
drag, startPoint x: 506, startPoint y: 425, endPoint x: 411, endPoint y: 431, distance: 95.3
click at [473, 427] on tr "4 1 CBM CBM CFT CBM CFT 1 KG KG LB KG LB" at bounding box center [621, 428] width 389 height 27
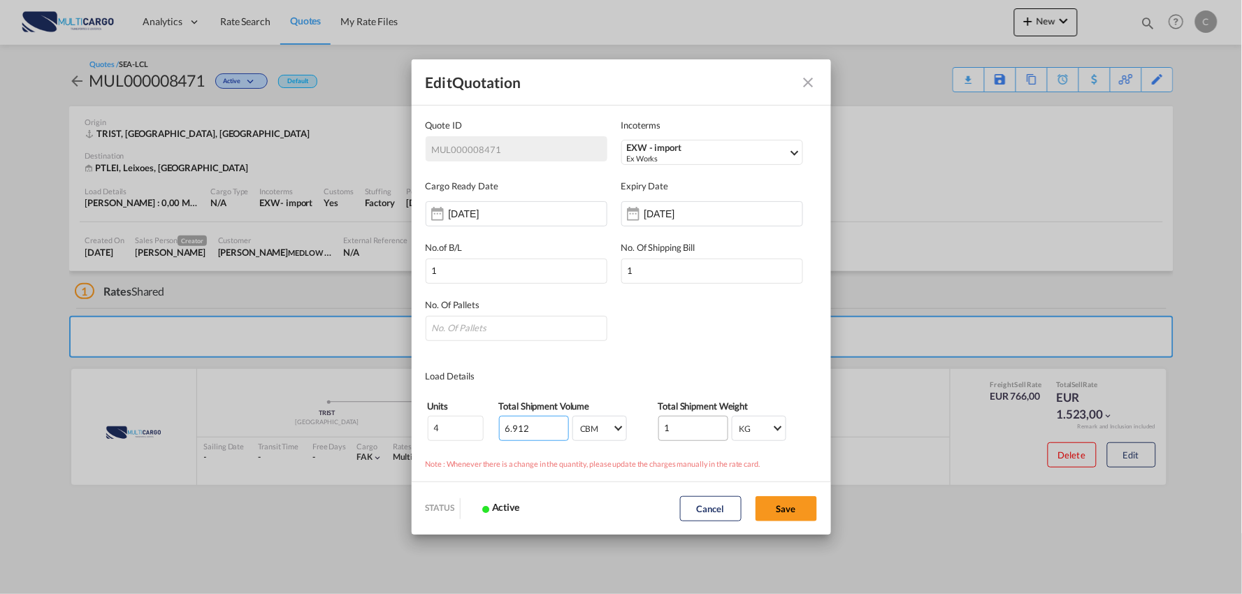
type input "6.912"
drag, startPoint x: 672, startPoint y: 434, endPoint x: 603, endPoint y: 440, distance: 69.5
click at [602, 442] on md-dialog-content "Quote ID MUL000008471 Incoterms EXW - import Ex Works FCA - export Free Carrier…" at bounding box center [622, 293] width 420 height 378
type input "1640"
click at [784, 508] on button "Save" at bounding box center [787, 508] width 62 height 25
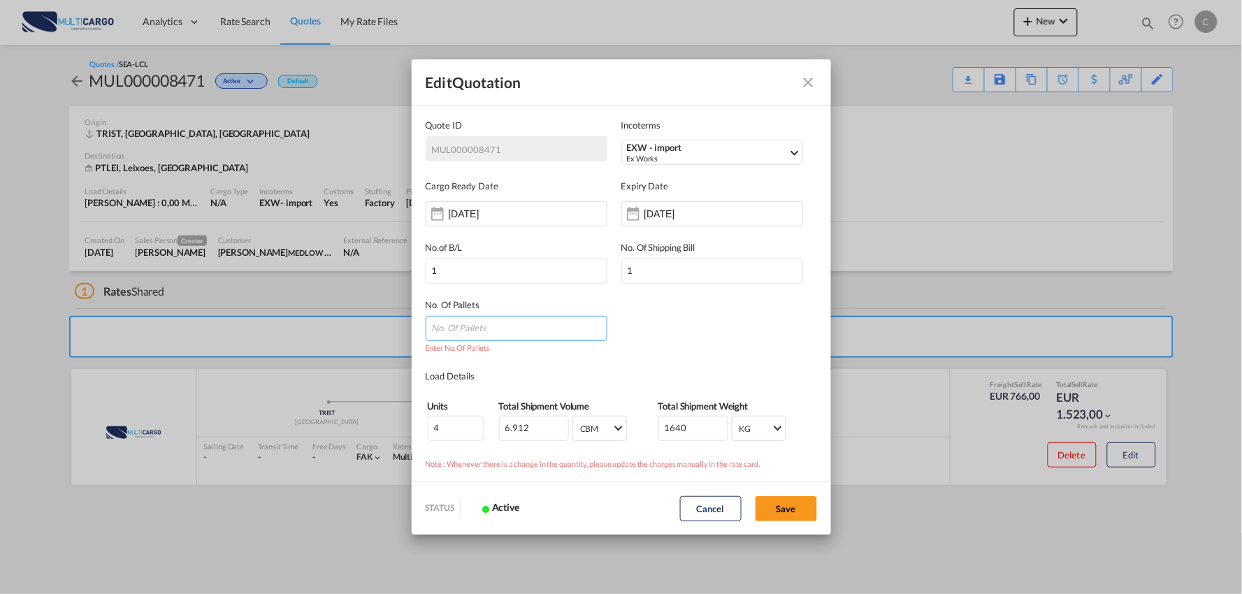
click at [485, 317] on input "Quote ID IncotermsSelect ..." at bounding box center [517, 328] width 182 height 25
type input "4"
drag, startPoint x: 795, startPoint y: 512, endPoint x: 805, endPoint y: 470, distance: 43.1
click at [795, 513] on button "Save" at bounding box center [787, 508] width 62 height 25
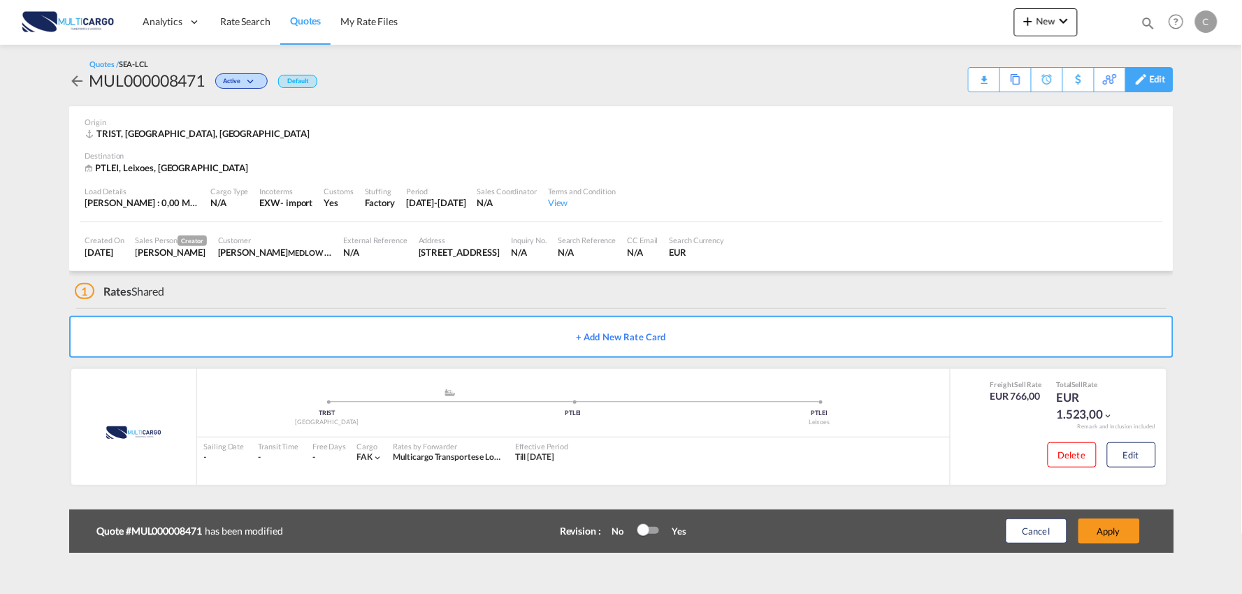
click at [1155, 81] on div "Edit" at bounding box center [1158, 80] width 16 height 24
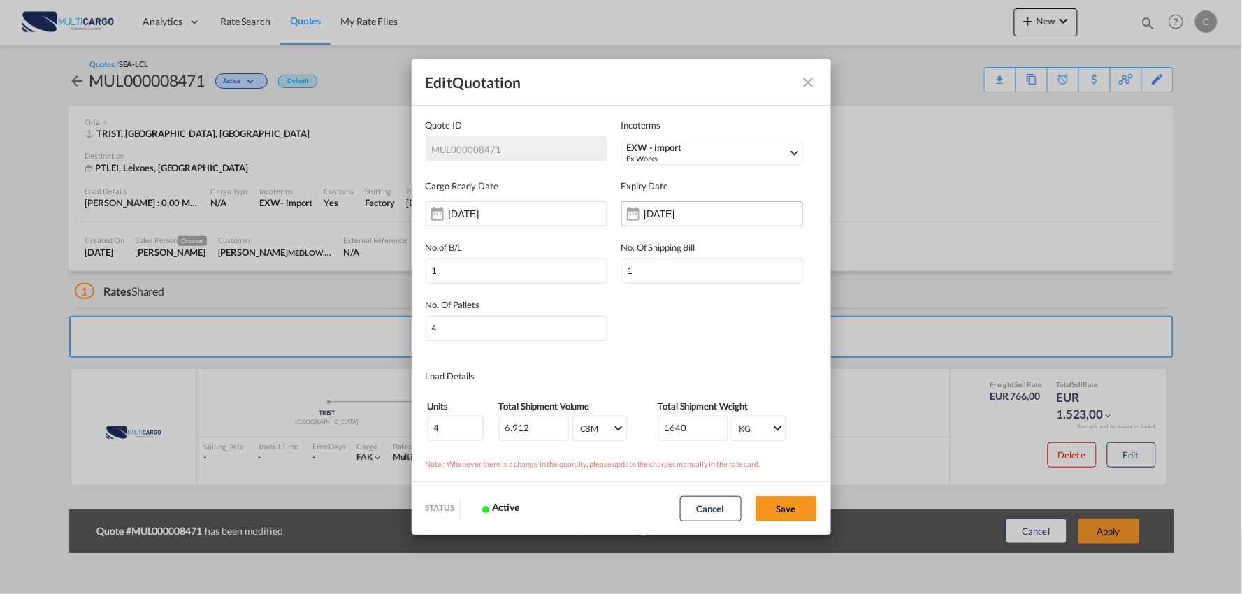
click at [680, 221] on div "[DATE]" at bounding box center [713, 213] width 182 height 25
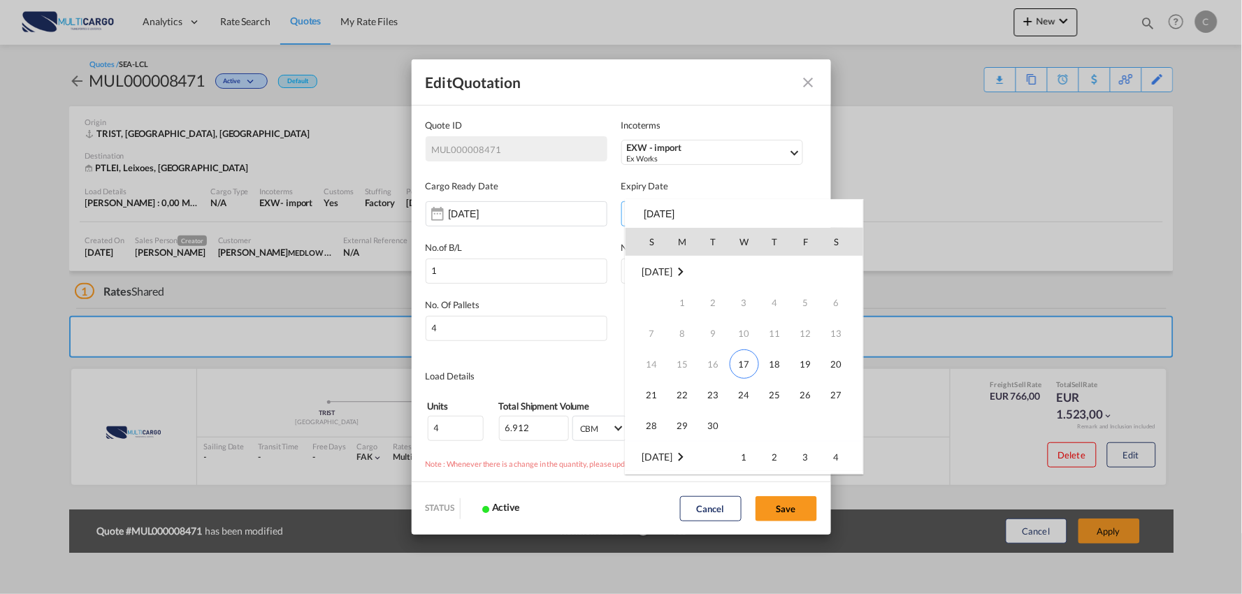
scroll to position [185, 0]
click at [668, 210] on div "S M T W T F S [DATE] 1 2 3 4 5 6 7 8 9 10 11 12 13 14 15 16 17 18 19 20 21 22 2…" at bounding box center [744, 336] width 239 height 275
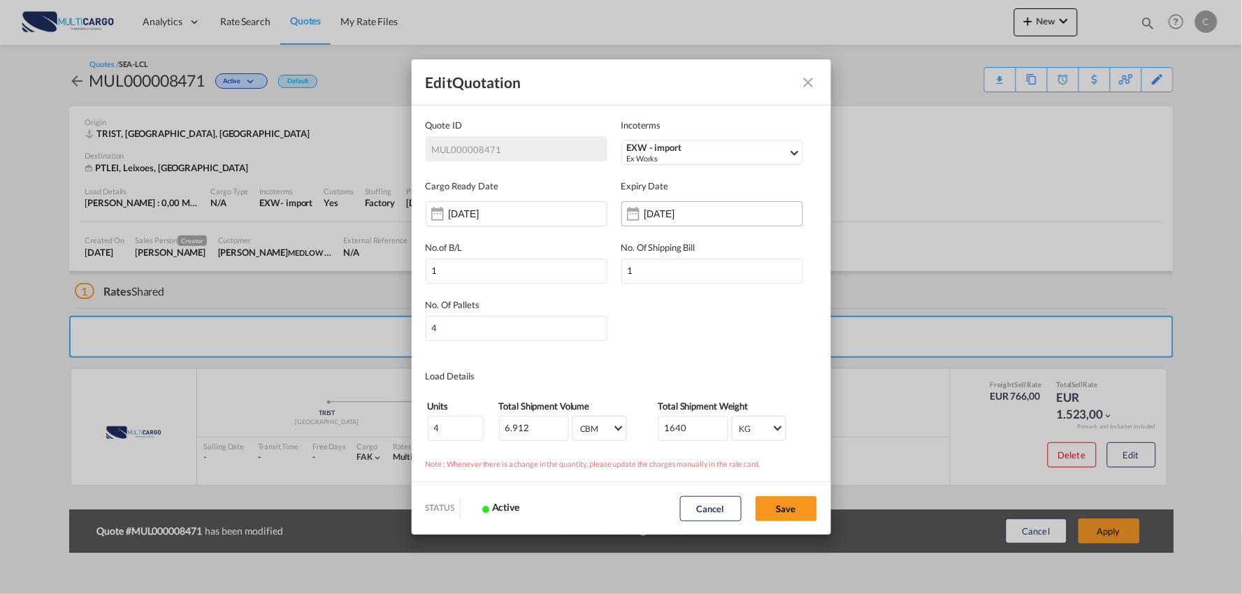
click at [680, 208] on input "[DATE]" at bounding box center [689, 213] width 88 height 11
click at [634, 212] on div "Quote ID IncotermsEXW ..." at bounding box center [633, 214] width 22 height 28
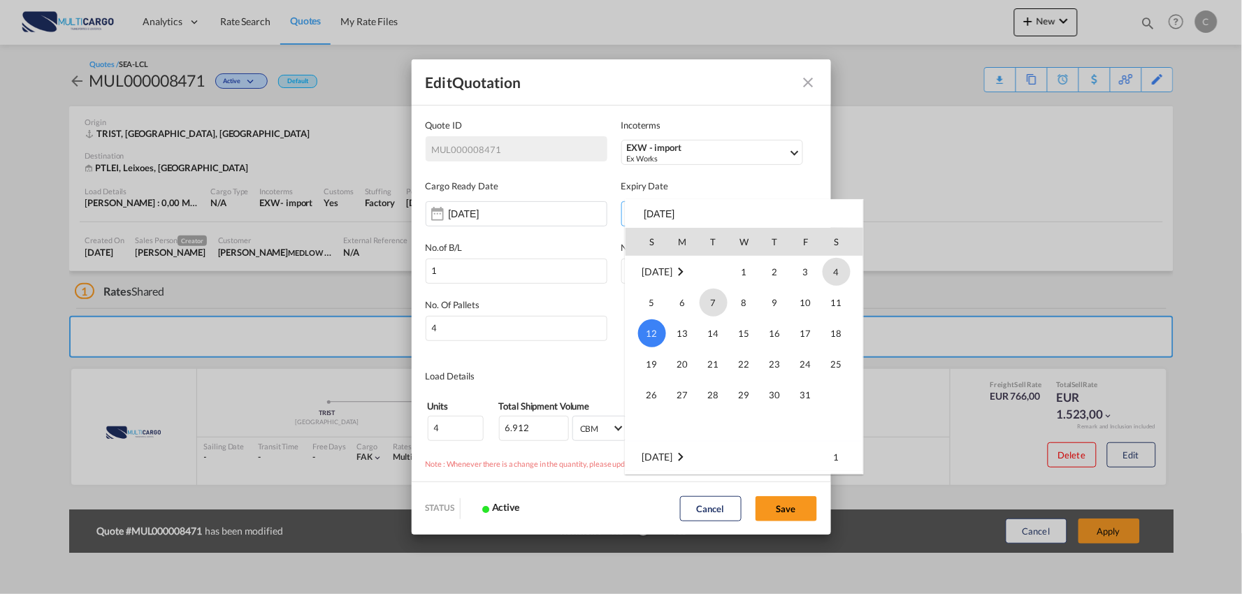
scroll to position [0, 0]
click at [717, 422] on span "30" at bounding box center [714, 426] width 28 height 28
type input "[DATE]"
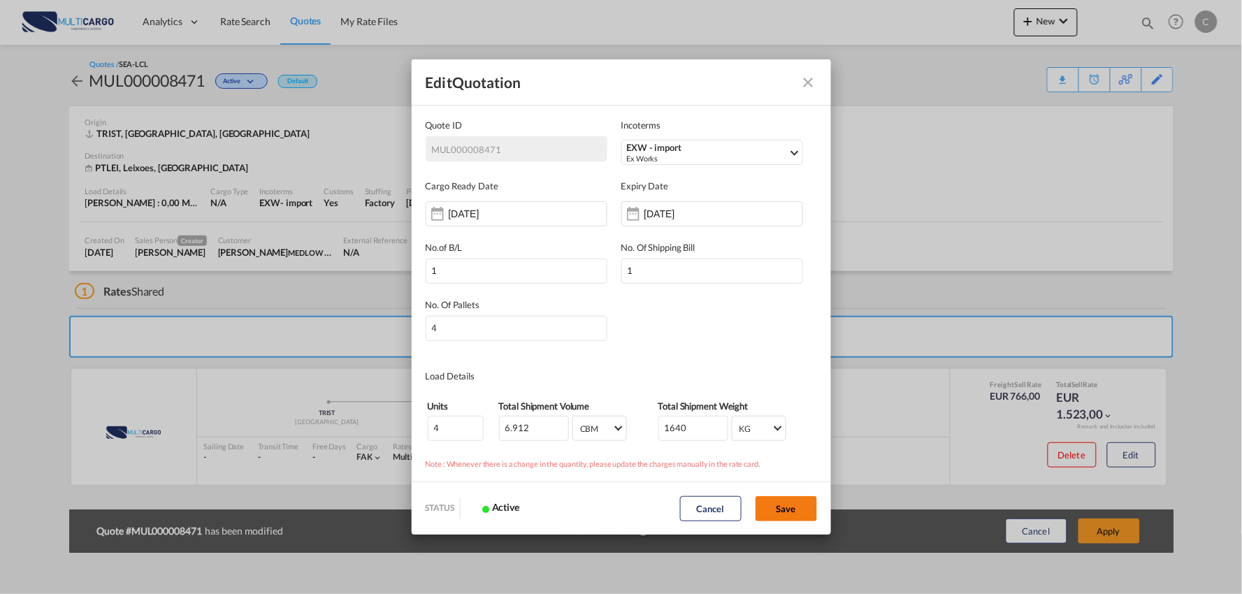
click at [790, 515] on button "Save" at bounding box center [787, 508] width 62 height 25
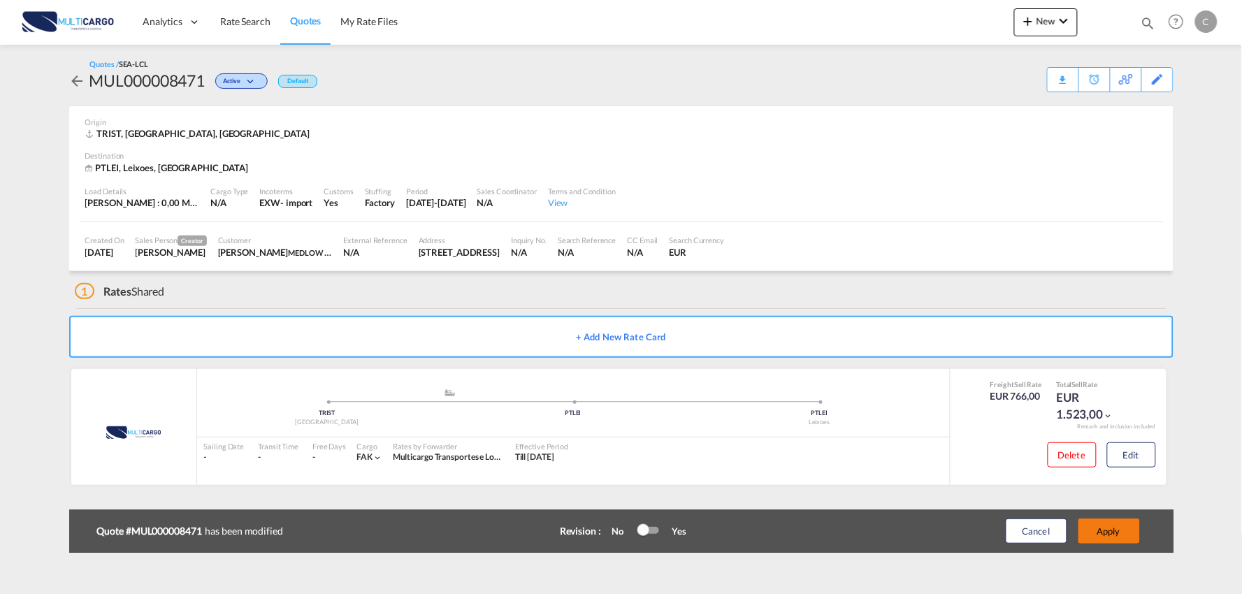
click at [1116, 538] on button "Apply" at bounding box center [1110, 531] width 62 height 25
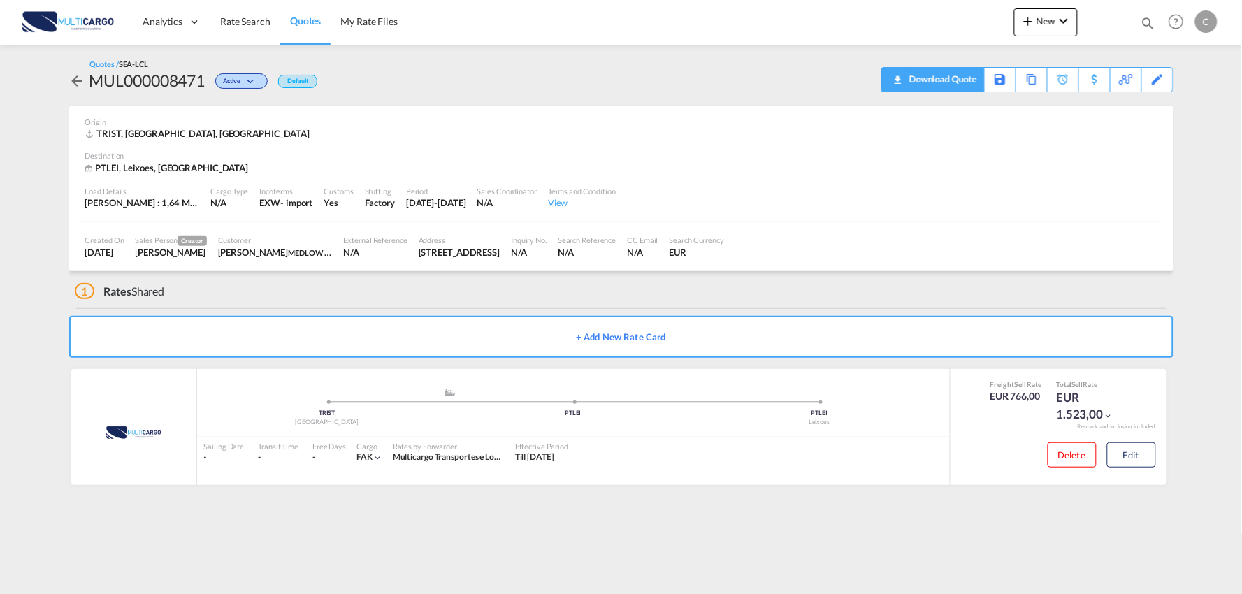
click at [958, 83] on div "Download Quote" at bounding box center [941, 79] width 71 height 22
click at [1155, 92] on div "Edit" at bounding box center [1150, 79] width 48 height 25
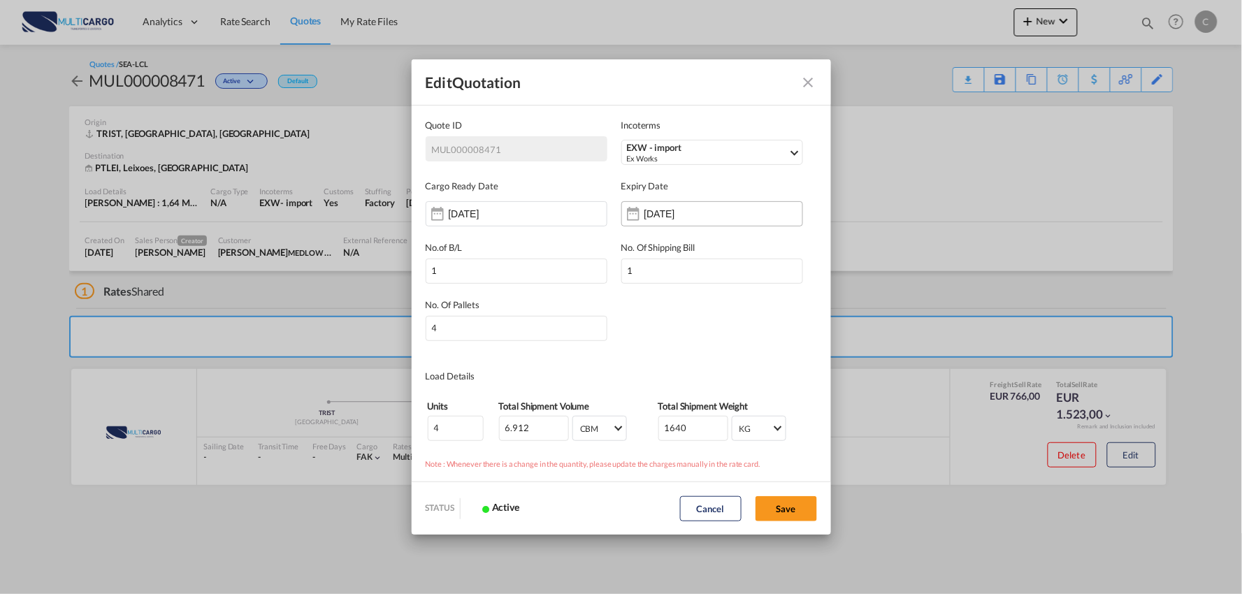
click at [660, 206] on div "[DATE]" at bounding box center [713, 213] width 182 height 25
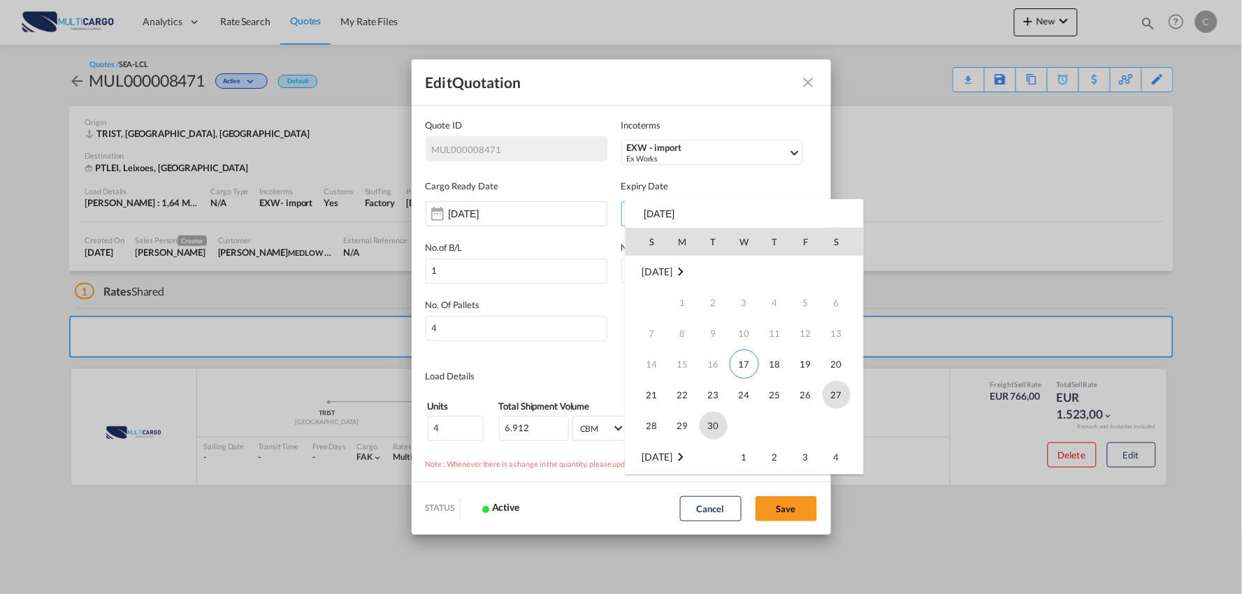
click at [714, 428] on span "30" at bounding box center [714, 426] width 28 height 28
type input "[DATE]"
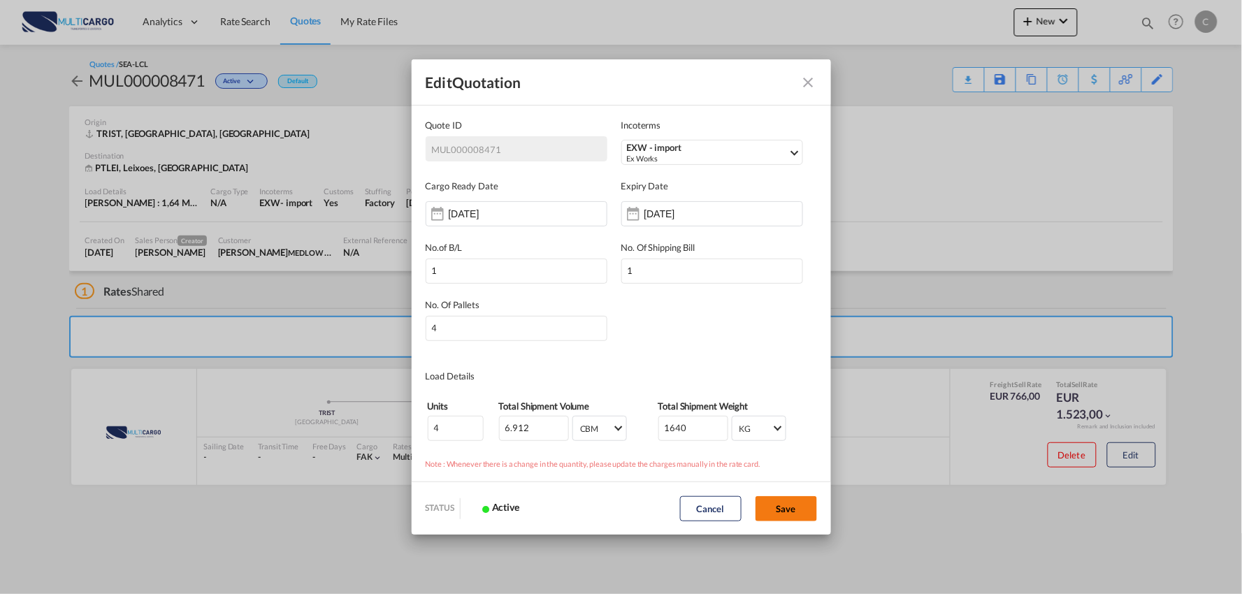
click at [798, 502] on button "Save" at bounding box center [787, 508] width 62 height 25
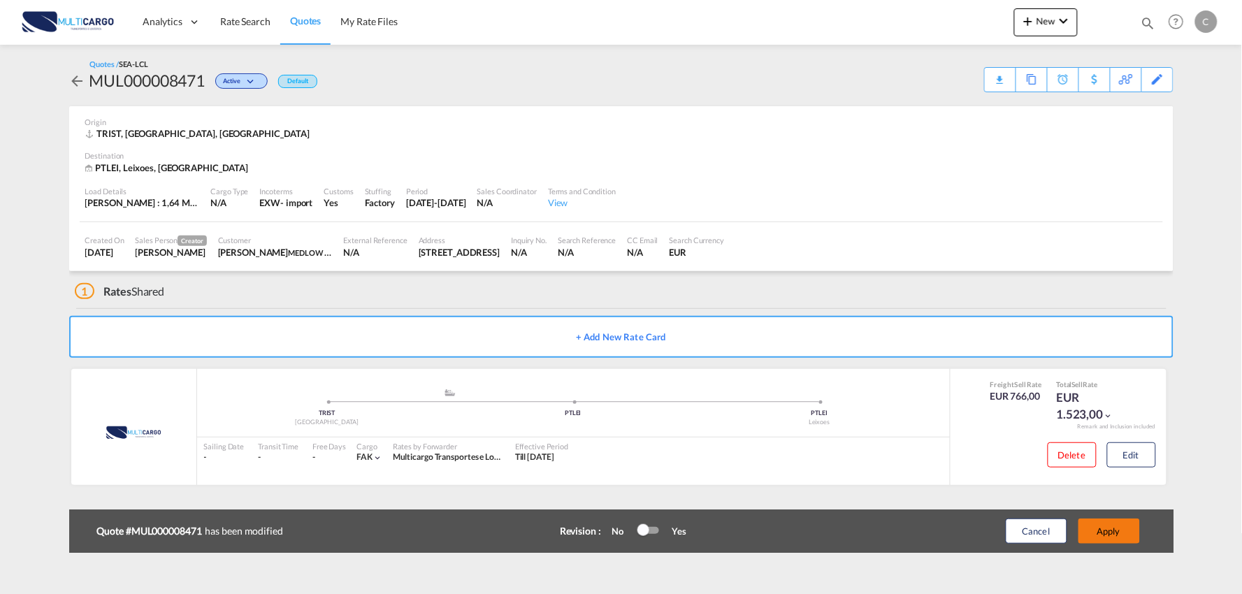
click at [1112, 524] on button "Apply" at bounding box center [1110, 531] width 62 height 25
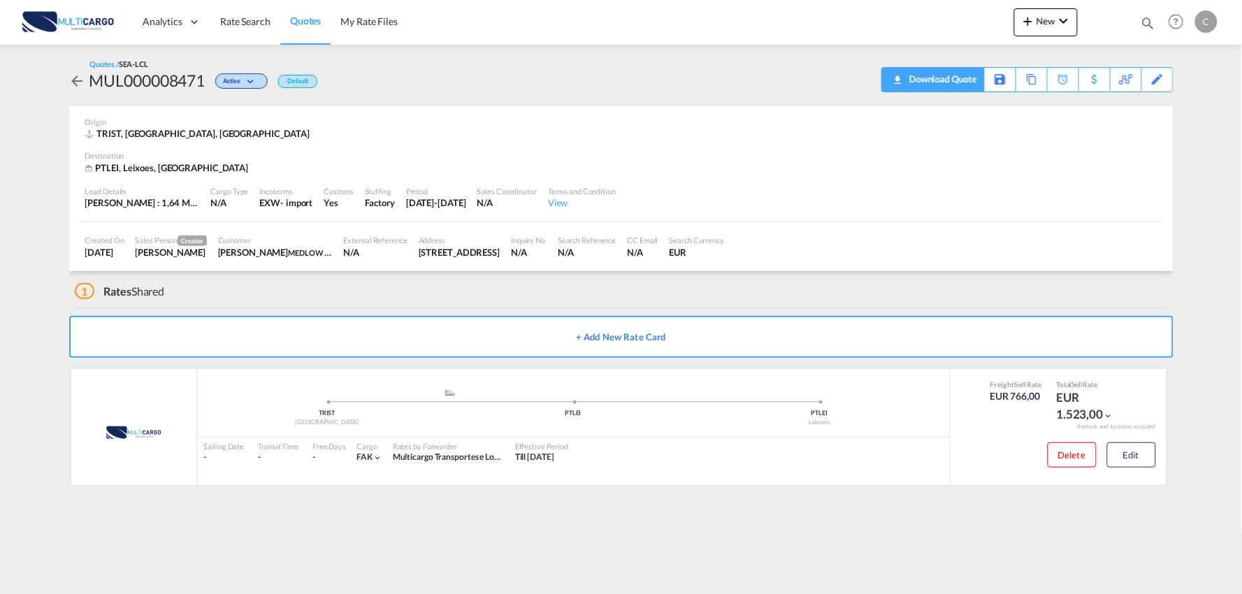
click at [962, 79] on div "Download Quote" at bounding box center [941, 79] width 71 height 22
